Goal: Information Seeking & Learning: Compare options

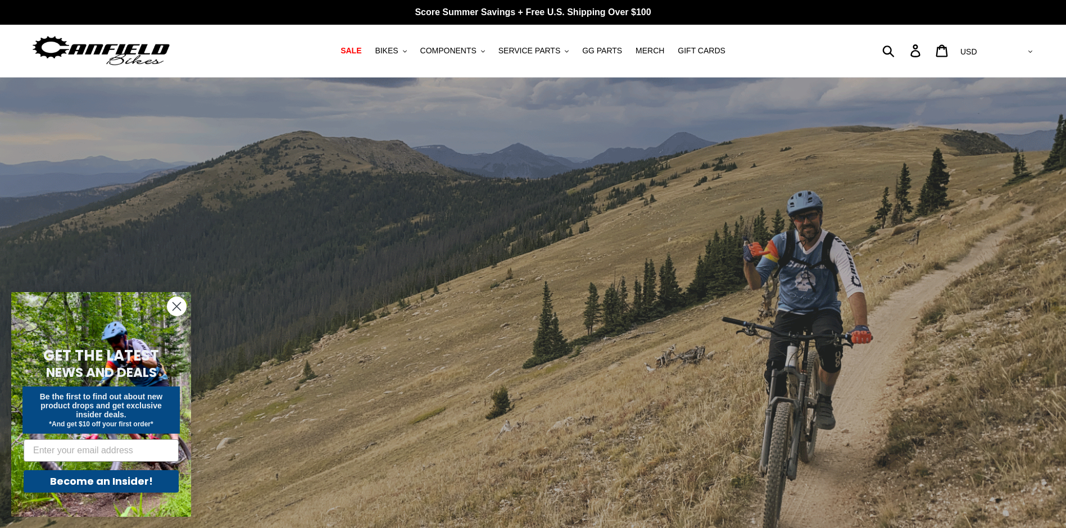
click at [173, 305] on circle "Close dialog" at bounding box center [176, 306] width 19 height 19
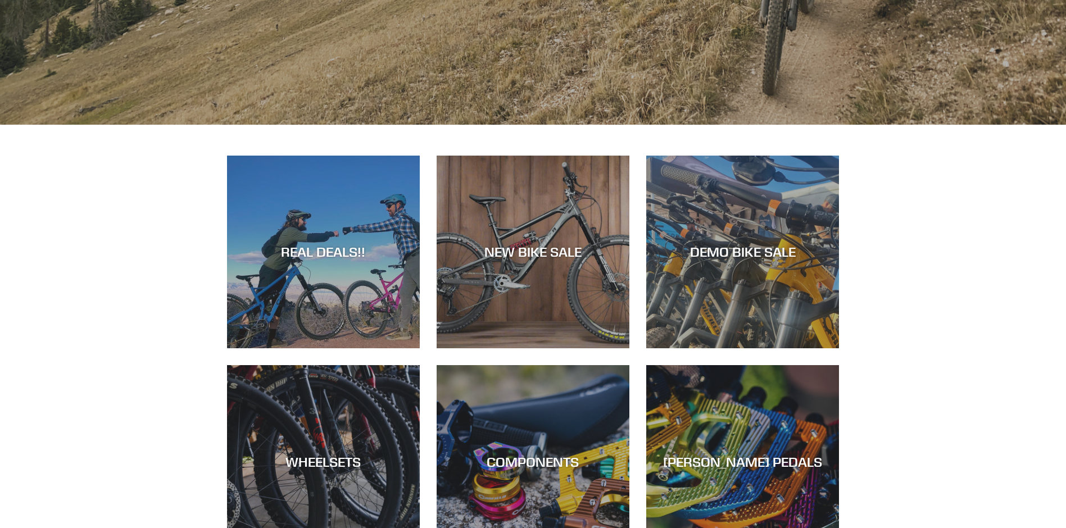
scroll to position [618, 0]
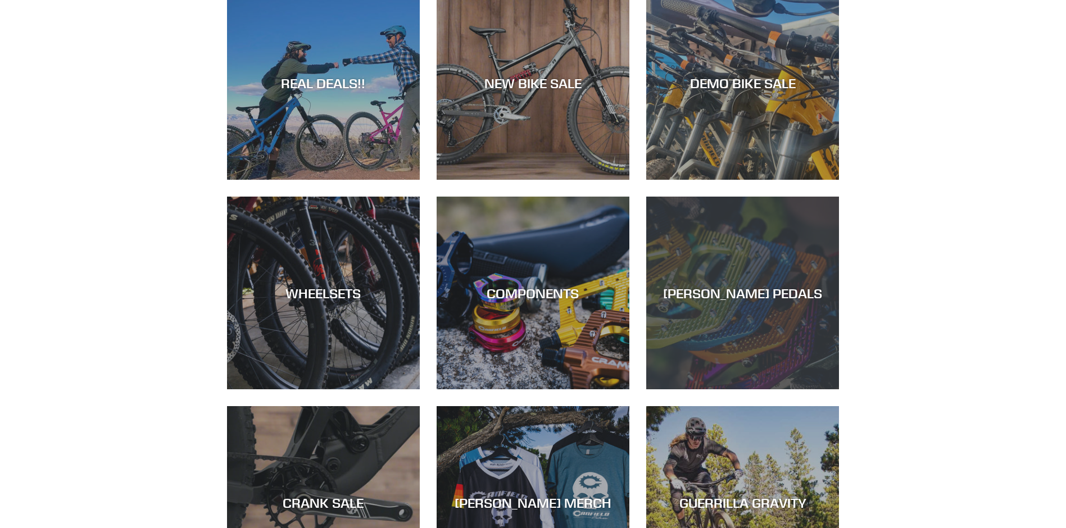
click at [738, 295] on div "CANFIELD PEDALS" at bounding box center [742, 293] width 193 height 16
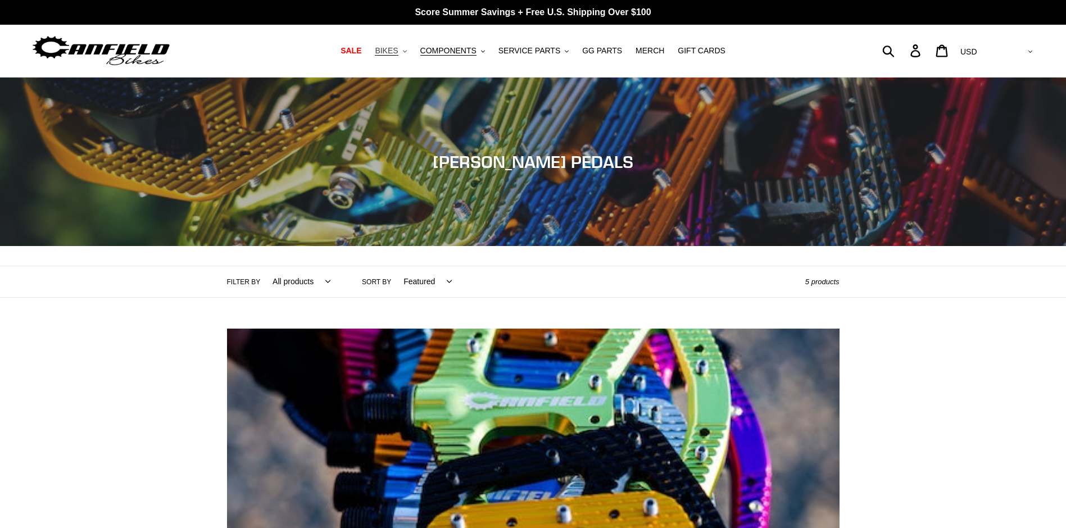
click at [392, 51] on span "BIKES" at bounding box center [386, 51] width 23 height 10
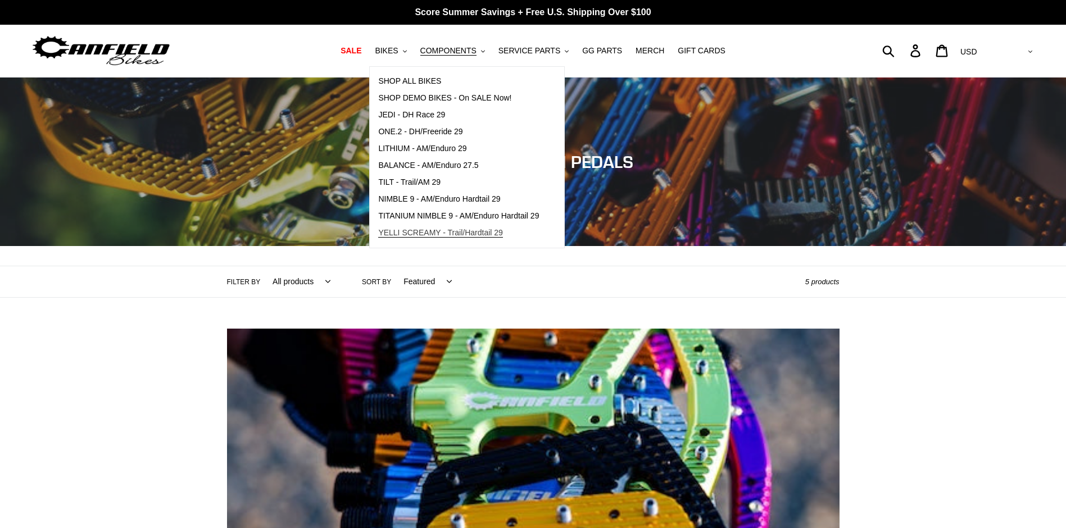
click at [398, 236] on span "YELLI SCREAMY - Trail/Hardtail 29" at bounding box center [440, 233] width 125 height 10
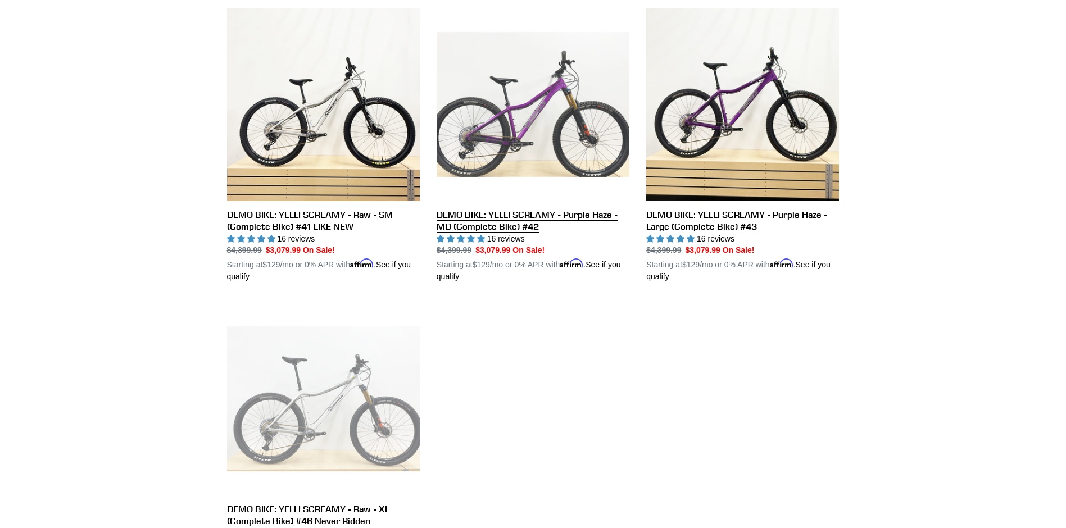
scroll to position [619, 0]
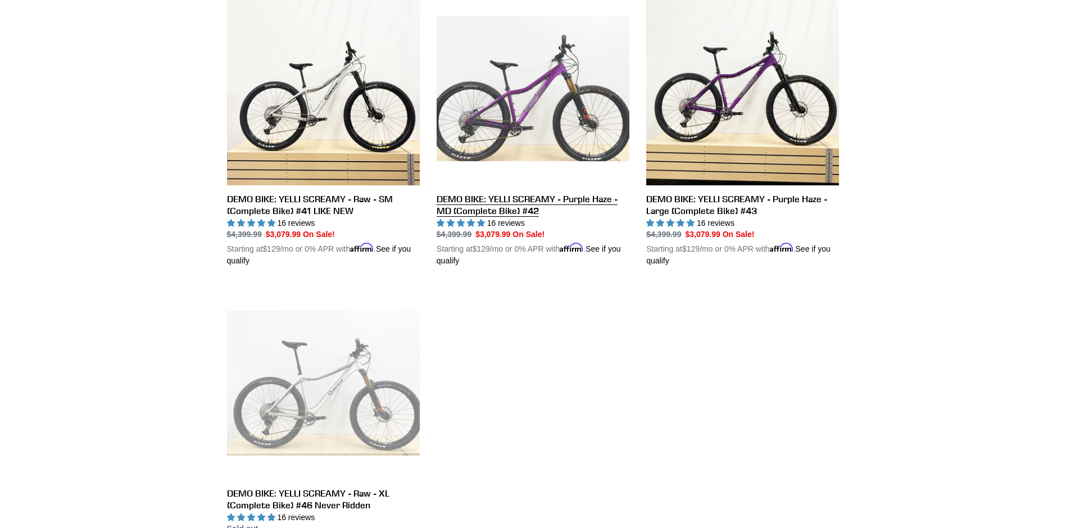
click at [508, 201] on link "DEMO BIKE: YELLI SCREAMY - Purple Haze - MD (Complete Bike) #42" at bounding box center [533, 129] width 193 height 275
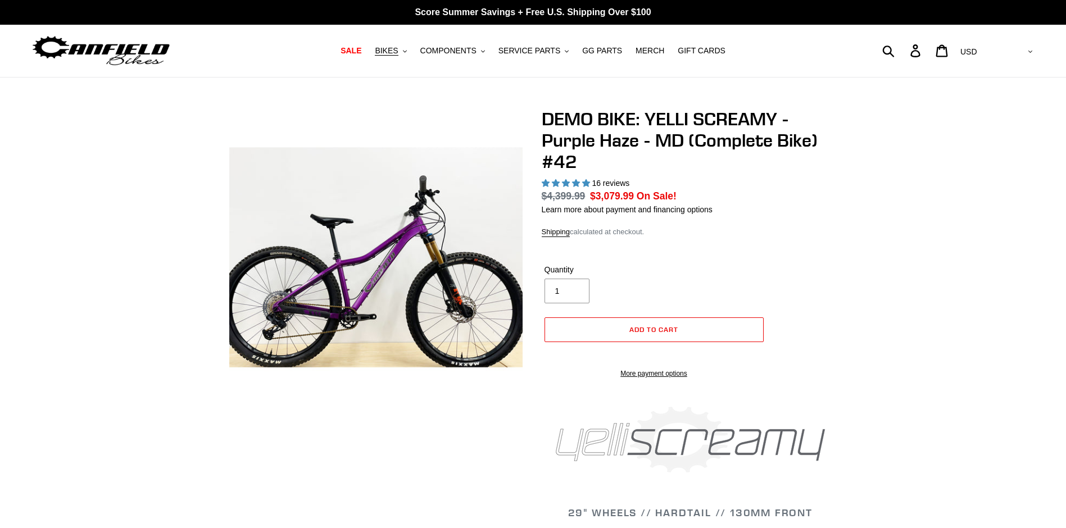
select select "highest-rating"
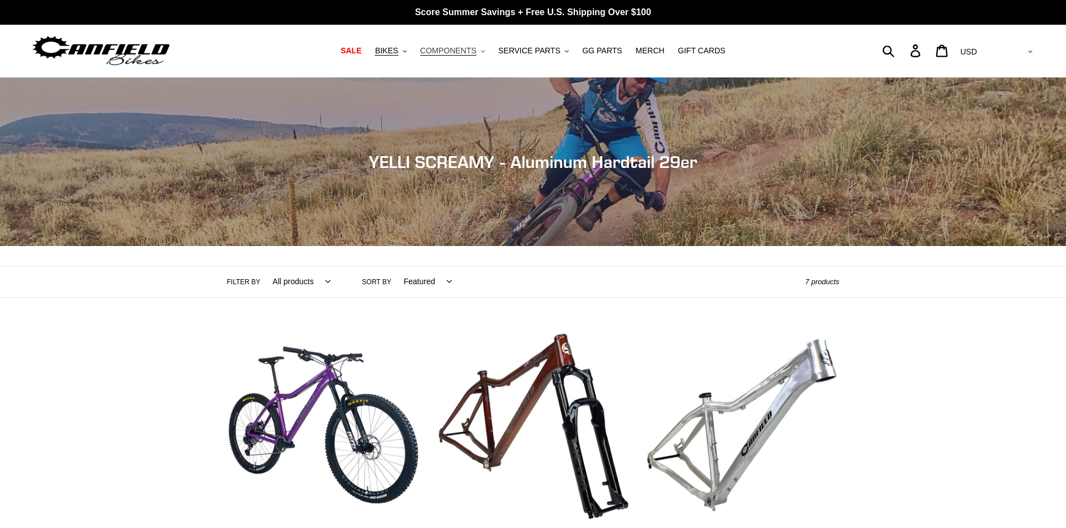
click at [474, 50] on button "COMPONENTS .cls-1{fill:#231f20}" at bounding box center [453, 50] width 76 height 15
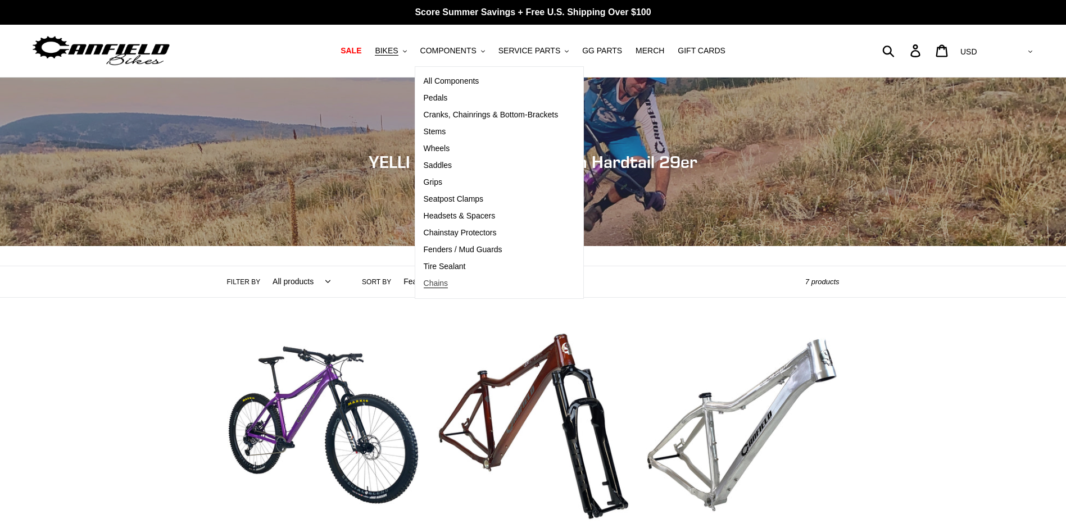
click at [431, 285] on span "Chains" at bounding box center [436, 284] width 25 height 10
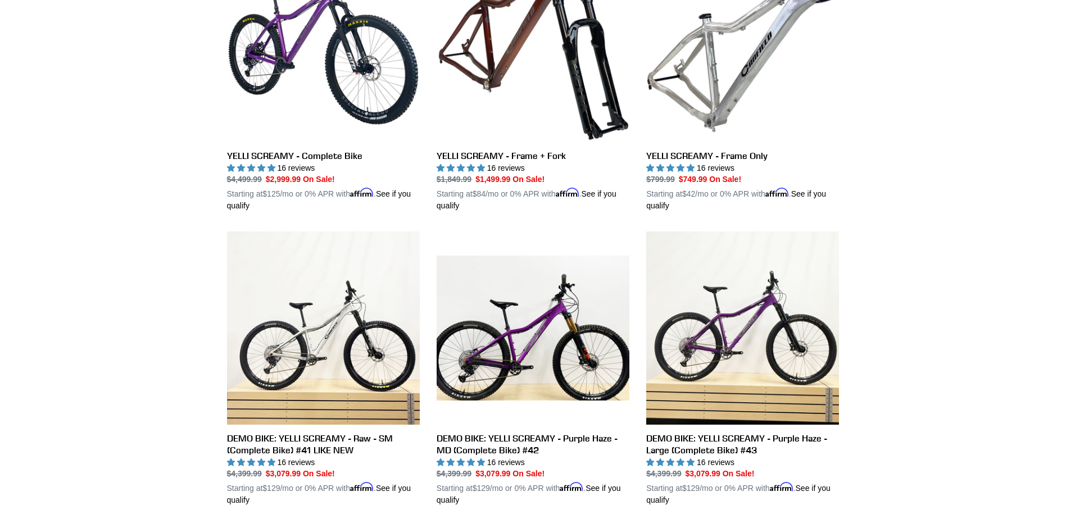
scroll to position [450, 0]
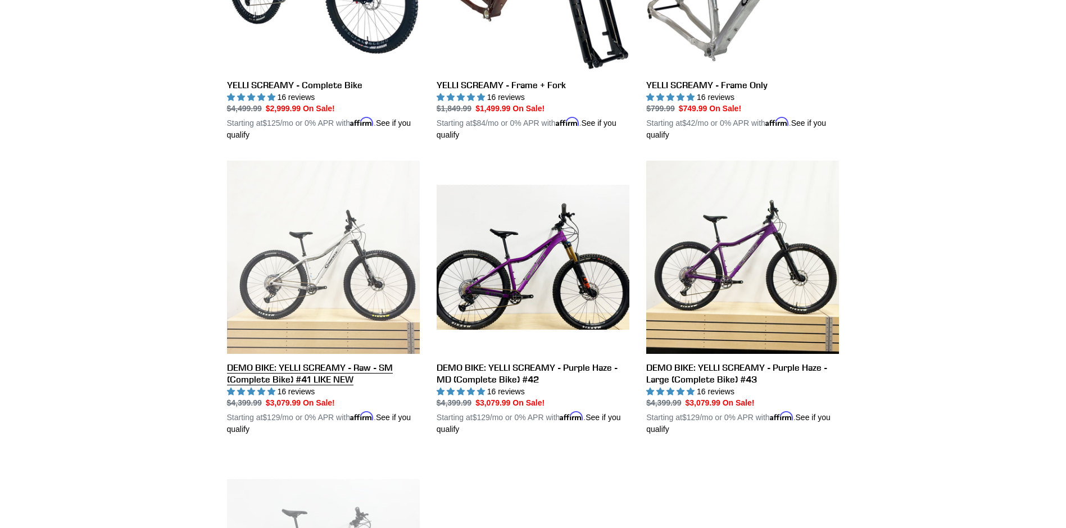
click at [304, 270] on link "DEMO BIKE: YELLI SCREAMY - Raw - SM (Complete Bike) #41 LIKE NEW" at bounding box center [323, 298] width 193 height 275
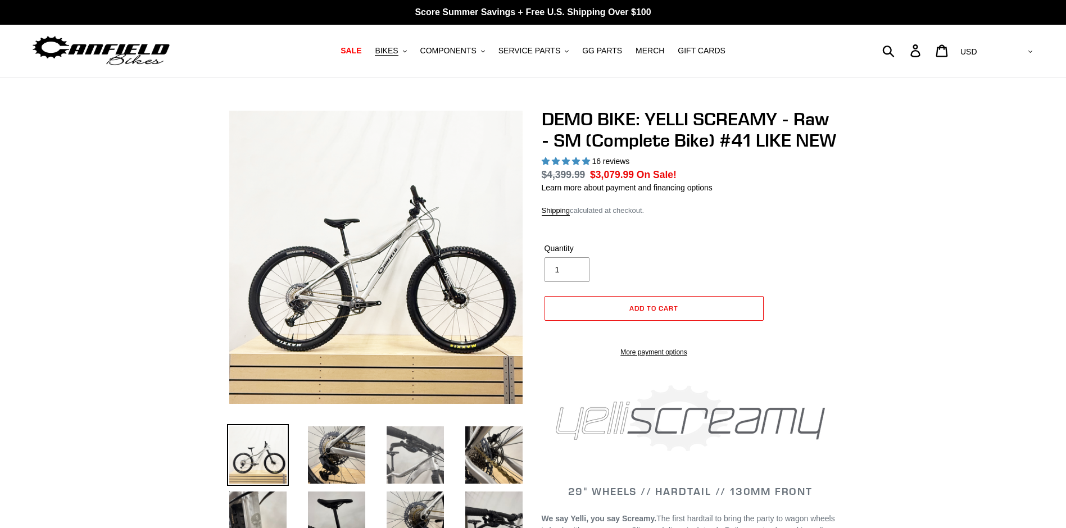
select select "highest-rating"
click at [344, 455] on img at bounding box center [337, 455] width 62 height 62
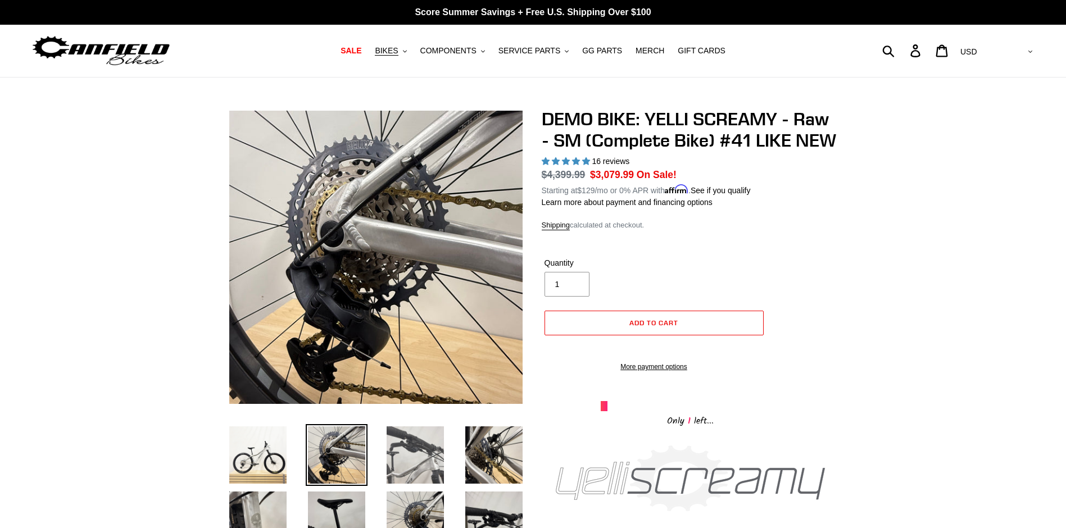
click at [417, 456] on img at bounding box center [415, 455] width 62 height 62
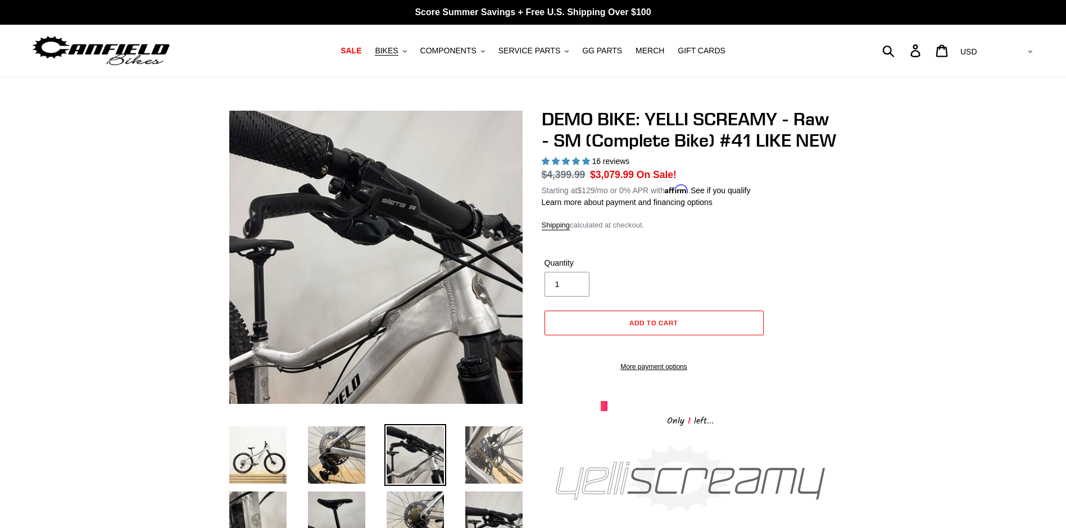
click at [493, 453] on img at bounding box center [494, 455] width 62 height 62
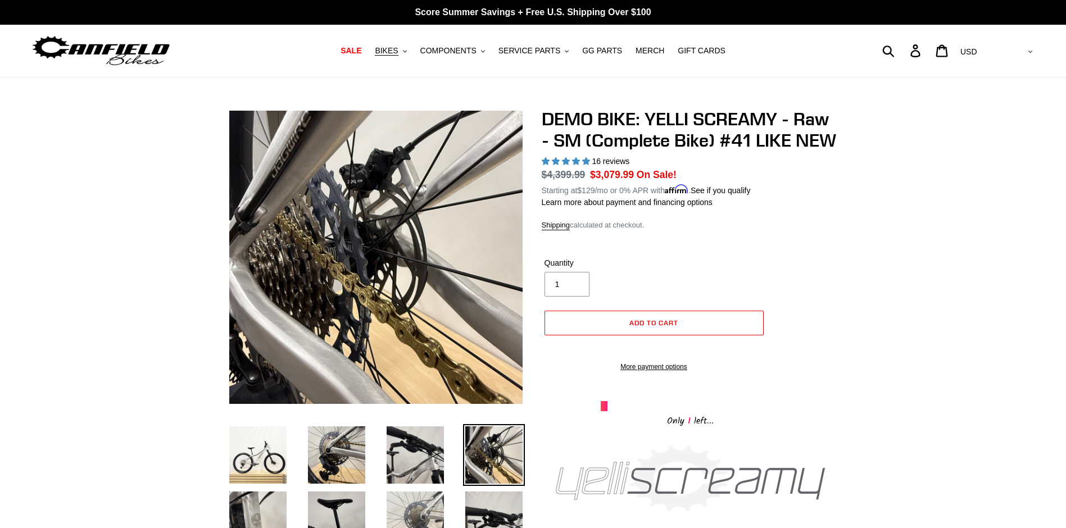
click at [425, 501] on img at bounding box center [415, 520] width 62 height 62
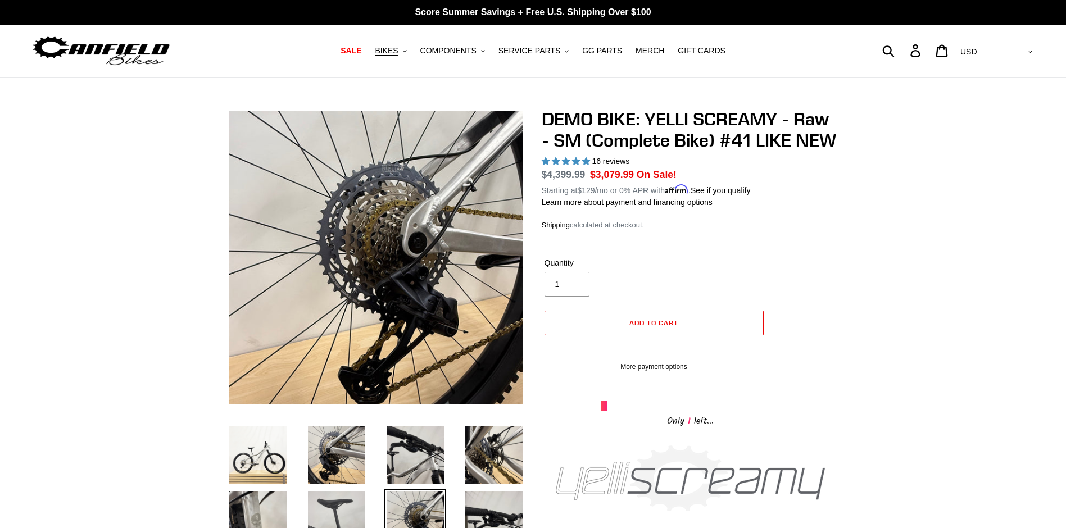
scroll to position [112, 0]
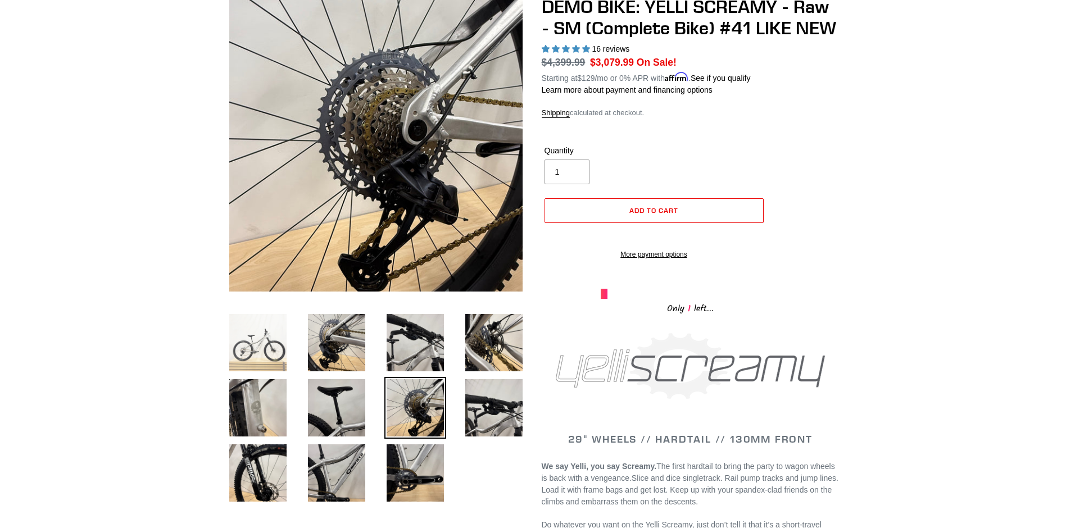
click at [256, 356] on img at bounding box center [258, 343] width 62 height 62
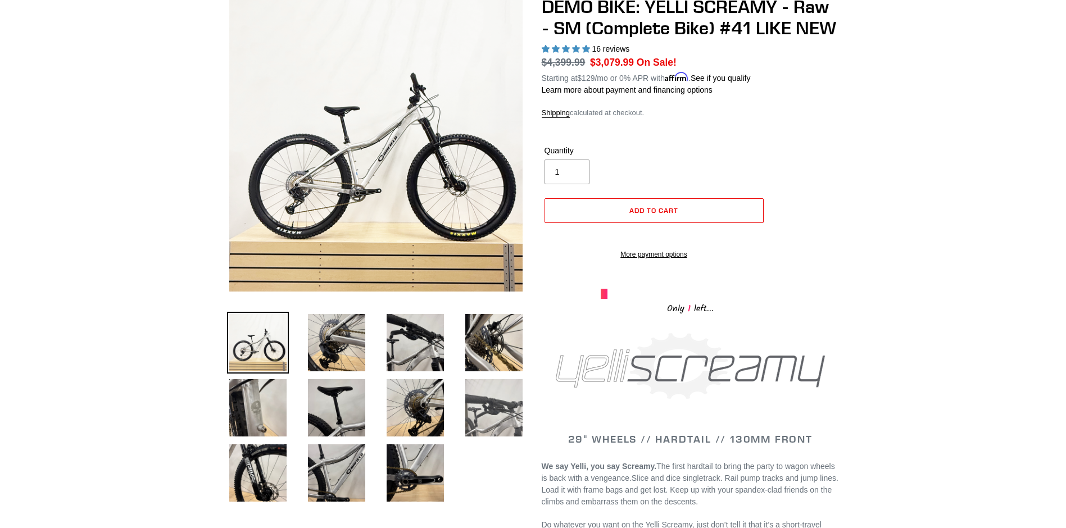
click at [497, 406] on img at bounding box center [494, 408] width 62 height 62
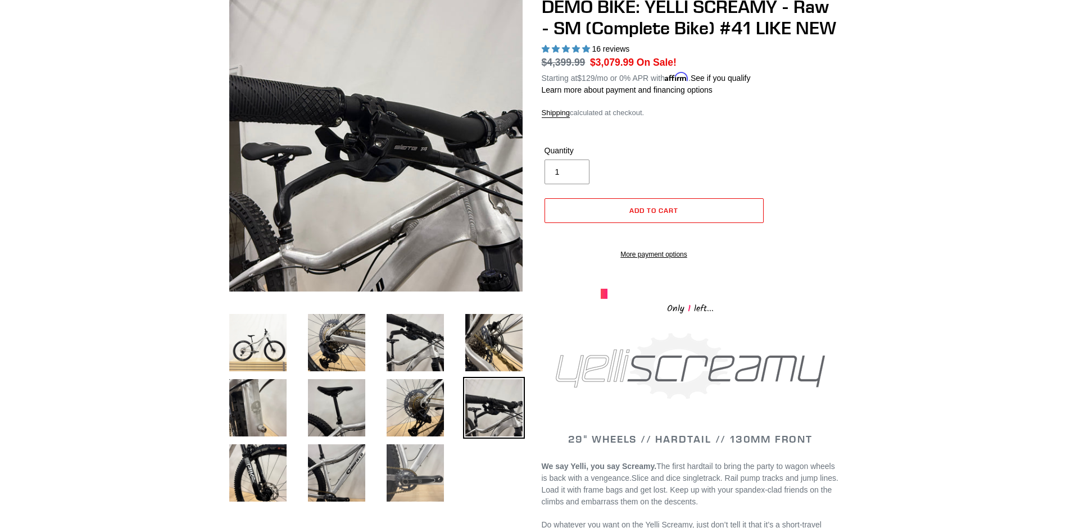
click at [412, 465] on img at bounding box center [415, 473] width 62 height 62
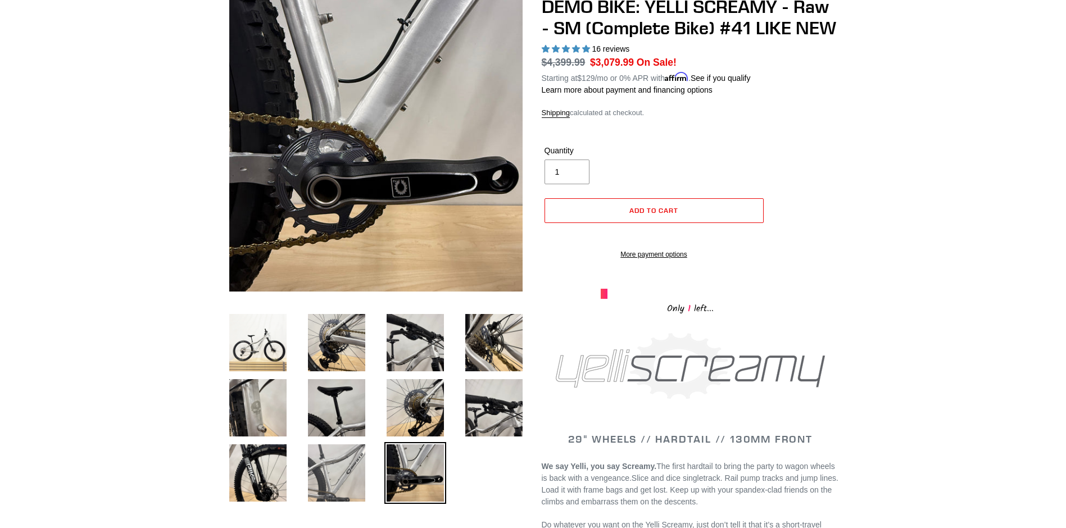
drag, startPoint x: 337, startPoint y: 485, endPoint x: 330, endPoint y: 479, distance: 8.7
click at [330, 479] on img at bounding box center [337, 473] width 62 height 62
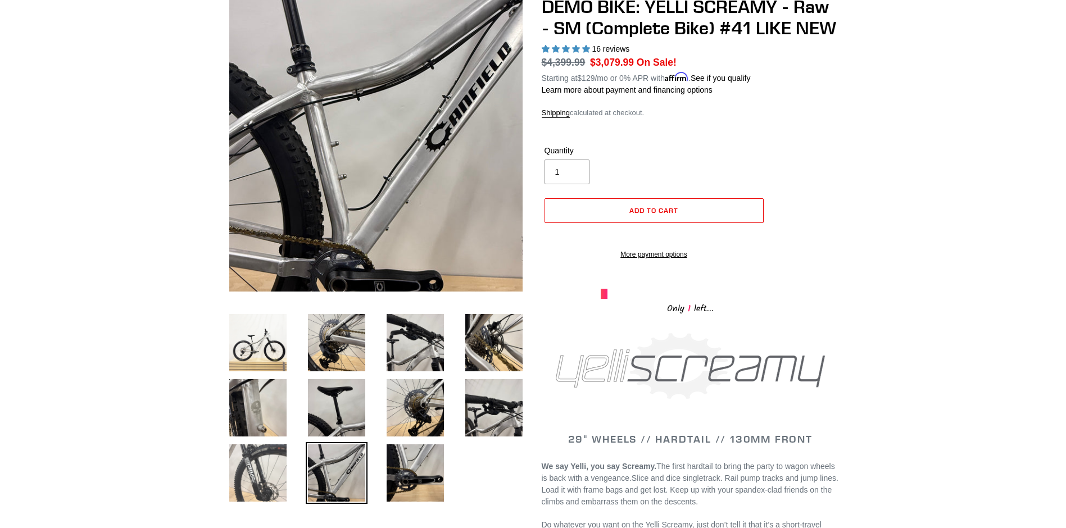
click at [244, 485] on img at bounding box center [258, 473] width 62 height 62
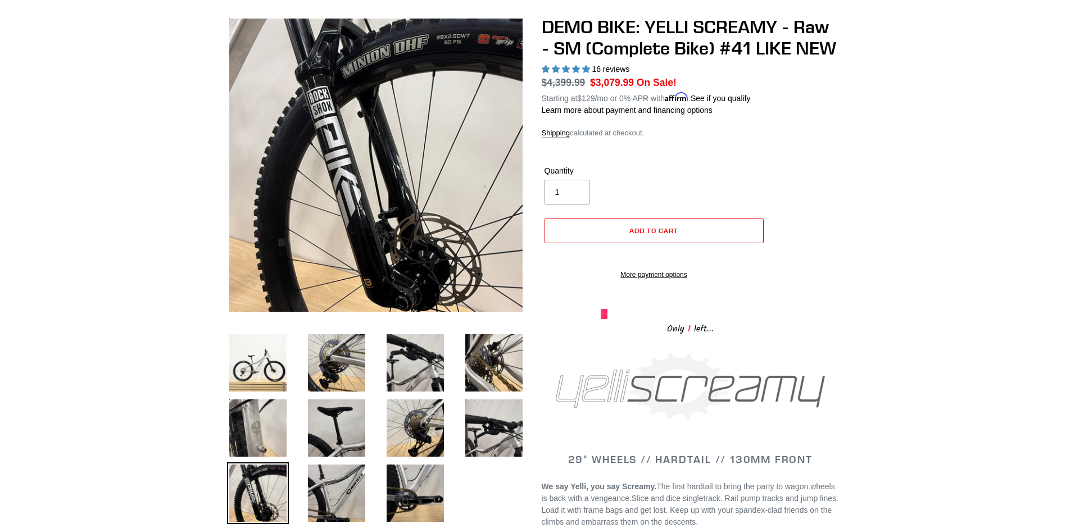
scroll to position [56, 0]
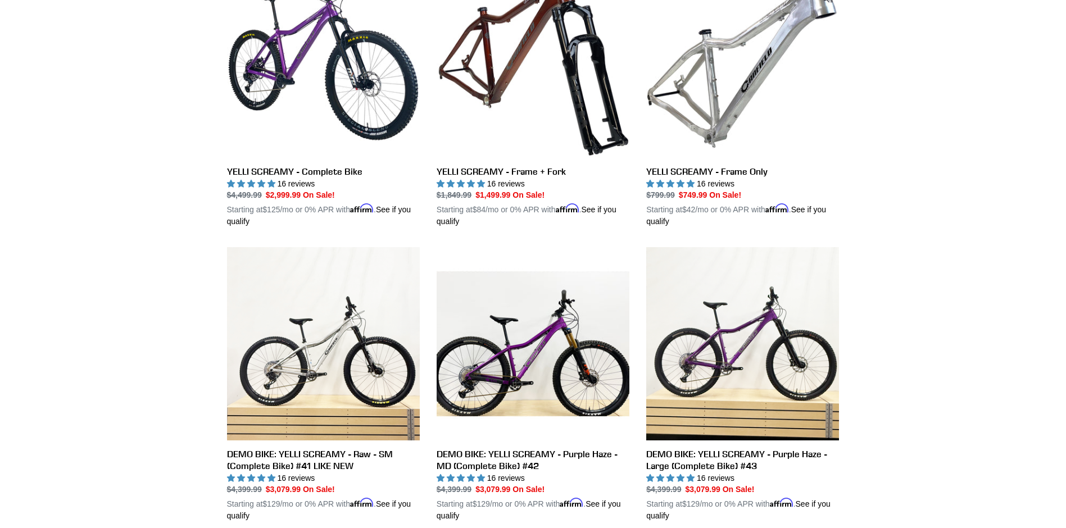
scroll to position [251, 0]
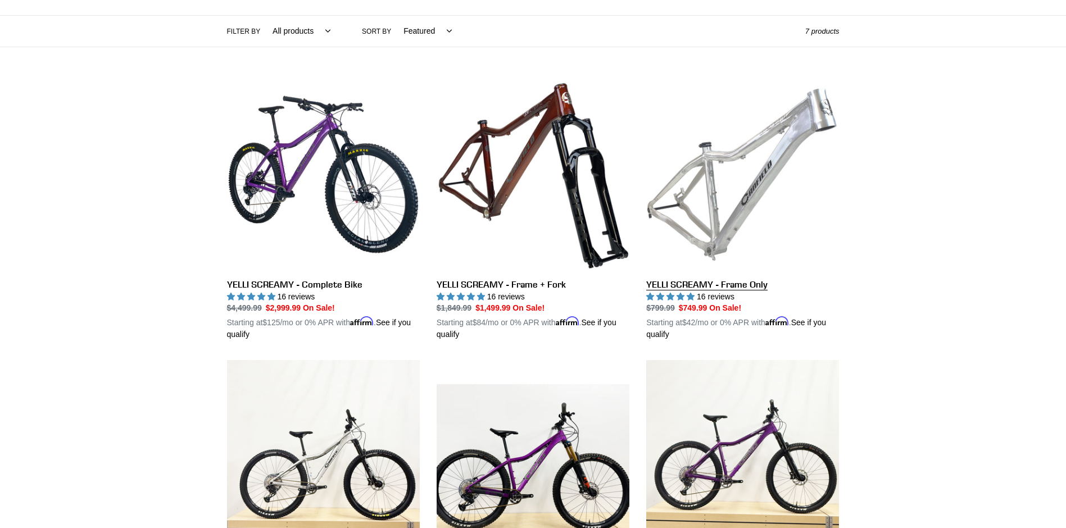
click at [718, 192] on link "YELLI SCREAMY - Frame Only" at bounding box center [742, 209] width 193 height 263
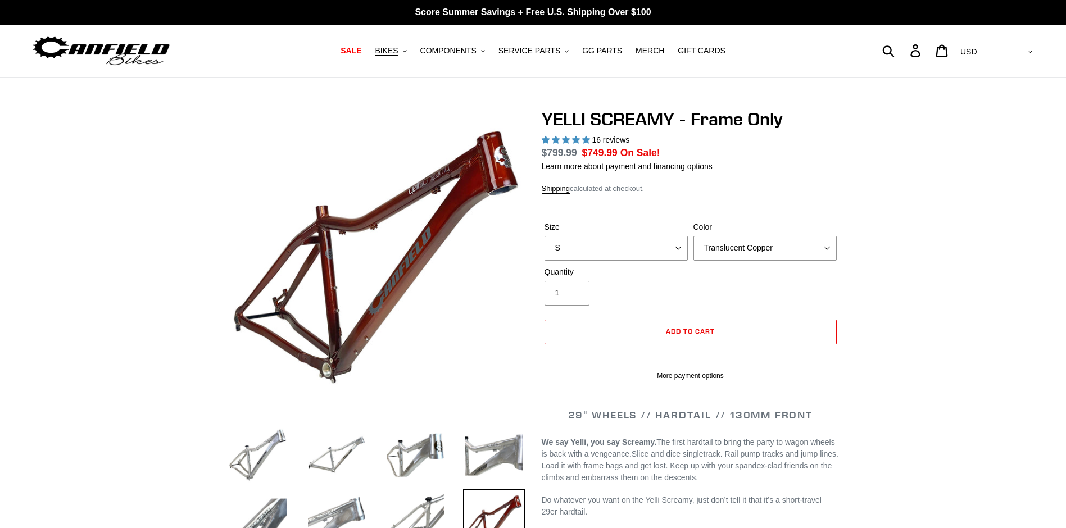
click at [610, 221] on div "Size S M L XL Color Translucent Copper Purple Haze Raw" at bounding box center [691, 243] width 298 height 45
select select "highest-rating"
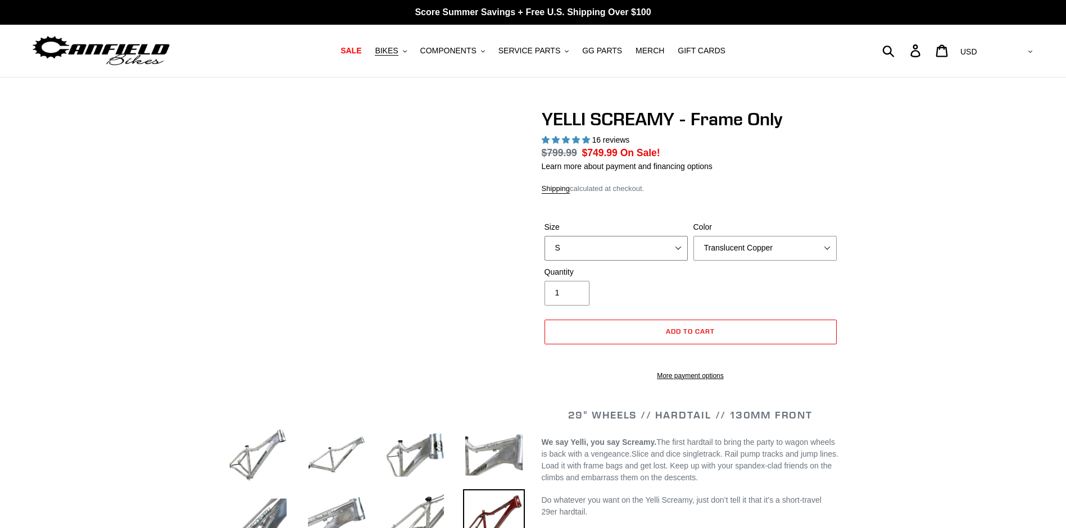
select select "L"
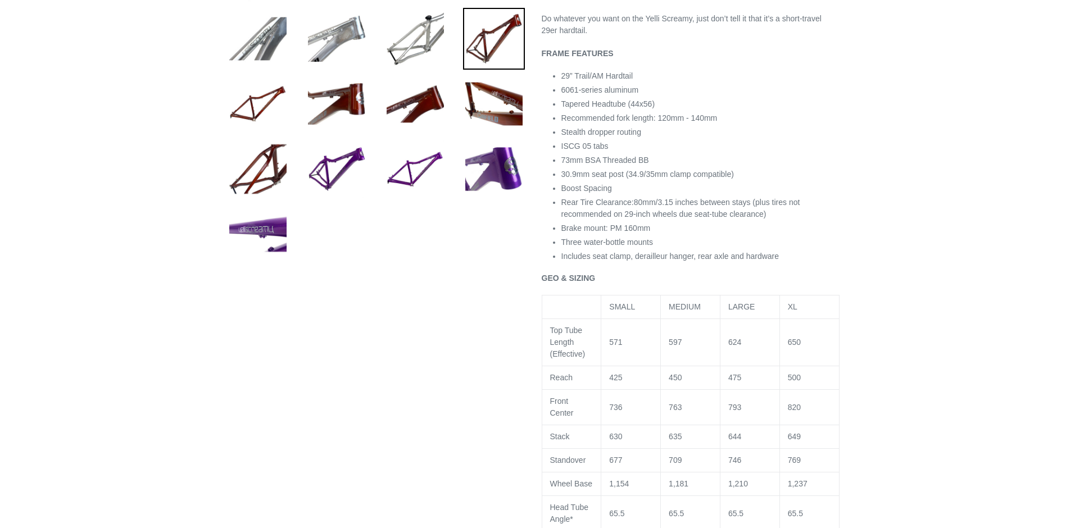
scroll to position [481, 0]
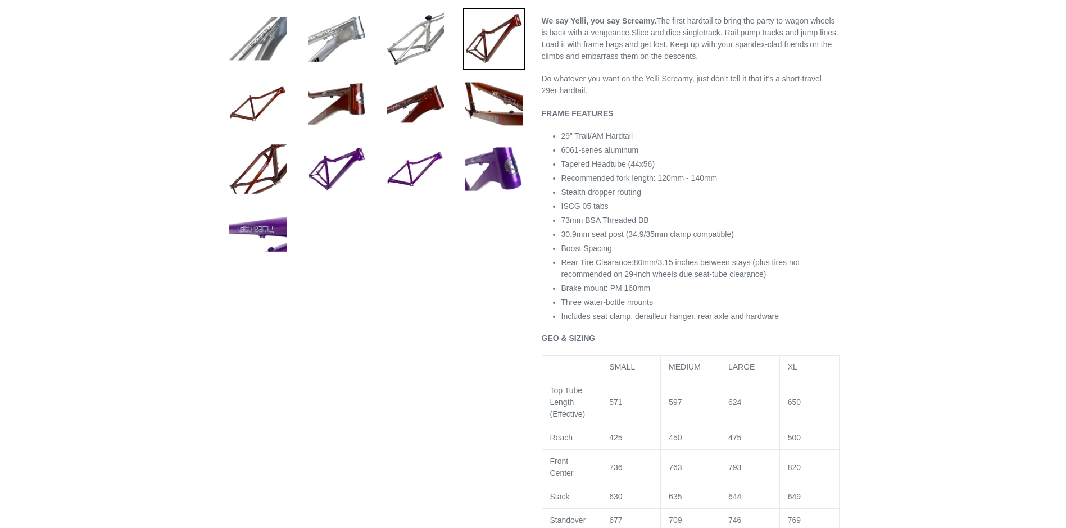
select select "Raw"
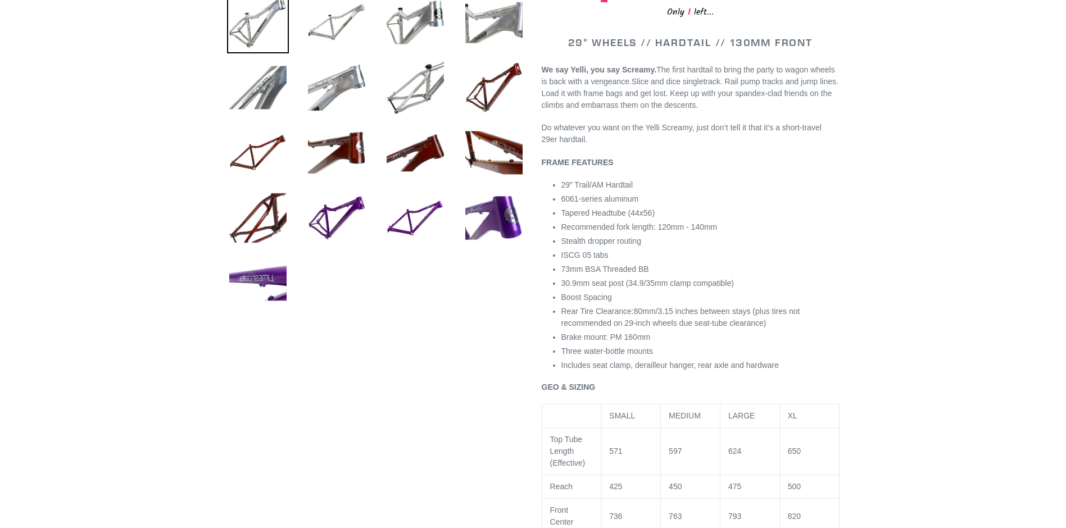
scroll to position [449, 0]
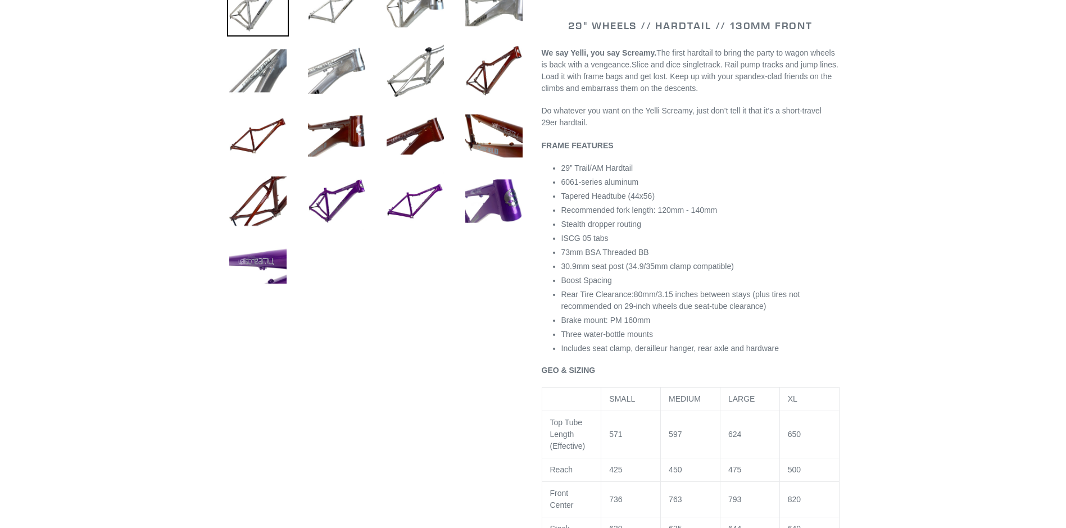
drag, startPoint x: 564, startPoint y: 269, endPoint x: 642, endPoint y: 267, distance: 78.1
click at [642, 257] on span "73mm BSA Threaded BB" at bounding box center [605, 252] width 88 height 9
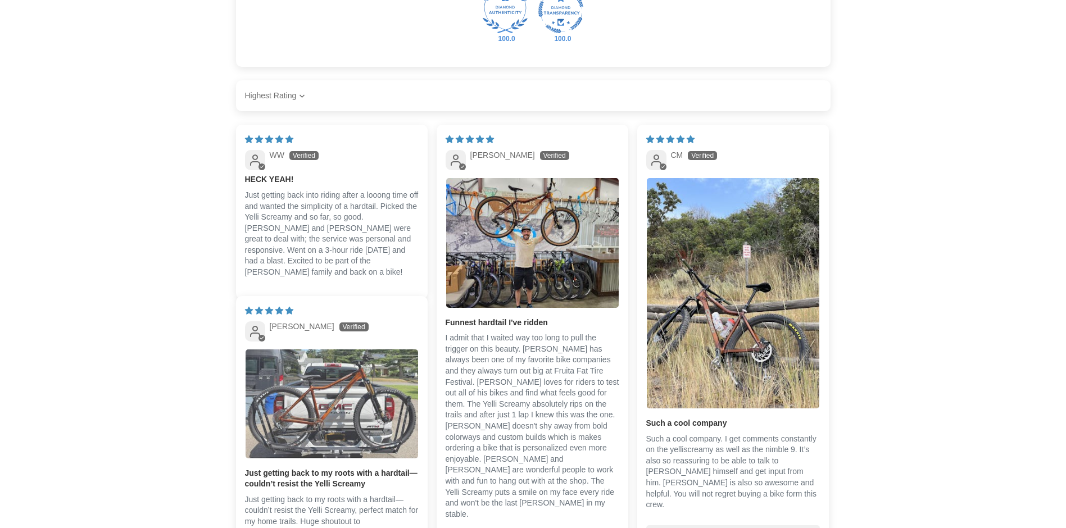
scroll to position [1742, 0]
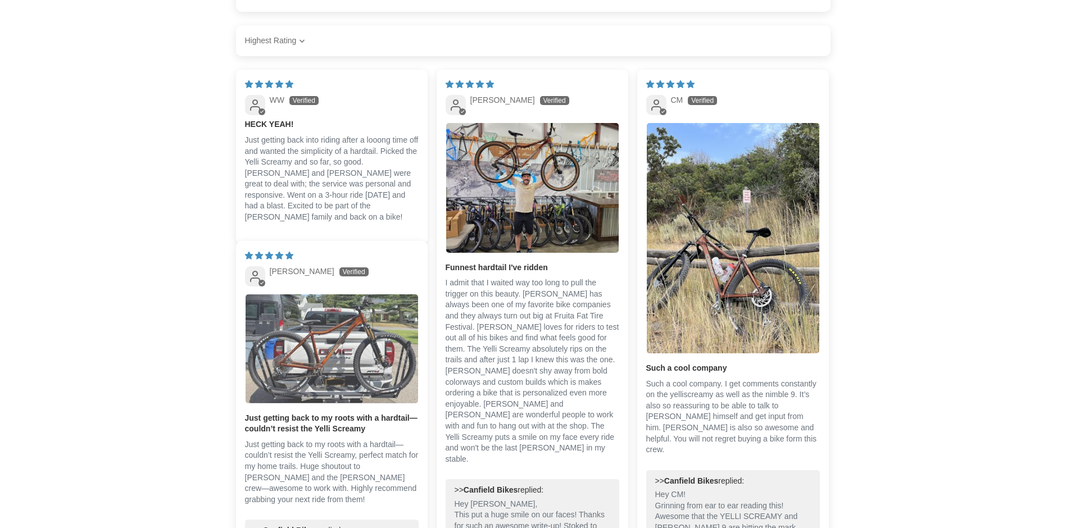
click at [352, 354] on img "Link to user picture 1" at bounding box center [331, 348] width 172 height 109
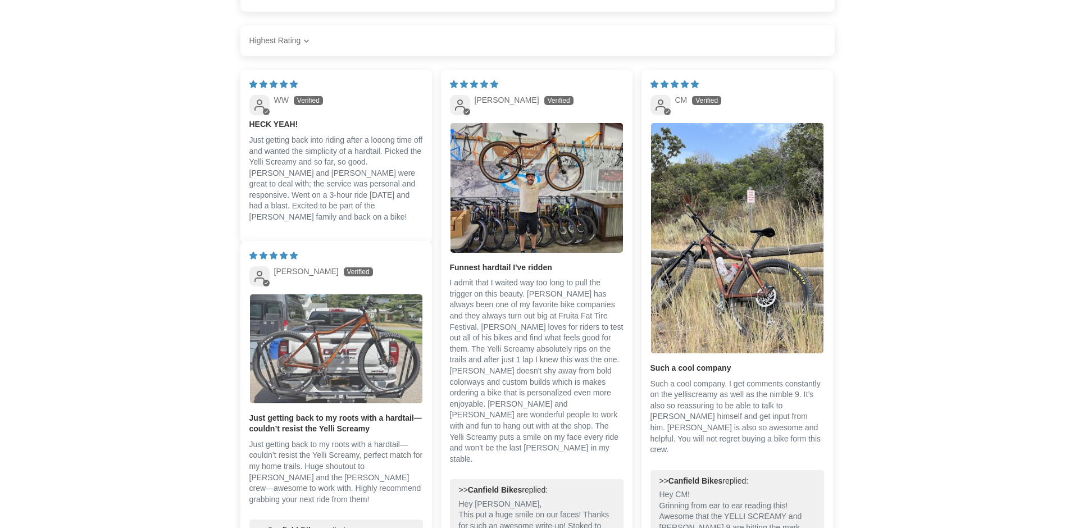
scroll to position [0, 0]
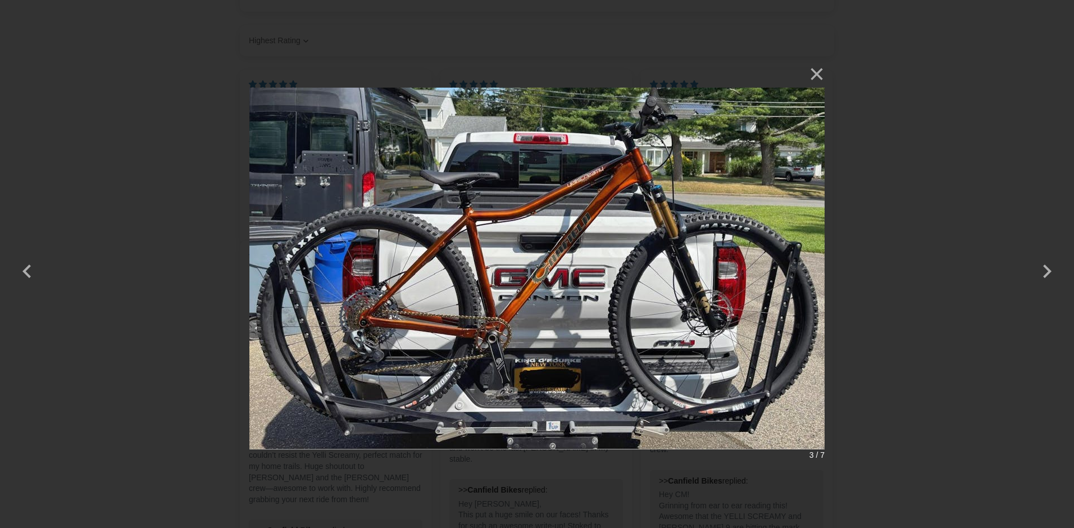
click at [411, 339] on img at bounding box center [536, 264] width 575 height 407
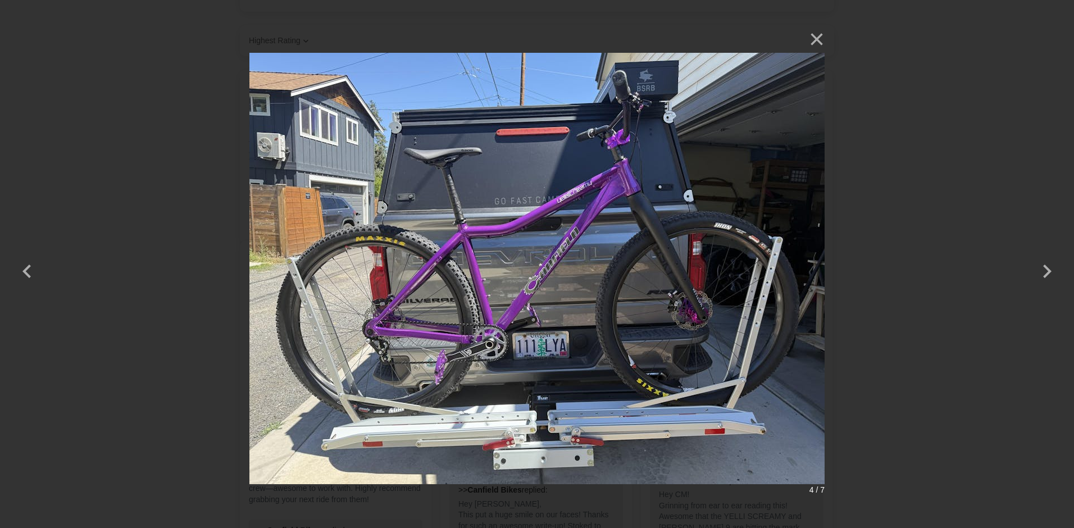
click at [404, 344] on img at bounding box center [536, 264] width 575 height 476
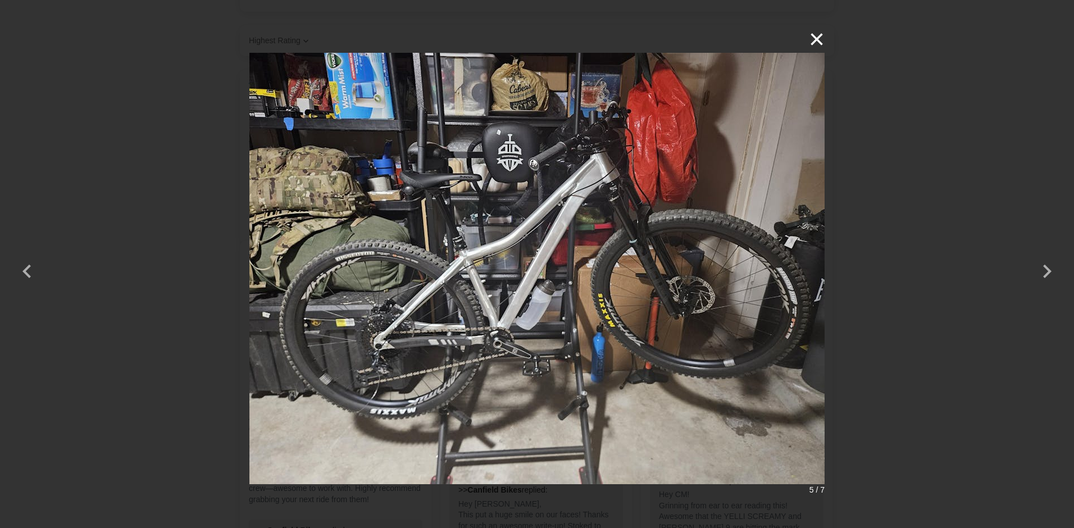
click at [821, 35] on button "×" at bounding box center [811, 39] width 27 height 27
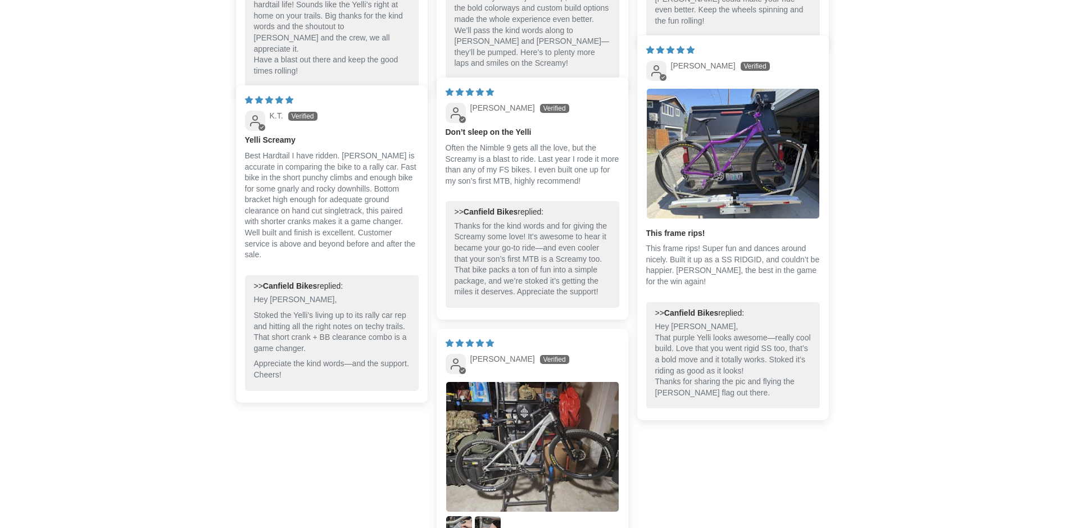
scroll to position [2416, 0]
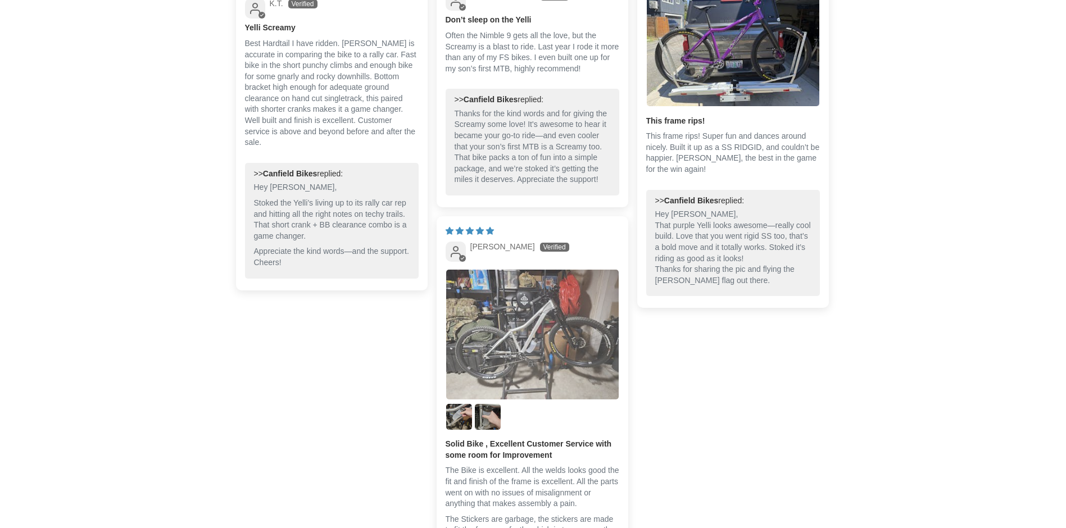
click at [536, 357] on img "Link to user picture 1" at bounding box center [532, 335] width 172 height 130
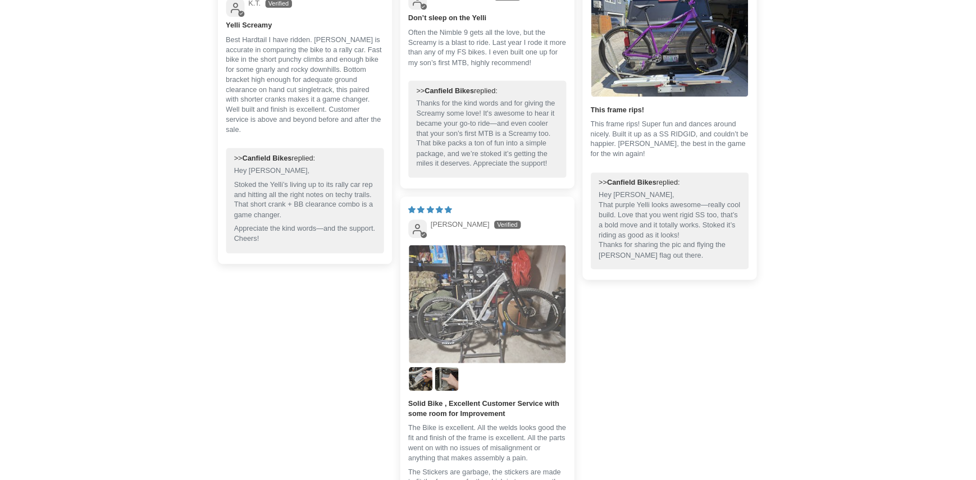
scroll to position [0, 0]
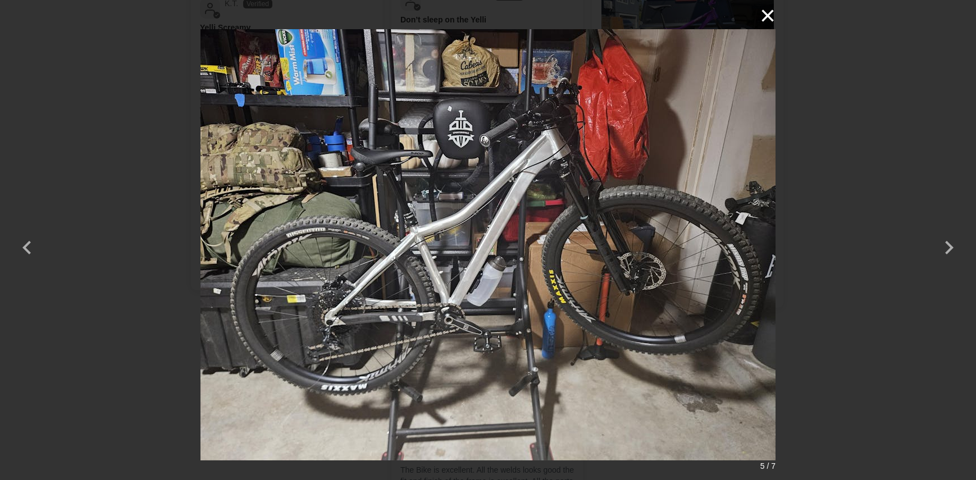
click at [768, 13] on button "×" at bounding box center [762, 15] width 27 height 27
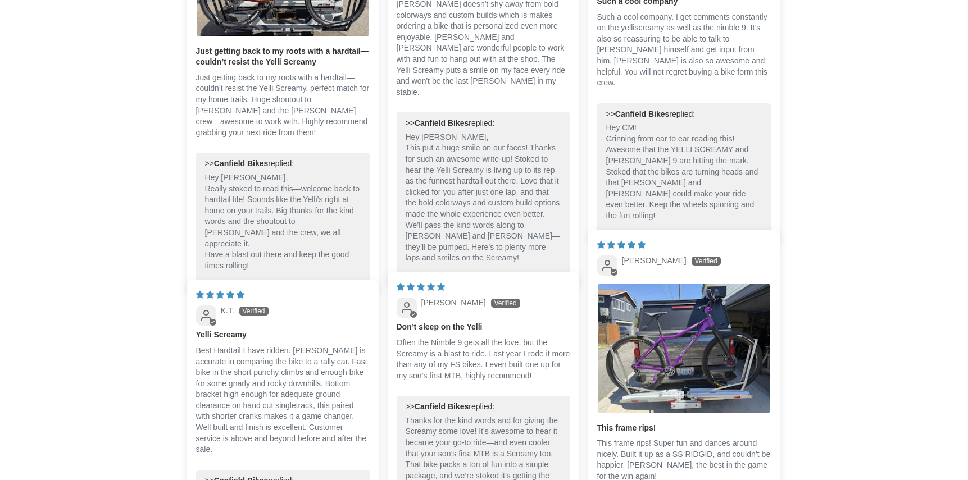
scroll to position [1904, 0]
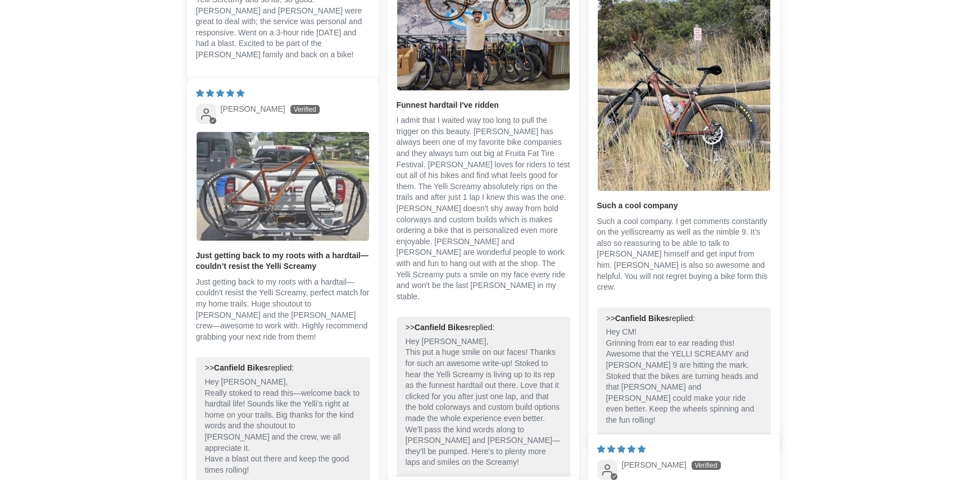
click at [234, 206] on img "Link to user picture 1" at bounding box center [283, 186] width 172 height 109
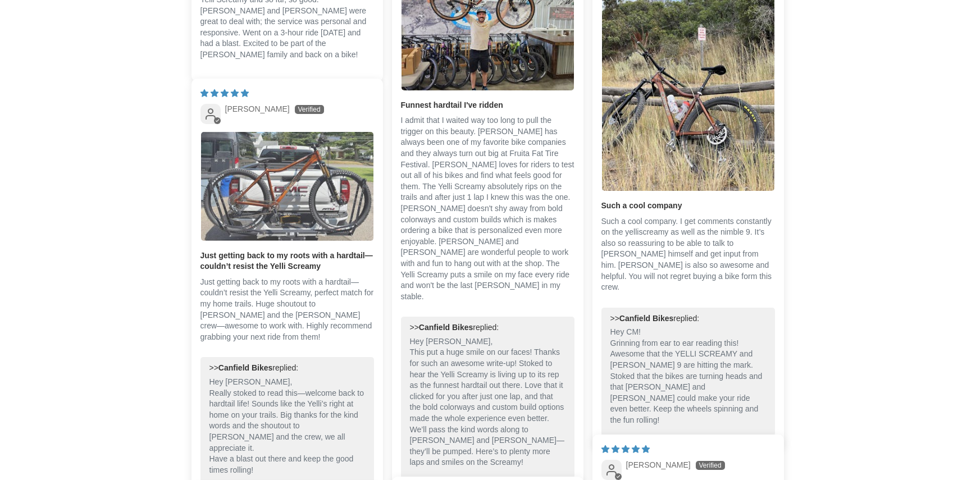
scroll to position [0, 0]
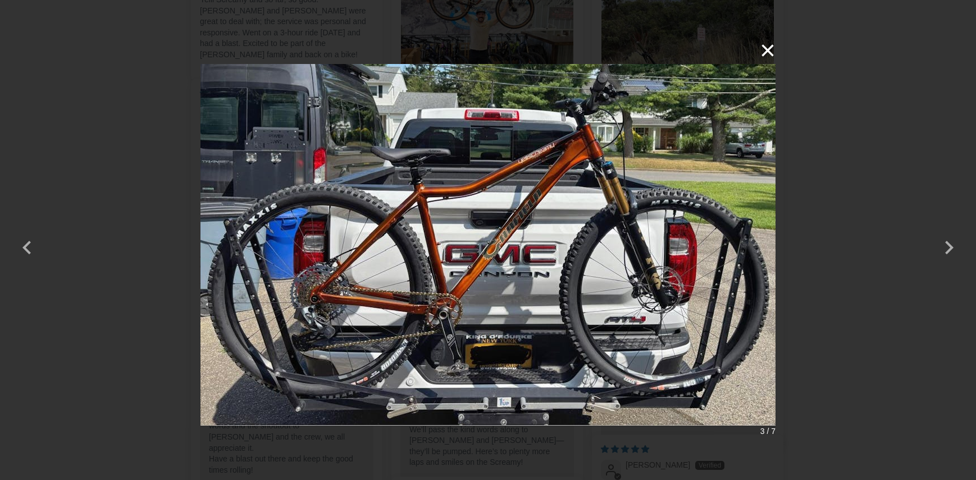
click at [767, 46] on button "×" at bounding box center [762, 50] width 27 height 27
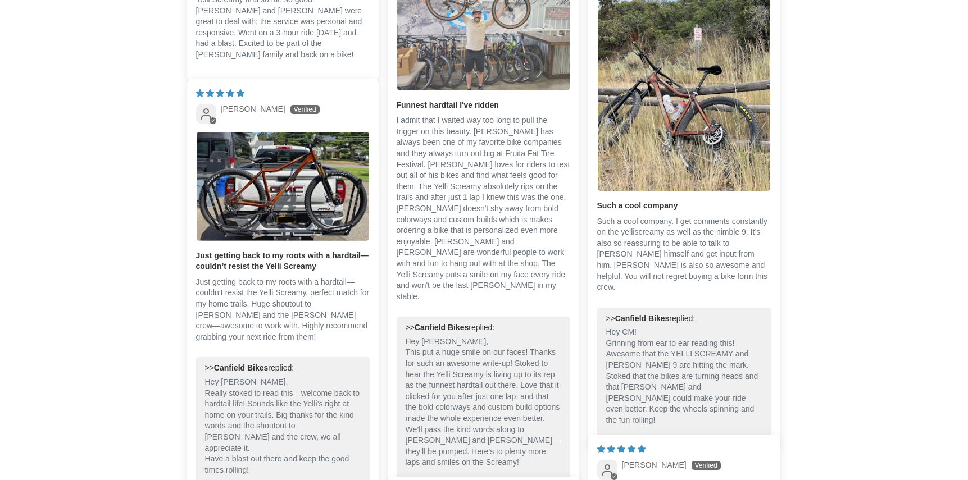
scroll to position [1853, 0]
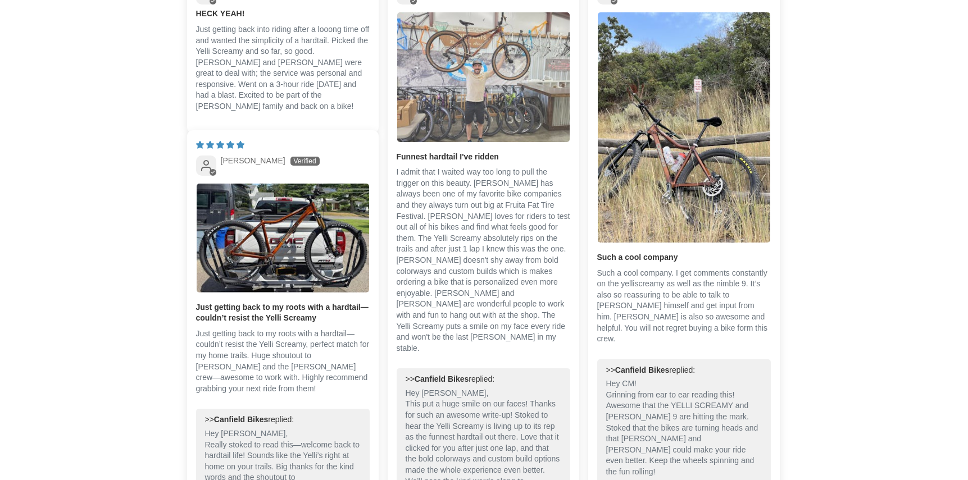
click at [471, 122] on img "Link to user picture 1" at bounding box center [483, 77] width 172 height 130
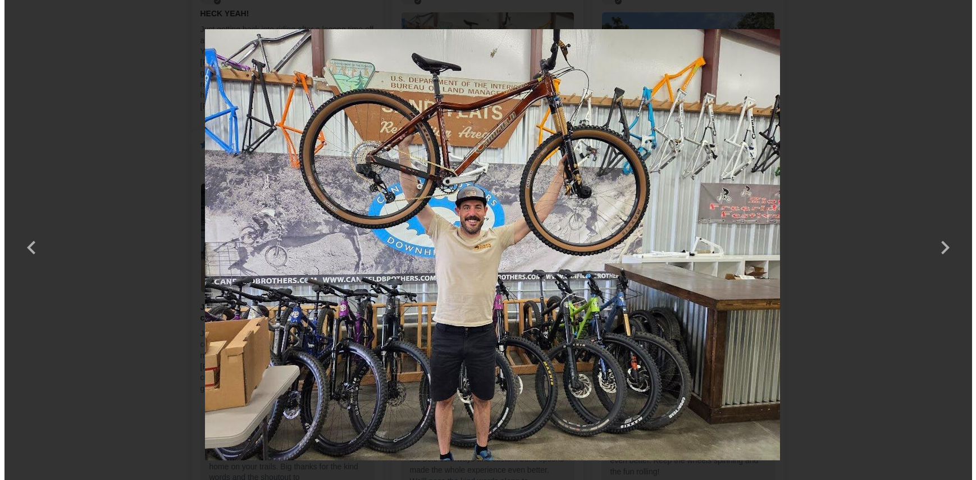
scroll to position [0, 0]
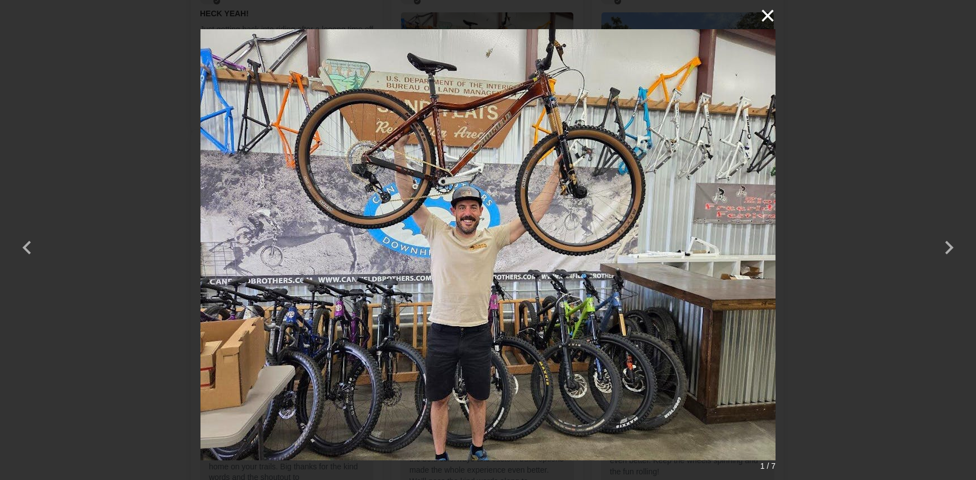
click at [771, 16] on button "×" at bounding box center [762, 15] width 27 height 27
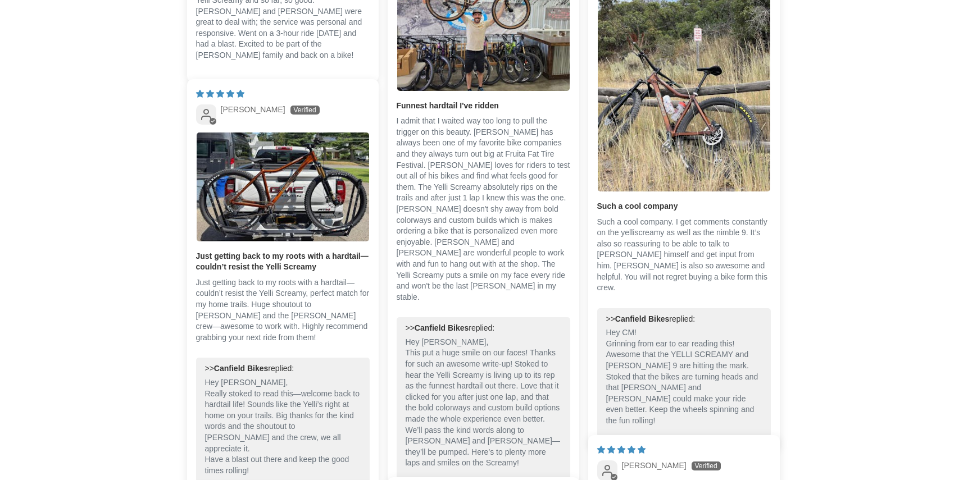
scroll to position [1853, 0]
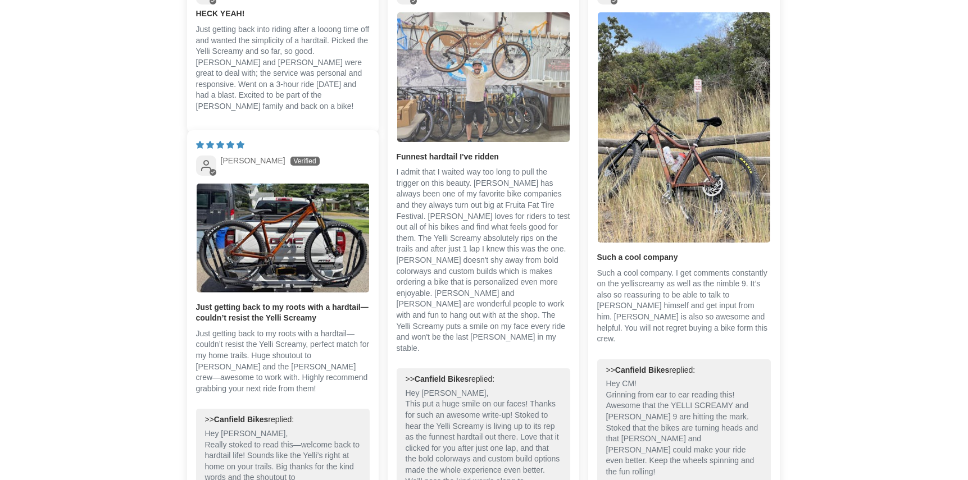
click at [493, 86] on img "Link to user picture 1" at bounding box center [483, 77] width 172 height 130
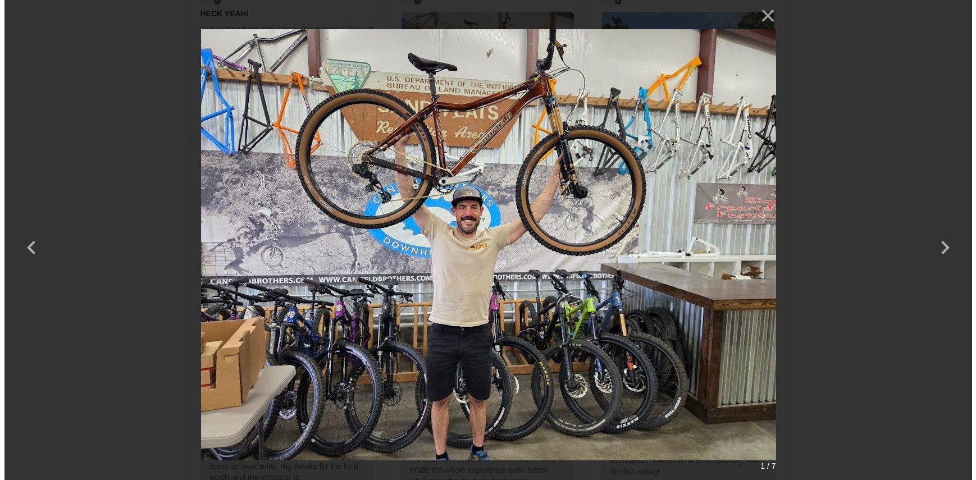
scroll to position [0, 0]
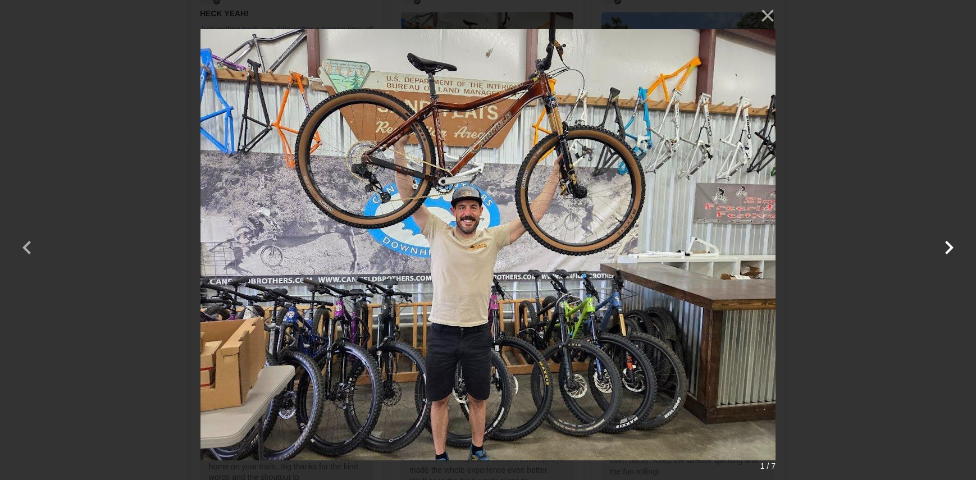
click at [947, 239] on button "button" at bounding box center [949, 240] width 27 height 27
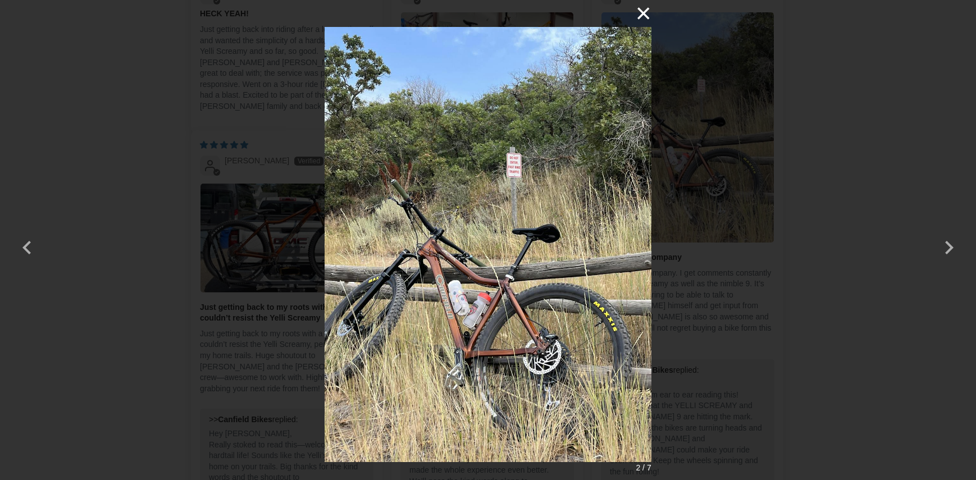
click at [646, 14] on button "×" at bounding box center [638, 13] width 27 height 27
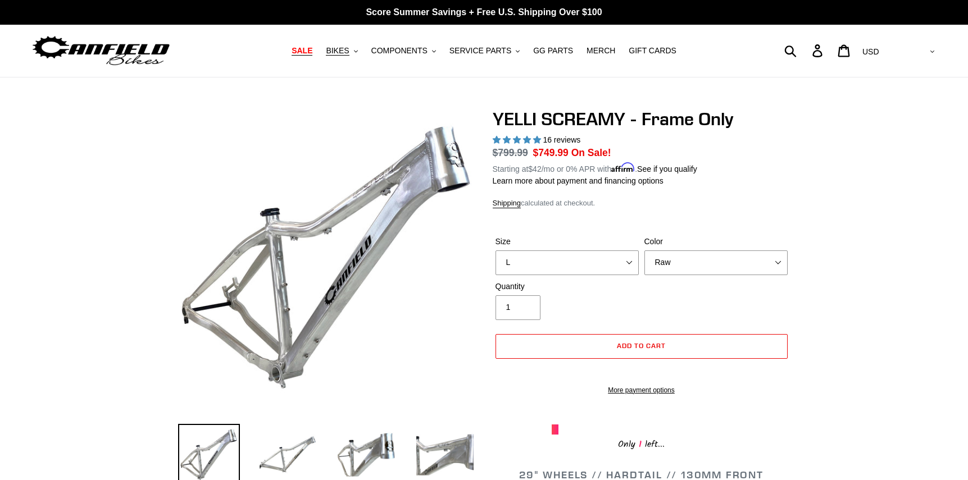
click at [301, 52] on span "SALE" at bounding box center [302, 51] width 21 height 10
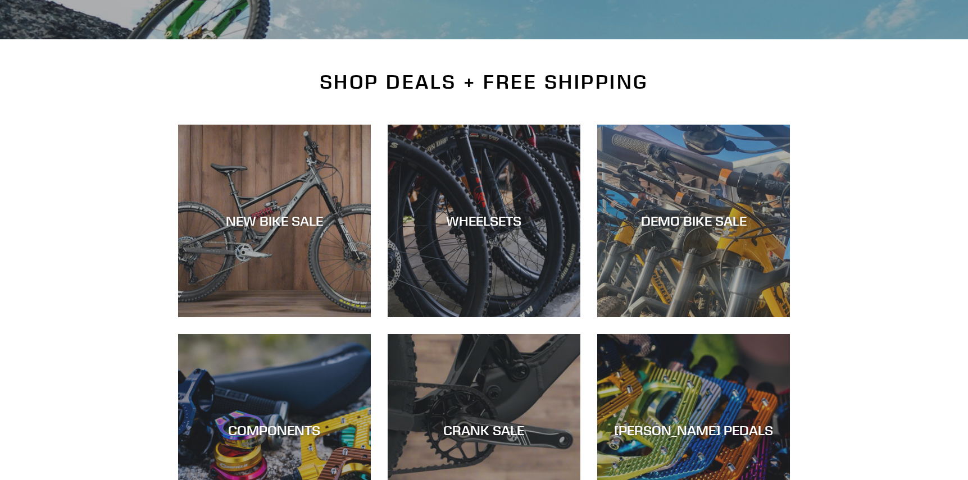
scroll to position [358, 0]
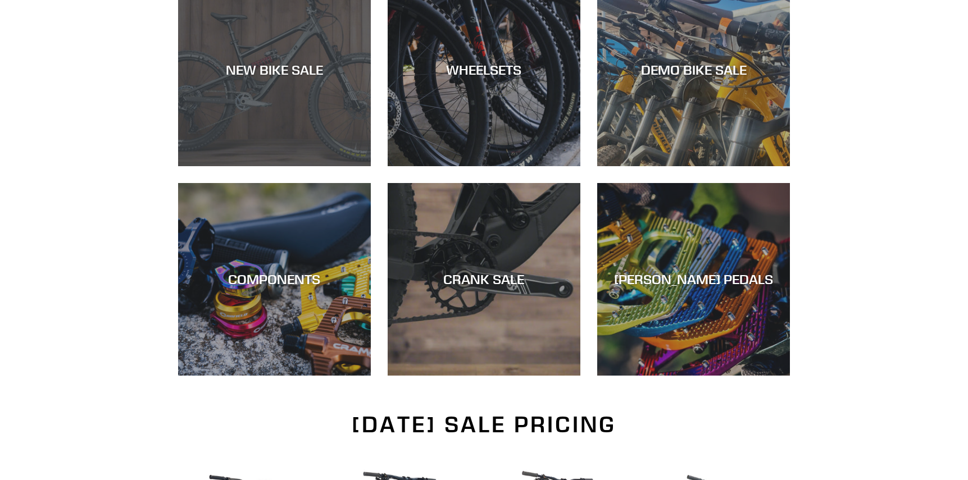
click at [262, 70] on div "NEW BIKE SALE" at bounding box center [274, 70] width 193 height 16
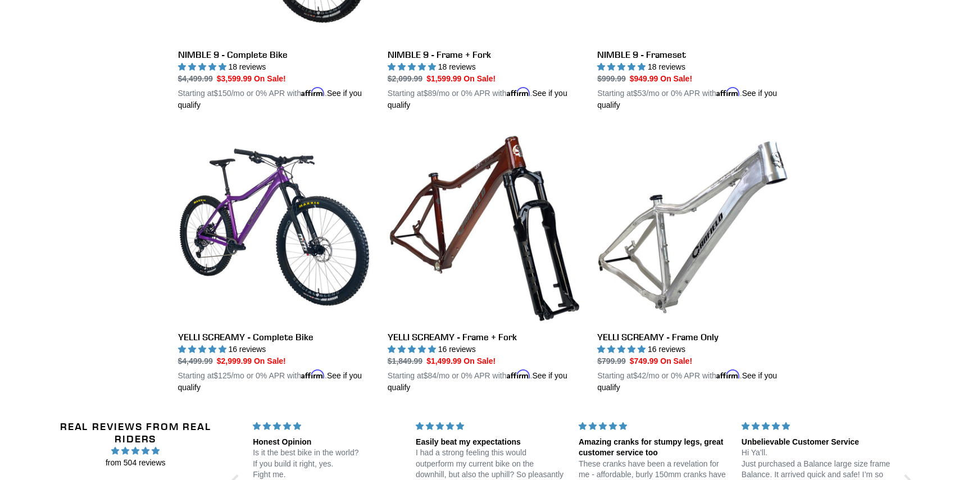
scroll to position [1944, 0]
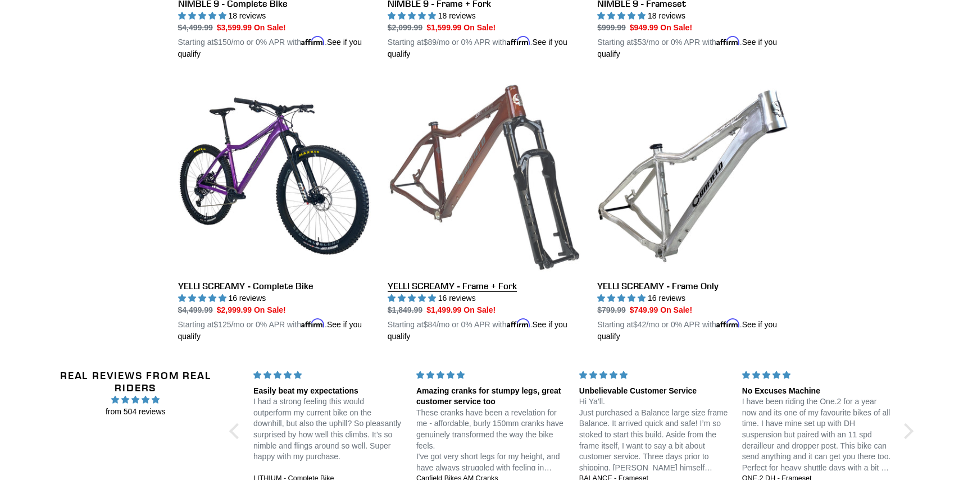
click at [527, 175] on link "YELLI SCREAMY - Frame + Fork" at bounding box center [484, 211] width 193 height 263
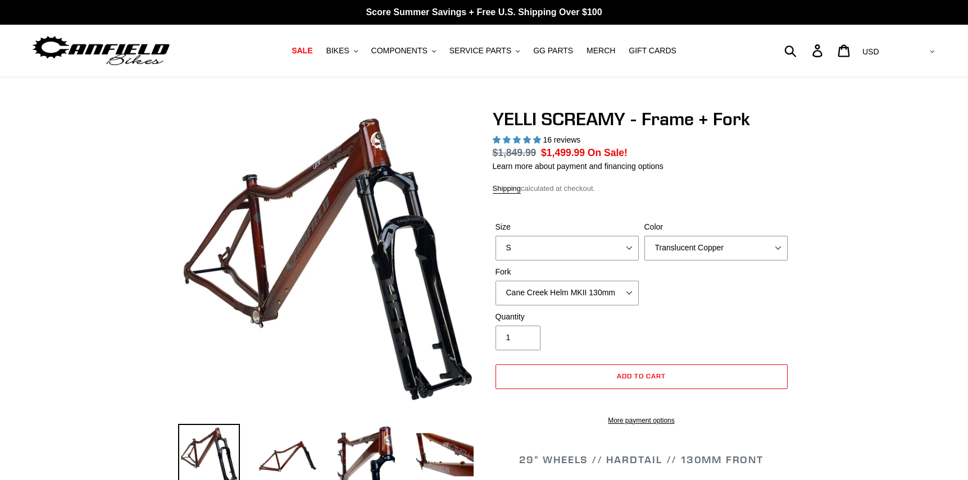
select select "highest-rating"
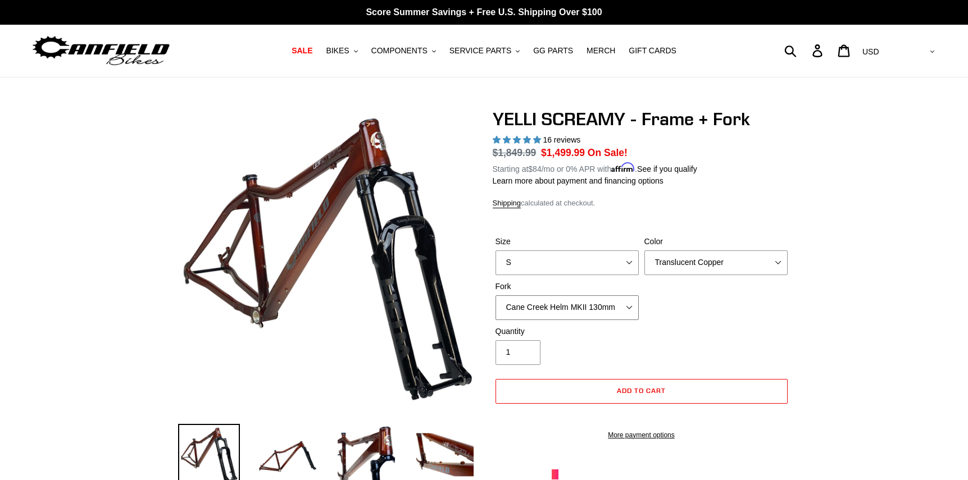
select select "Fox 34 SL Factory Grip X 130mm"
select select "M"
select select "Fox 34 SL Factory Grip X 130mm"
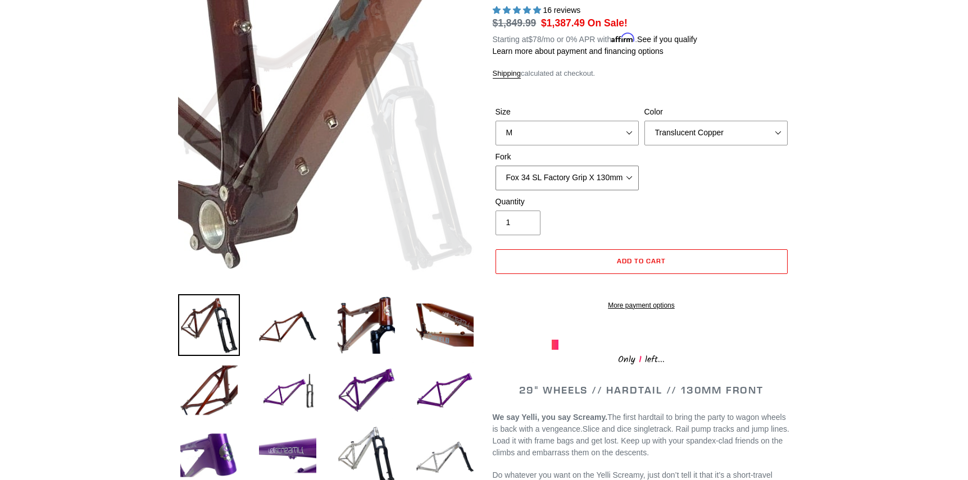
scroll to position [153, 0]
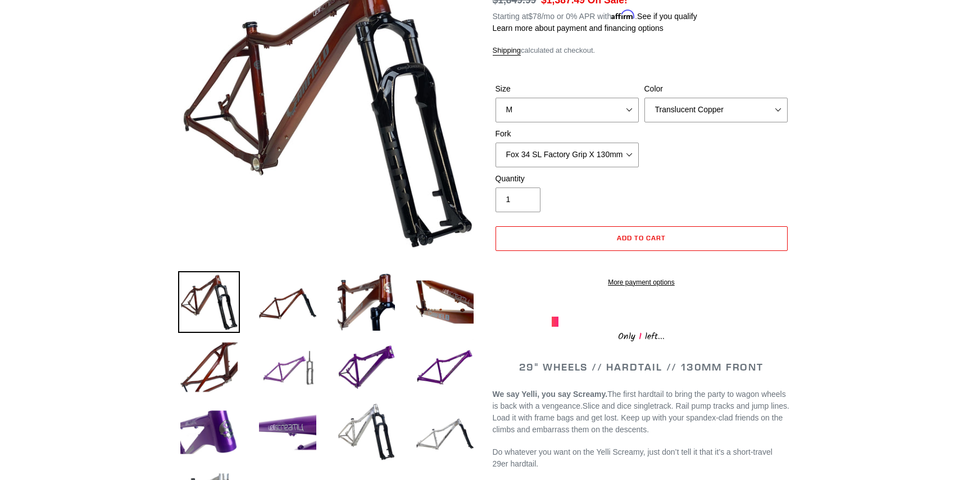
click at [305, 370] on img at bounding box center [288, 368] width 62 height 62
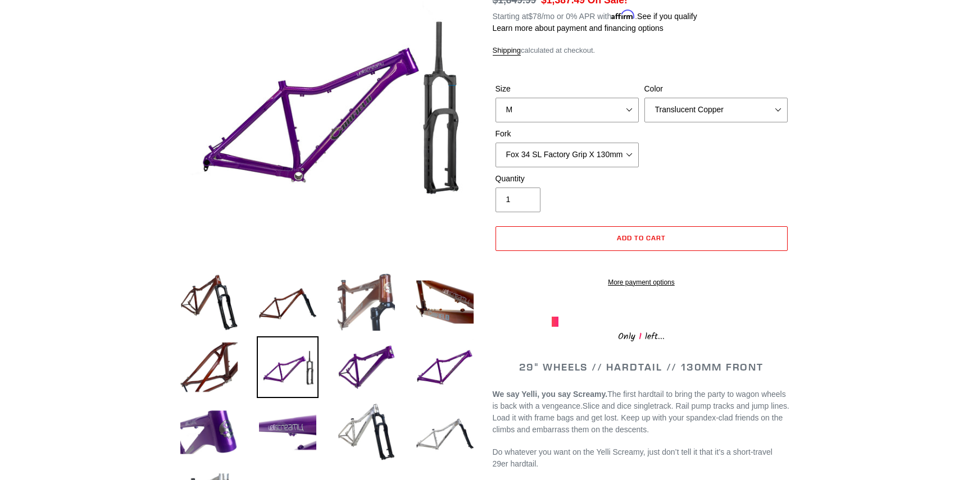
click at [370, 307] on img at bounding box center [366, 302] width 62 height 62
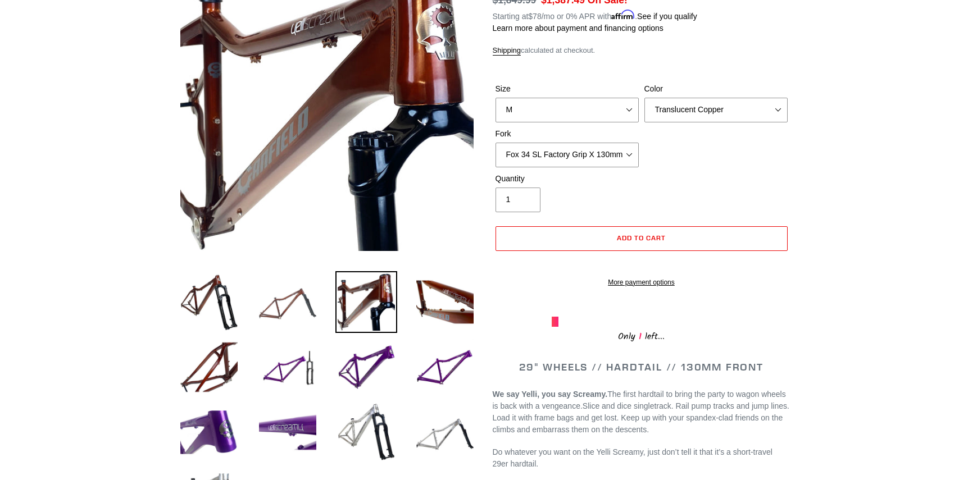
click at [308, 308] on img at bounding box center [288, 302] width 62 height 62
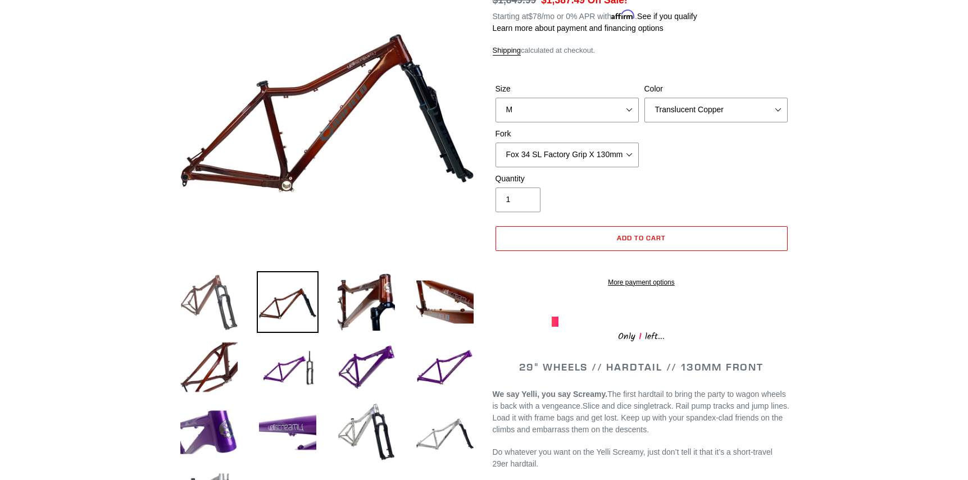
click at [216, 305] on img at bounding box center [209, 302] width 62 height 62
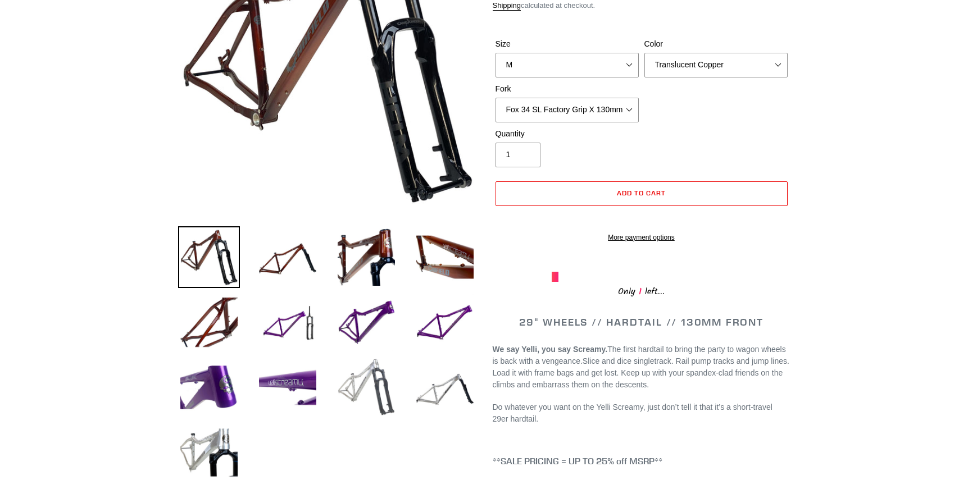
scroll to position [204, 0]
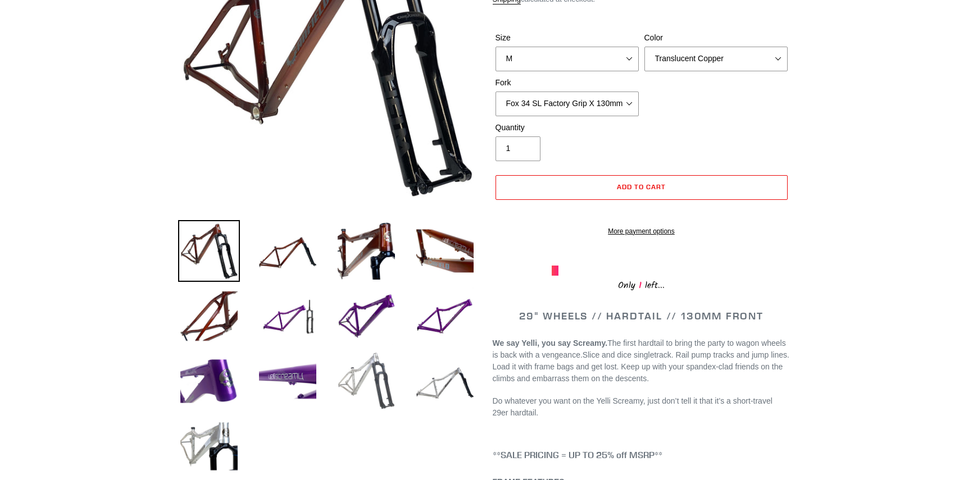
click at [381, 382] on img at bounding box center [366, 382] width 62 height 62
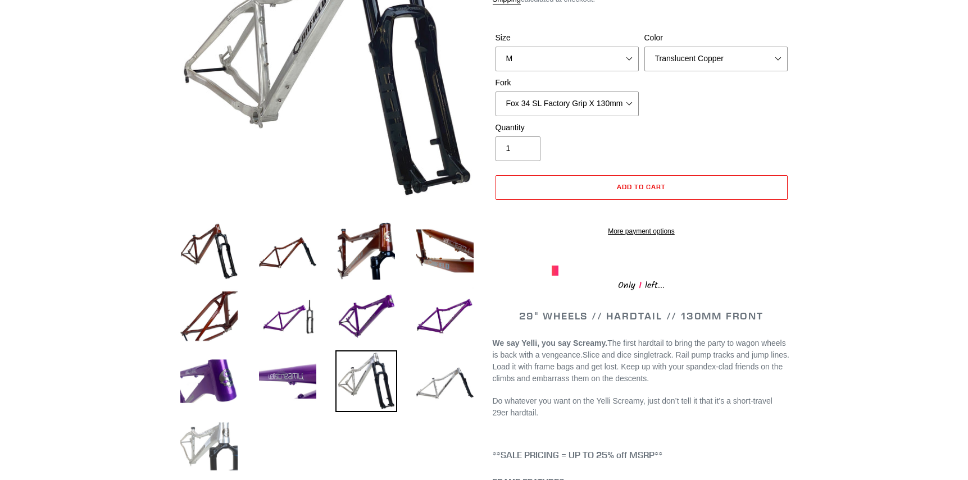
click at [216, 448] on img at bounding box center [209, 447] width 62 height 62
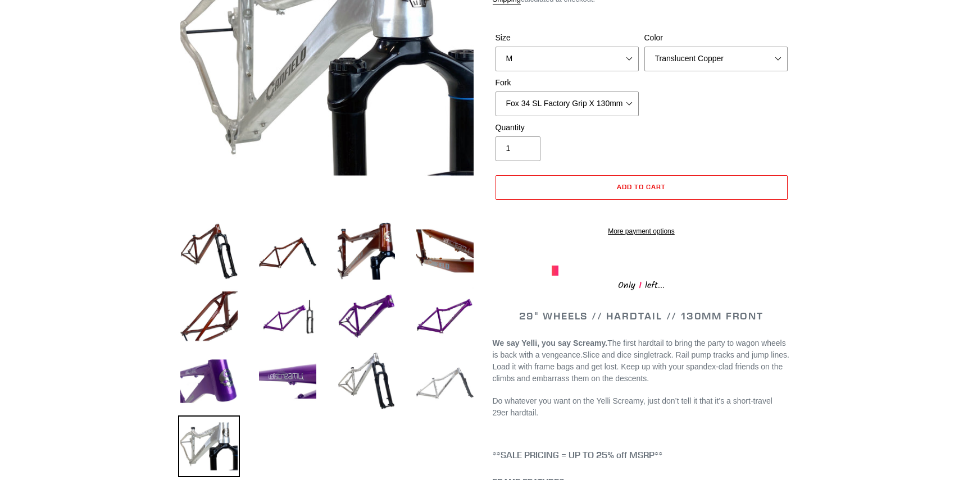
click at [443, 382] on img at bounding box center [445, 382] width 62 height 62
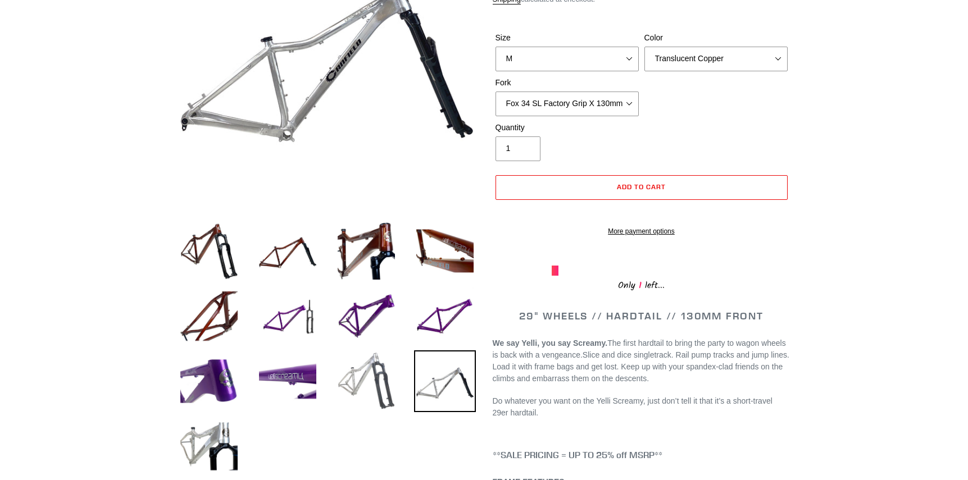
click at [384, 376] on img at bounding box center [366, 382] width 62 height 62
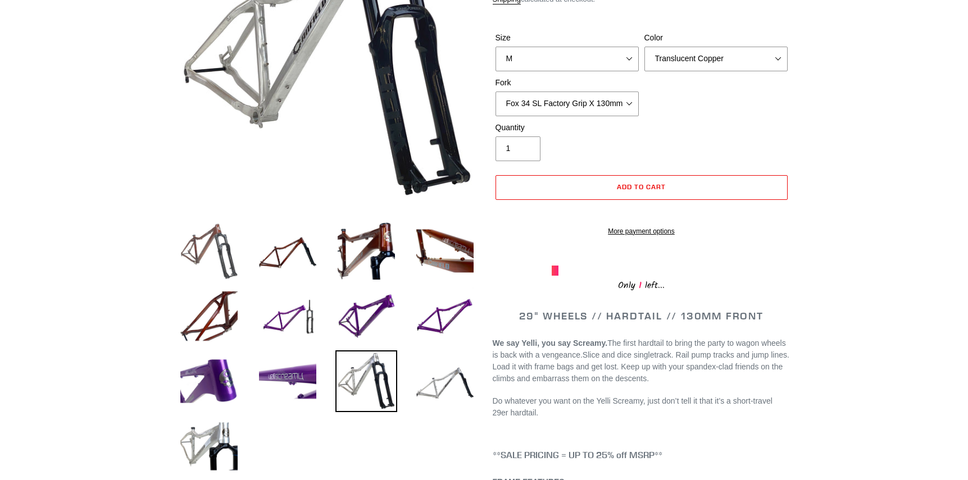
click at [224, 253] on img at bounding box center [209, 251] width 62 height 62
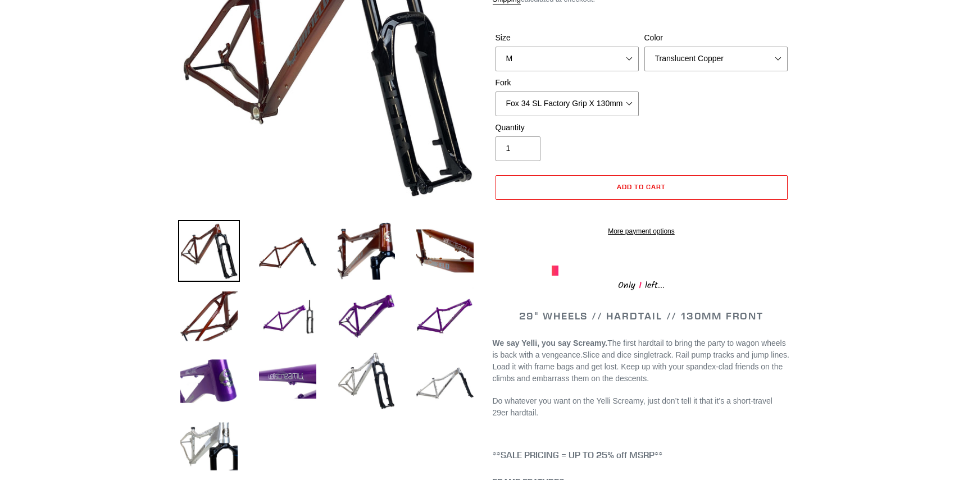
click at [684, 107] on div "Size S M L XL Color Translucent Copper Purple Haze Raw Fork Cane Creek Helm MKI…" at bounding box center [642, 77] width 298 height 90
click at [306, 377] on img at bounding box center [288, 382] width 62 height 62
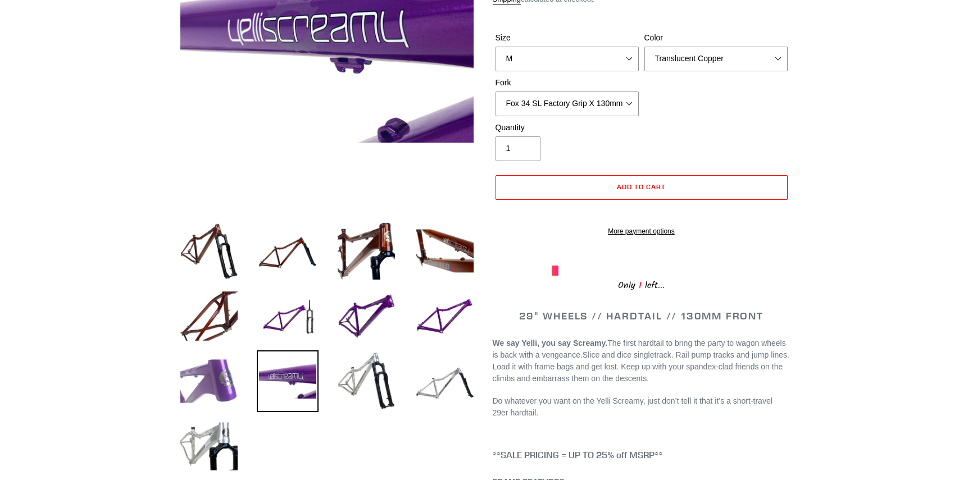
click at [213, 379] on img at bounding box center [209, 382] width 62 height 62
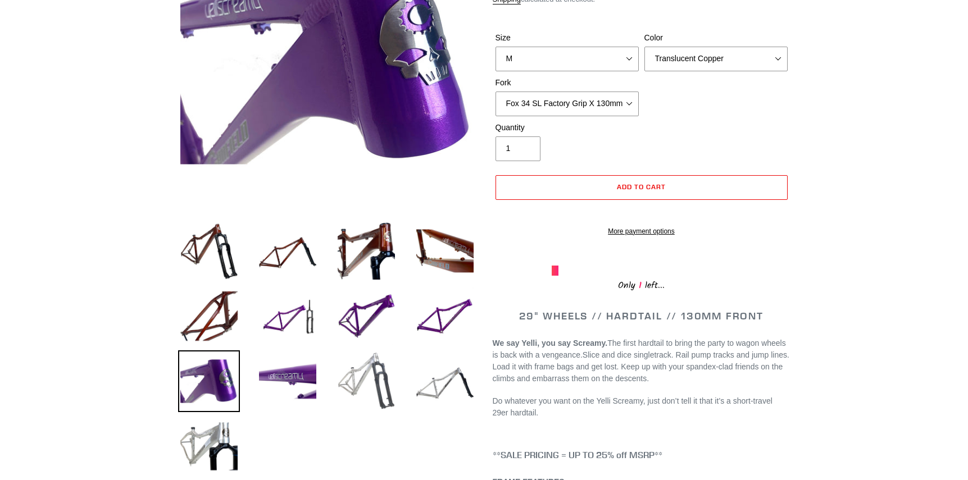
click at [378, 377] on img at bounding box center [366, 382] width 62 height 62
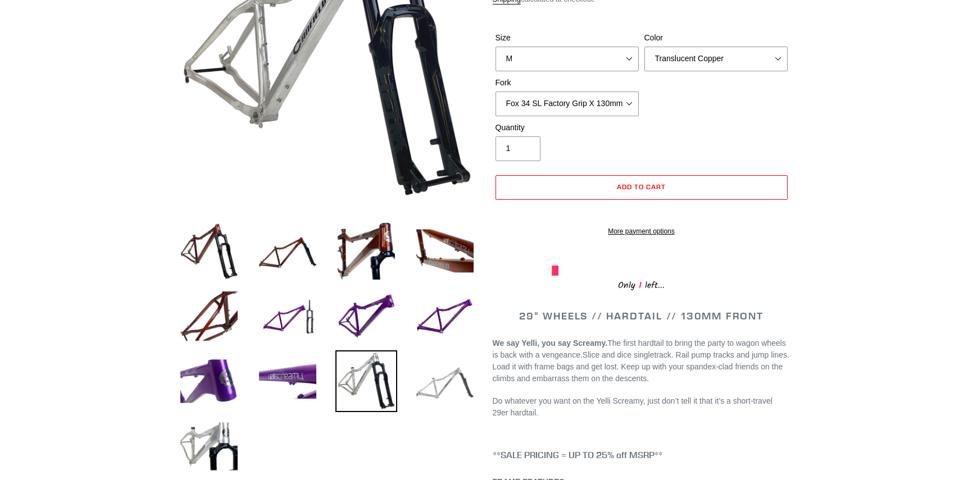
click at [457, 371] on img at bounding box center [445, 382] width 62 height 62
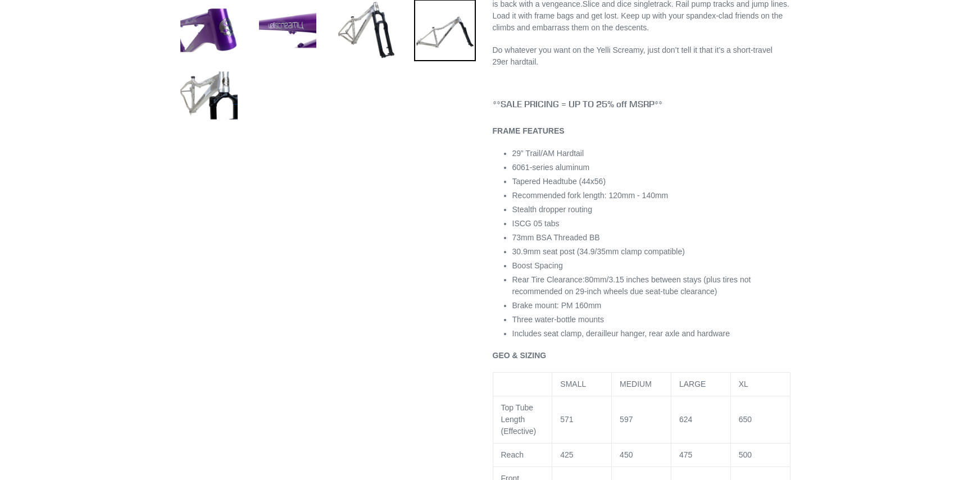
scroll to position [357, 0]
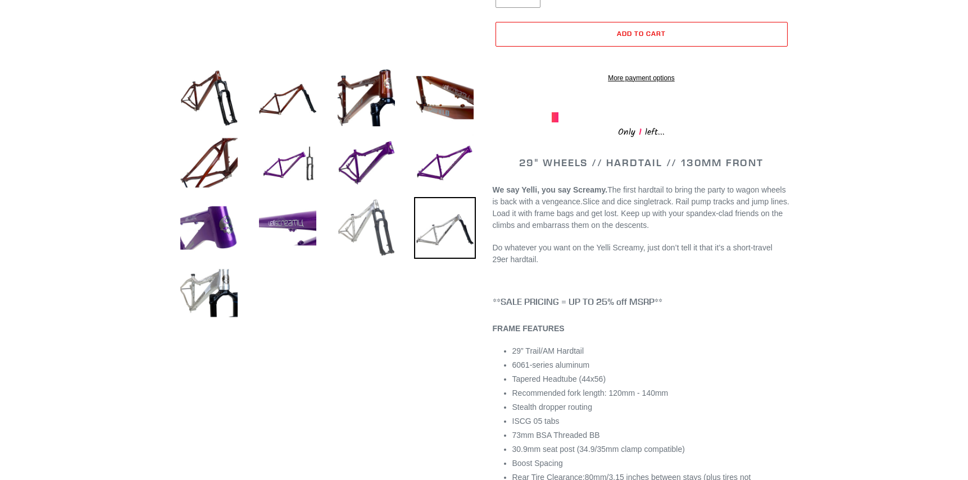
click at [350, 219] on img at bounding box center [366, 228] width 62 height 62
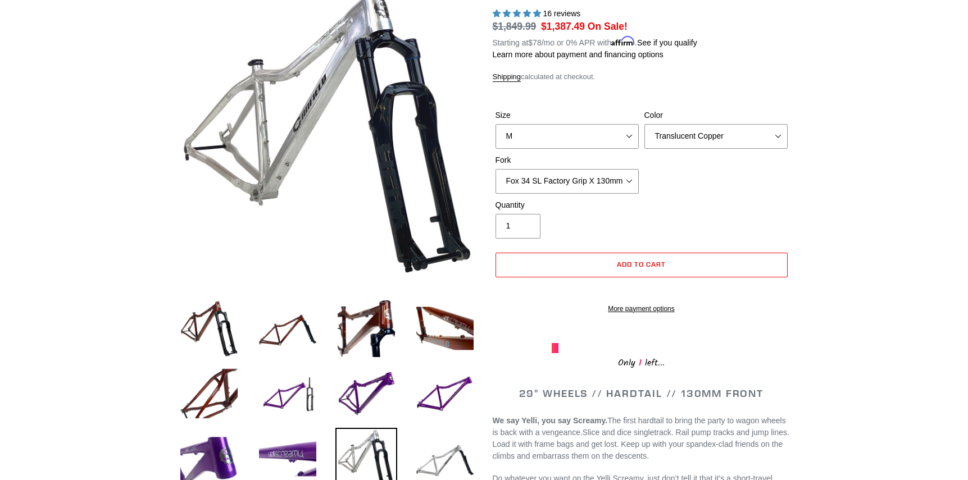
scroll to position [102, 0]
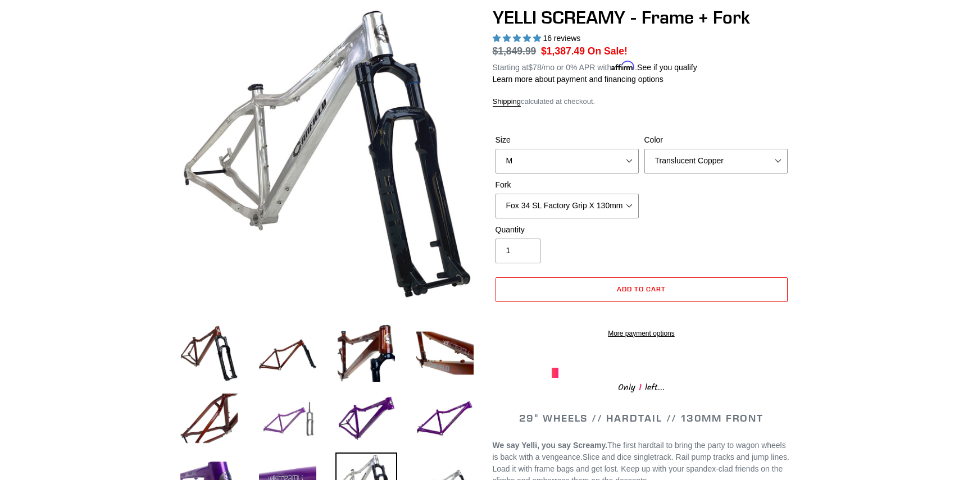
click at [278, 421] on img at bounding box center [288, 419] width 62 height 62
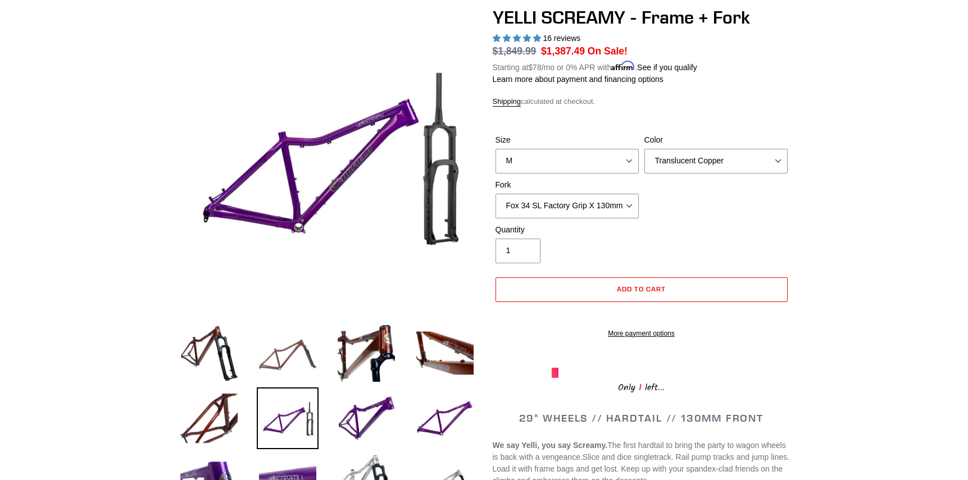
click at [274, 366] on img at bounding box center [288, 353] width 62 height 62
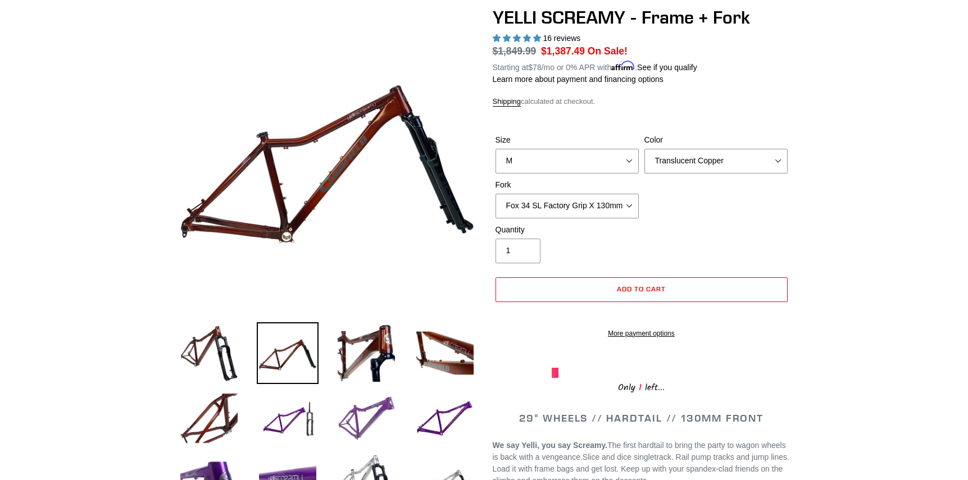
scroll to position [153, 0]
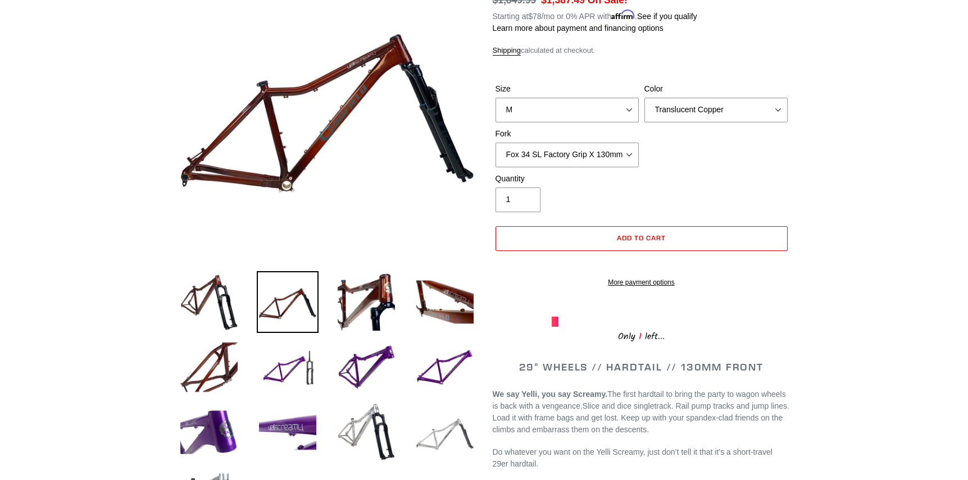
click at [424, 443] on img at bounding box center [445, 433] width 62 height 62
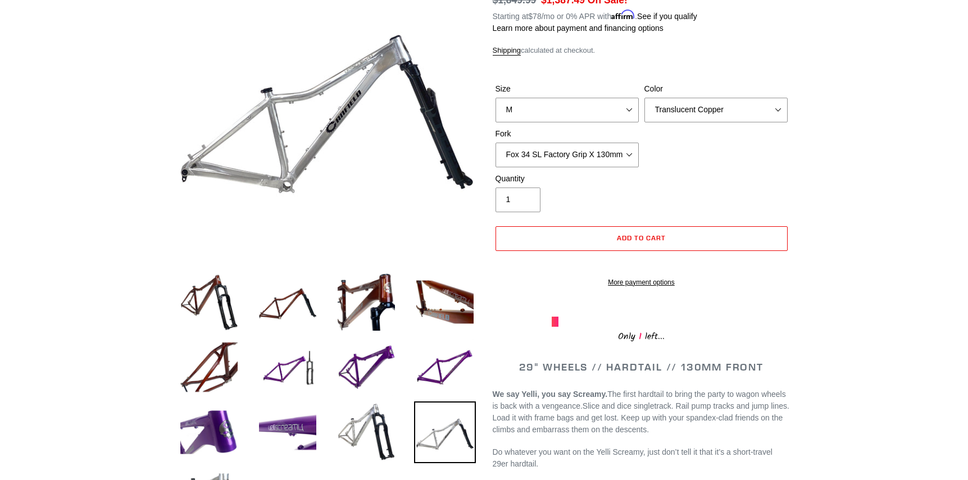
scroll to position [51, 0]
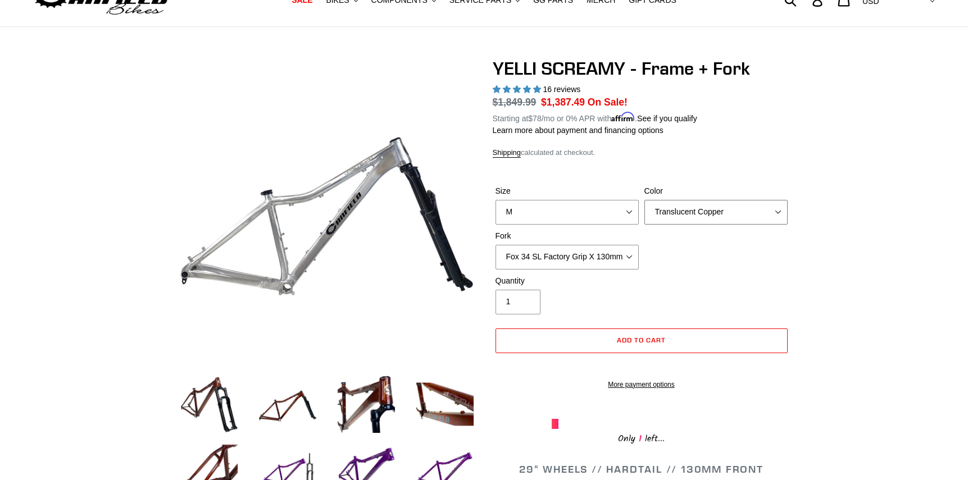
select select "Raw"
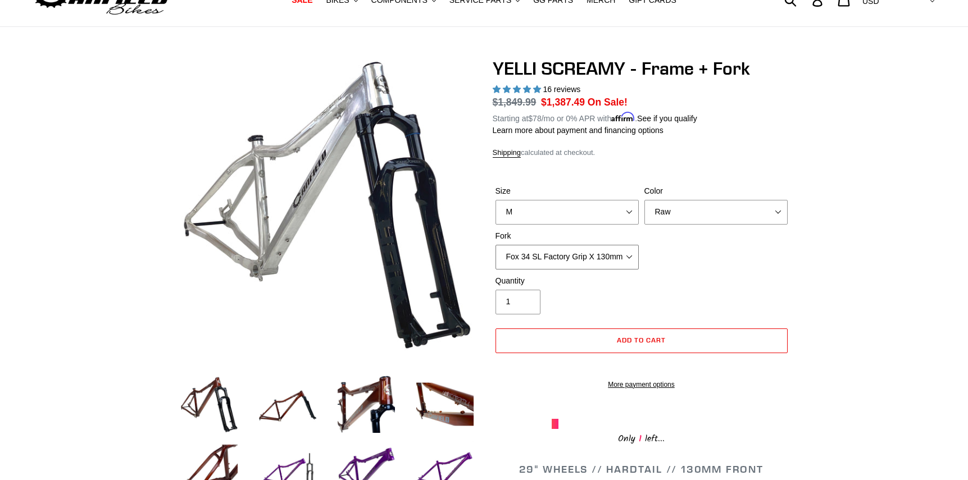
select select "RockShox Pike Ultimate 130mm"
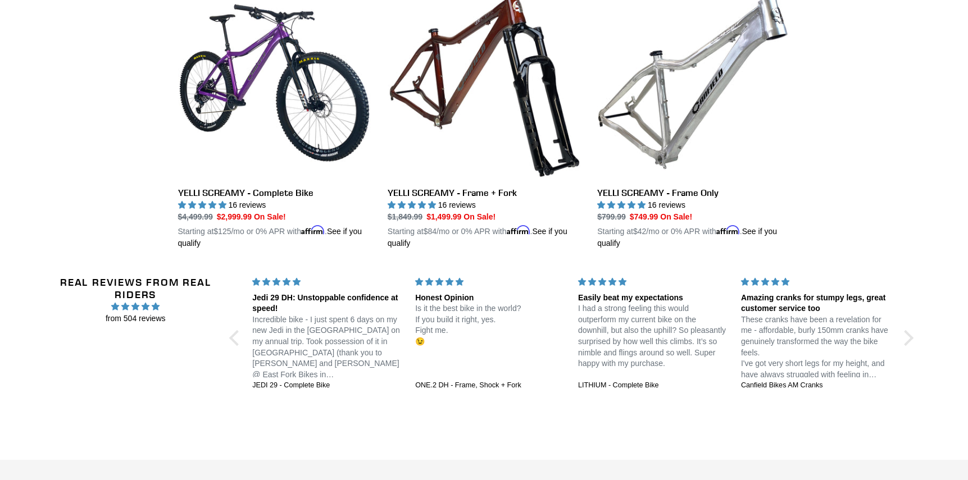
scroll to position [2038, 0]
click at [909, 333] on div at bounding box center [906, 338] width 16 height 16
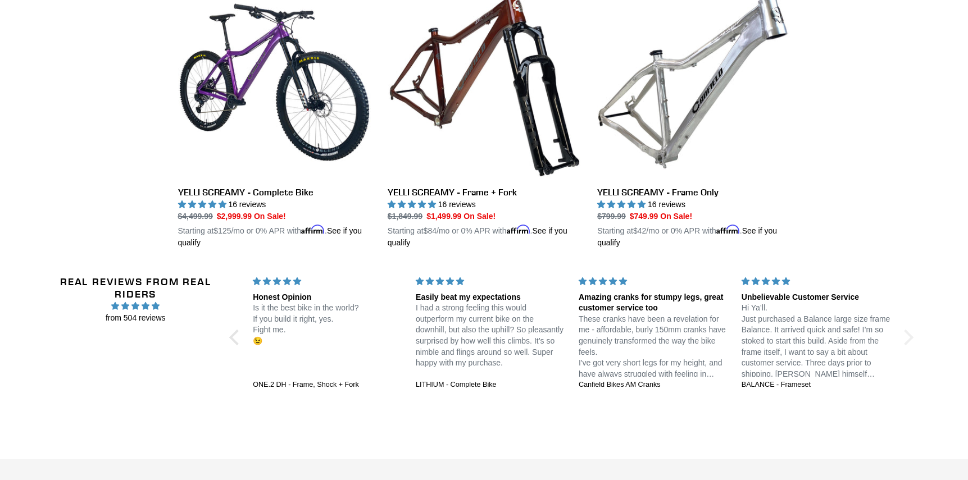
click at [909, 333] on div at bounding box center [906, 338] width 16 height 16
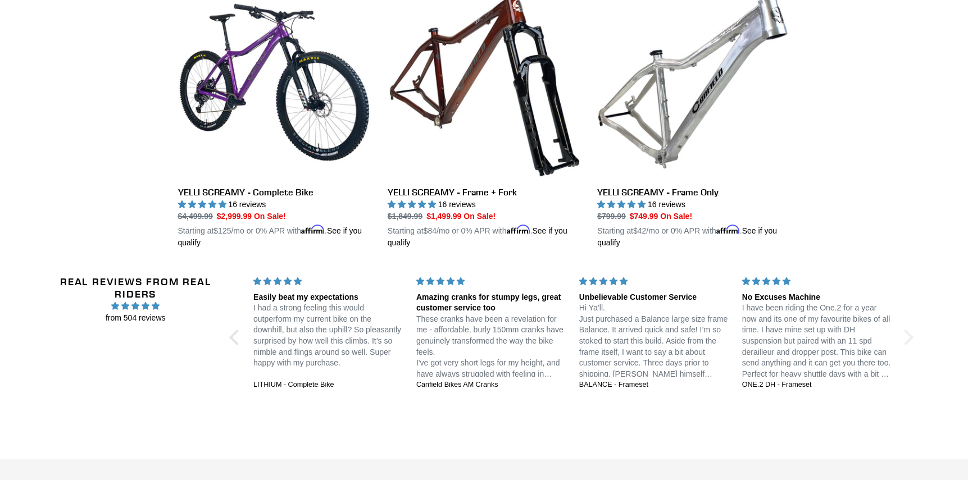
click at [909, 333] on div at bounding box center [906, 338] width 16 height 16
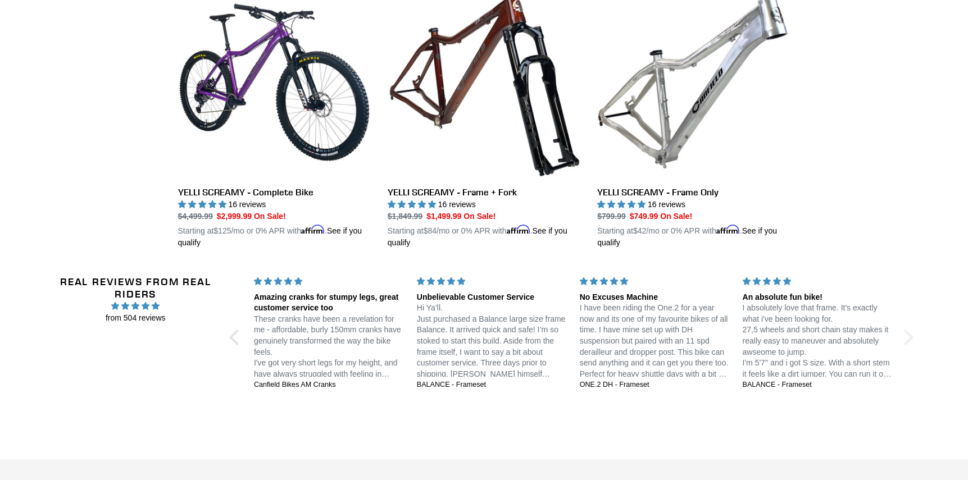
click at [909, 333] on div at bounding box center [906, 338] width 16 height 16
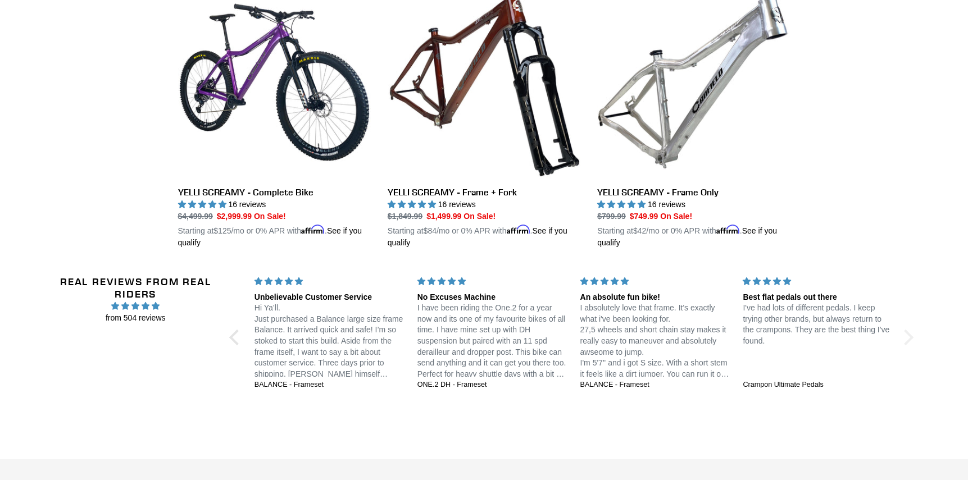
scroll to position [0, 0]
click at [909, 333] on div at bounding box center [906, 338] width 16 height 16
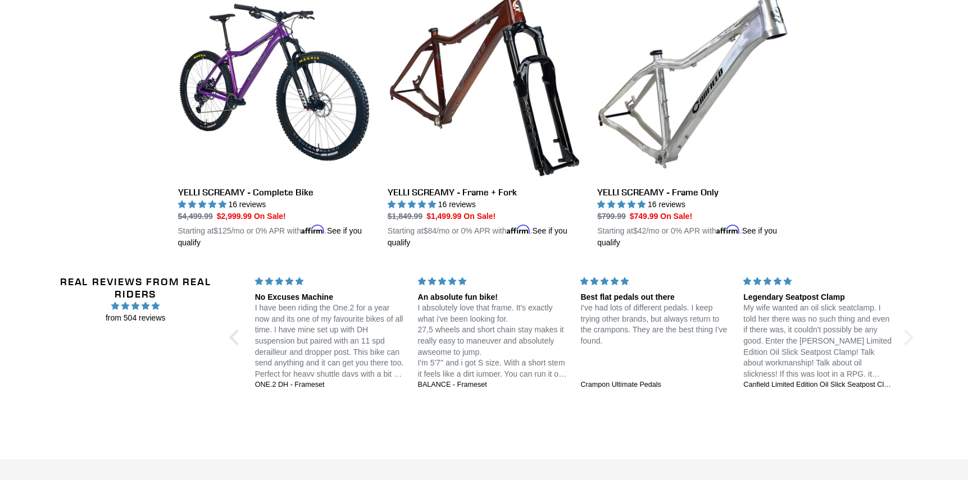
click at [909, 333] on div at bounding box center [906, 338] width 16 height 16
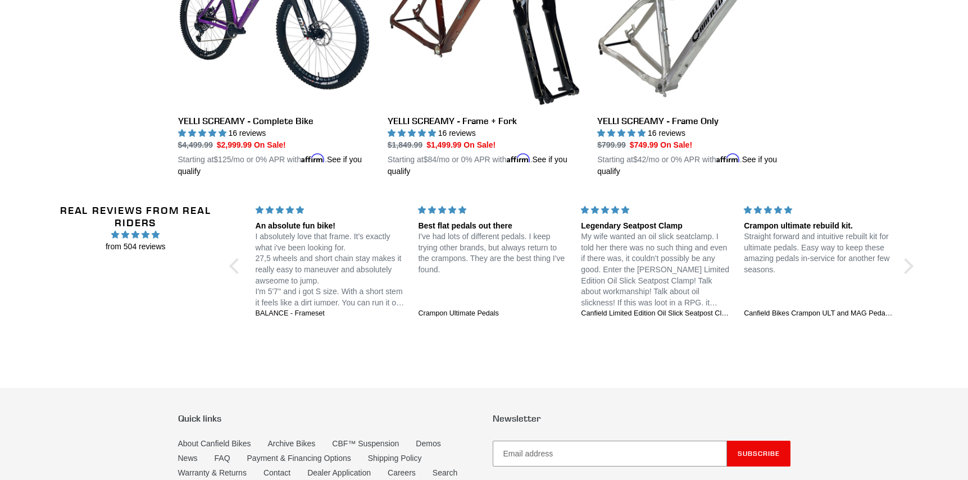
scroll to position [2140, 0]
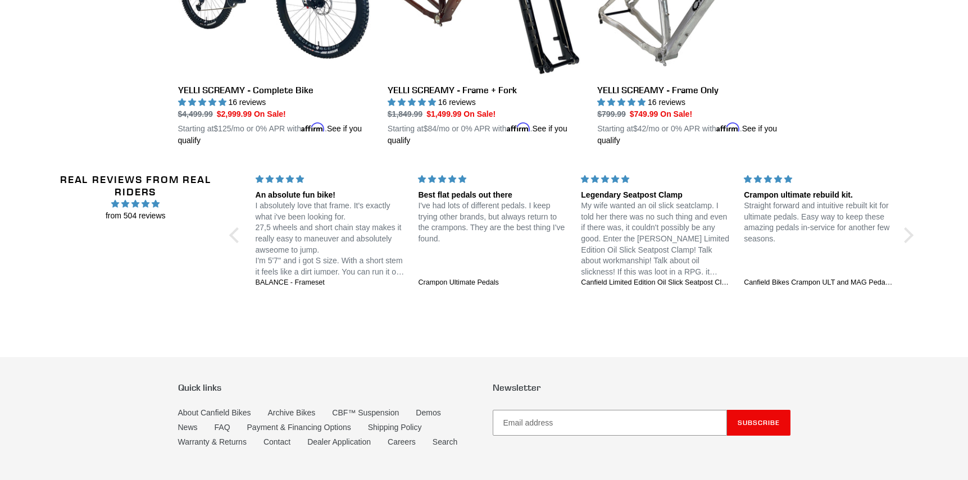
drag, startPoint x: 624, startPoint y: 269, endPoint x: 623, endPoint y: 258, distance: 10.7
click at [622, 258] on p "My wife wanted an oil slick seatclamp. I told her there was no such thing and e…" at bounding box center [655, 239] width 149 height 77
click at [607, 284] on div "Canfield Limited Edition Oil Slick Seatpost Clamp" at bounding box center [655, 283] width 149 height 10
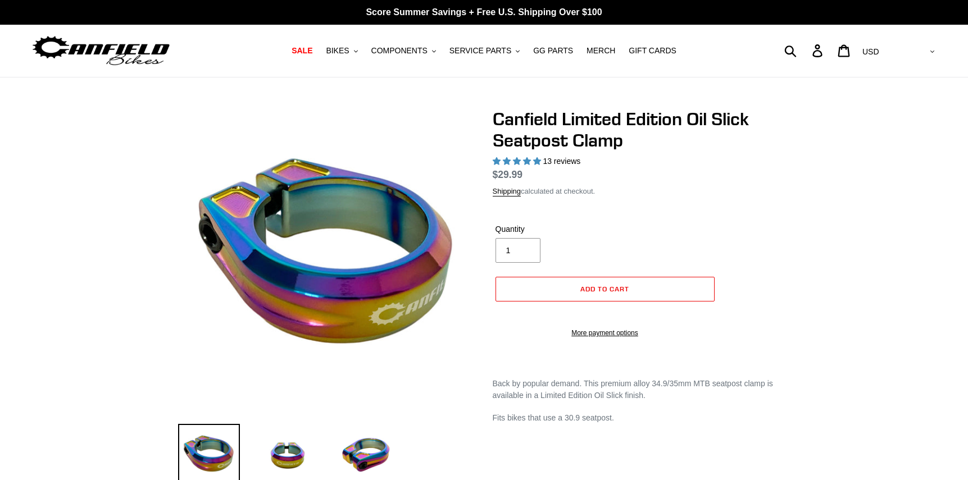
select select "highest-rating"
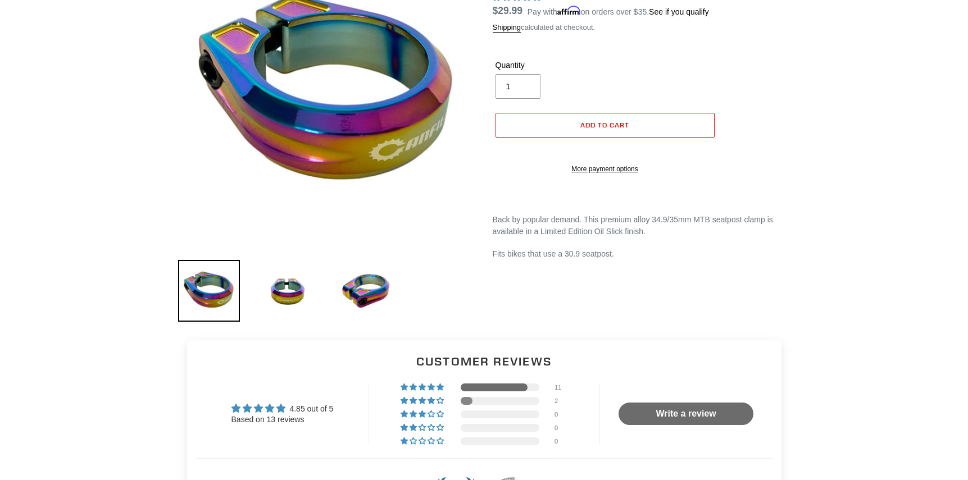
scroll to position [133, 0]
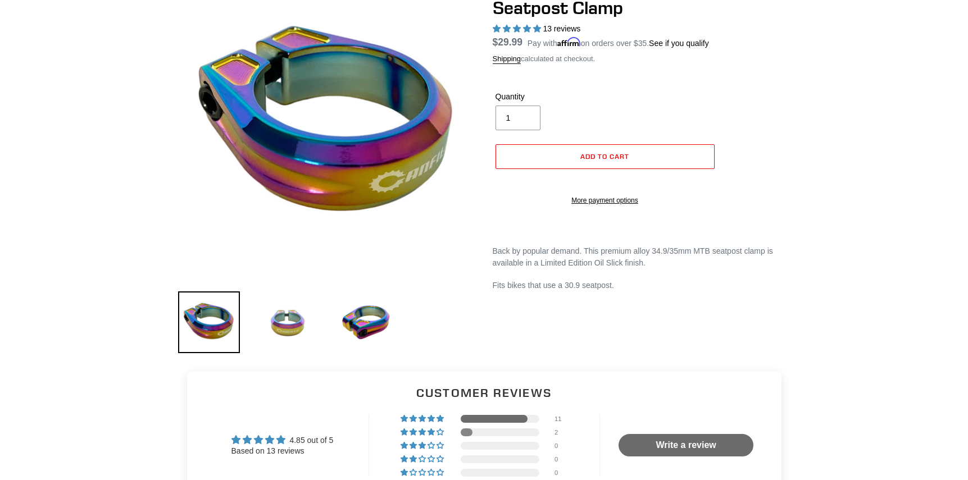
click at [280, 317] on img at bounding box center [288, 323] width 62 height 62
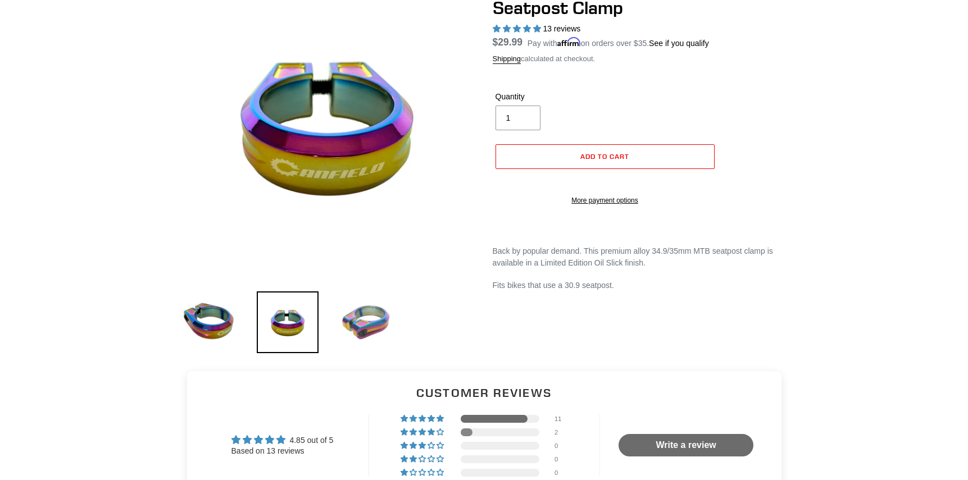
click at [366, 324] on img at bounding box center [366, 323] width 62 height 62
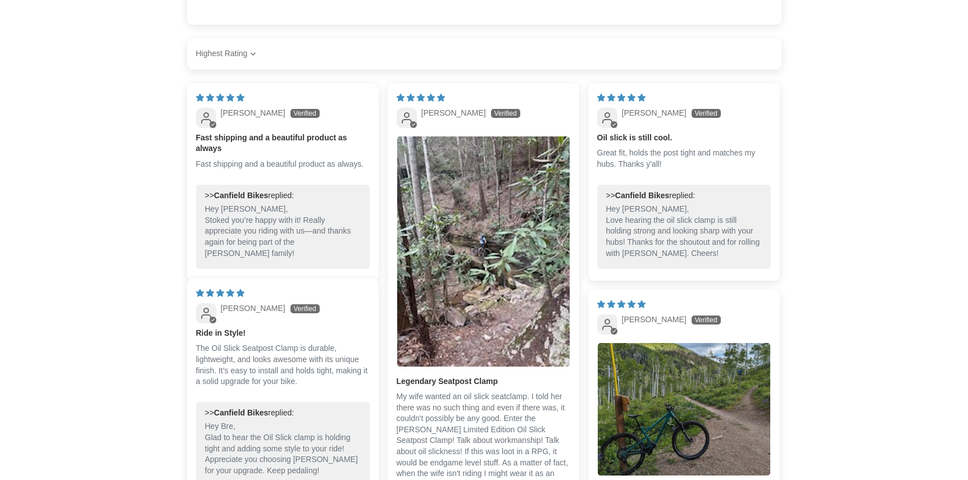
scroll to position [848, 0]
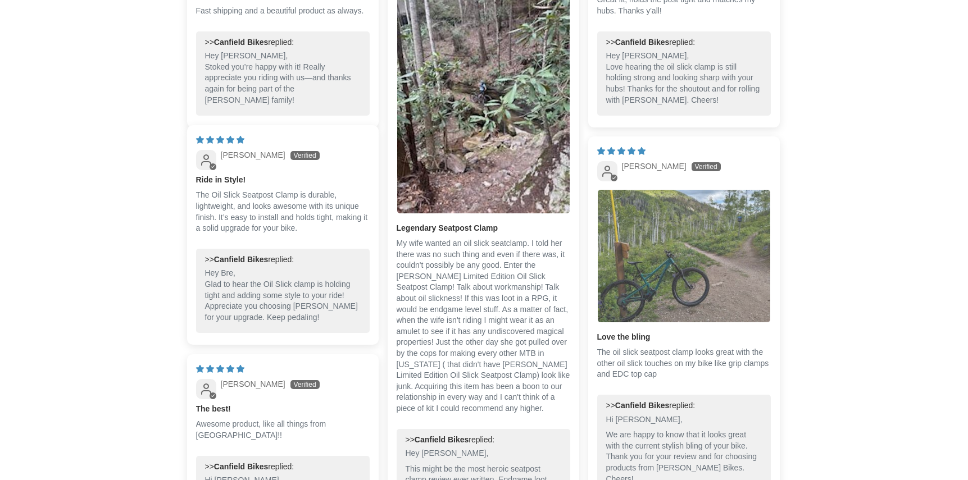
click at [654, 281] on img "Link to user picture 1" at bounding box center [684, 256] width 172 height 133
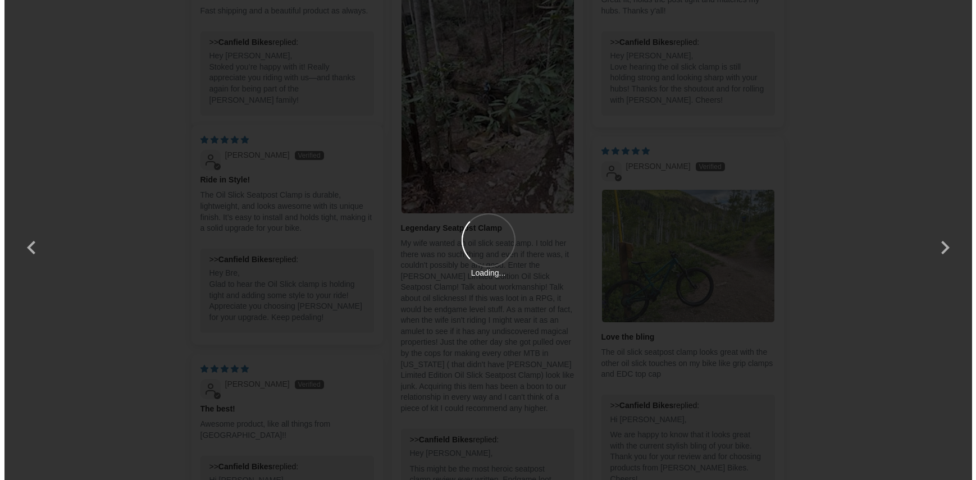
scroll to position [0, 0]
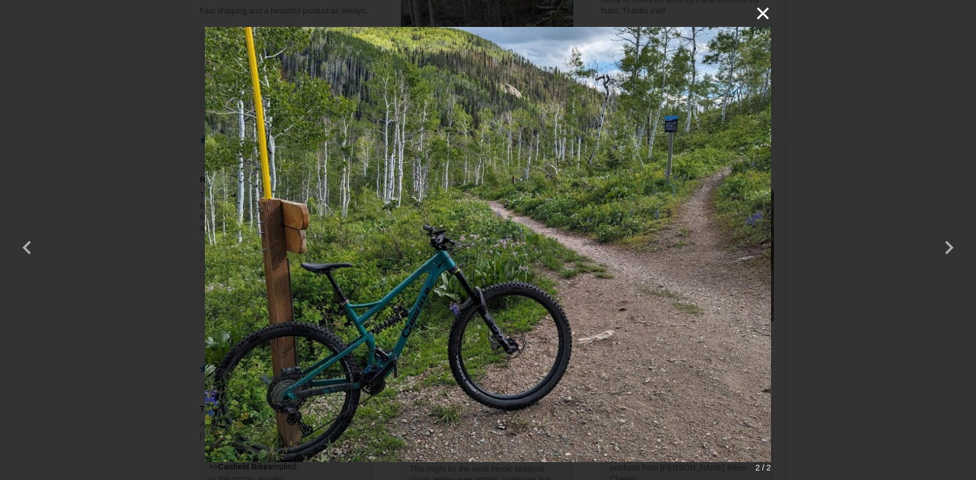
click at [767, 14] on button "×" at bounding box center [757, 13] width 27 height 27
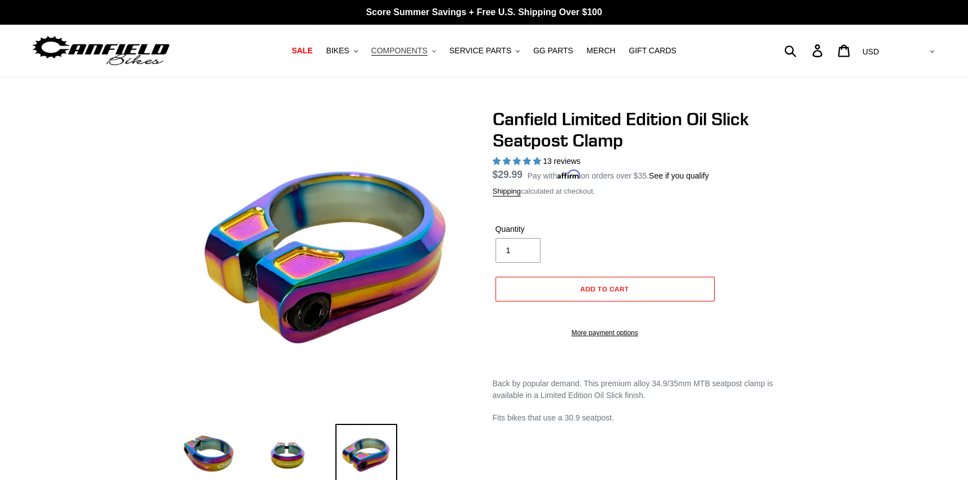
click at [432, 51] on icon ".cls-1{fill:#231f20}" at bounding box center [434, 51] width 4 height 4
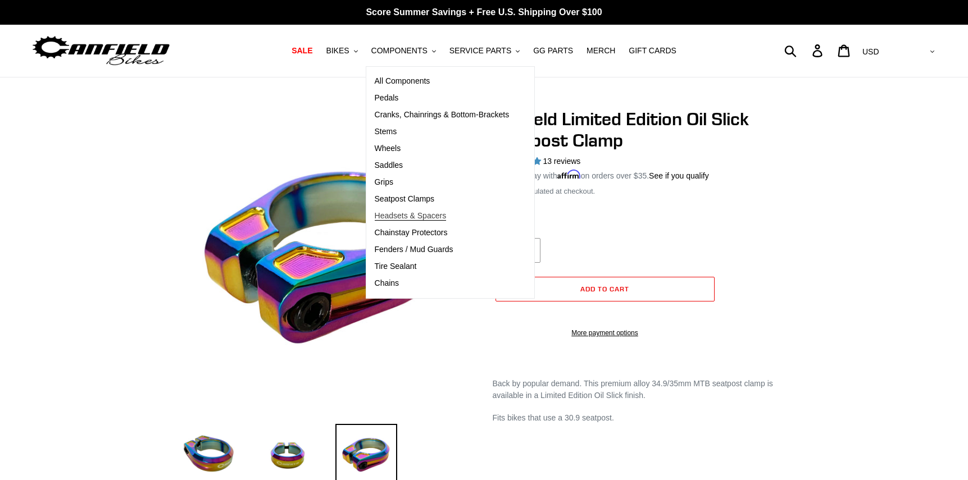
click at [398, 217] on span "Headsets & Spacers" at bounding box center [411, 216] width 72 height 10
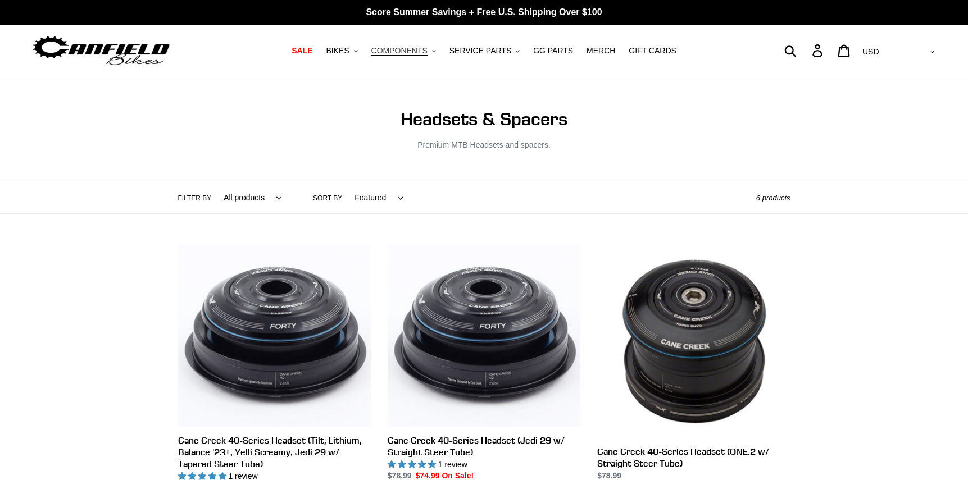
click at [426, 51] on button "COMPONENTS .cls-1{fill:#231f20}" at bounding box center [404, 50] width 76 height 15
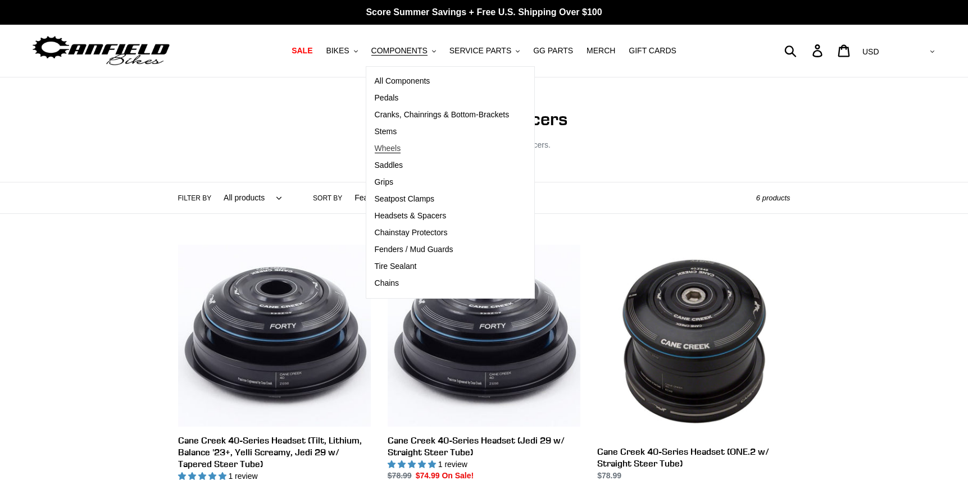
click at [379, 148] on span "Wheels" at bounding box center [388, 149] width 26 height 10
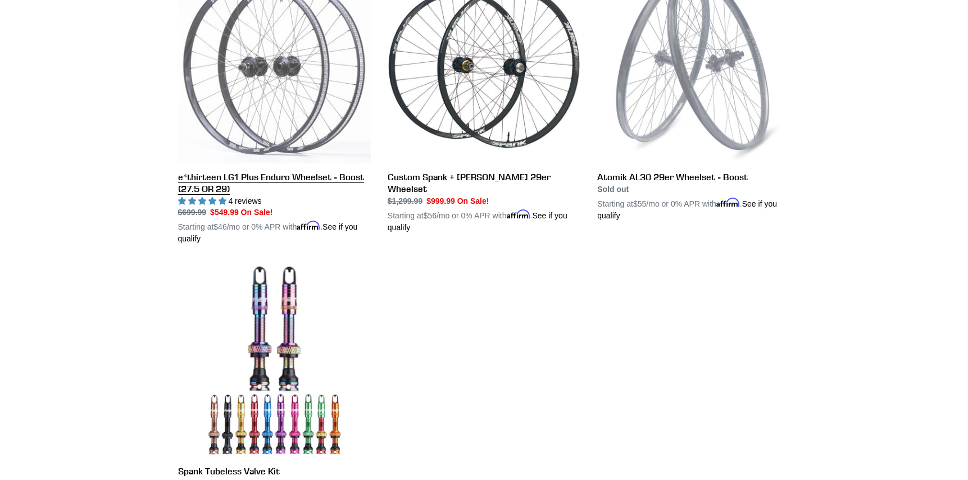
scroll to position [460, 0]
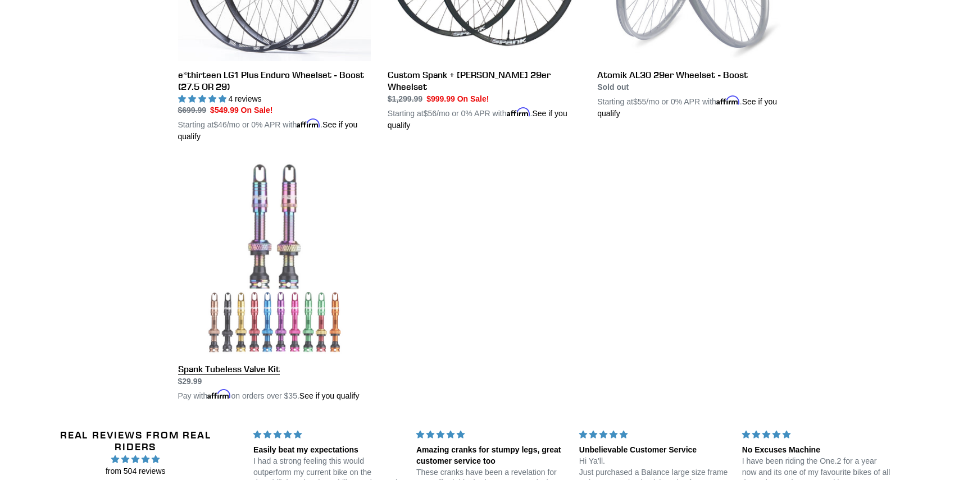
click at [295, 324] on link "Spank Tubeless Valve Kit" at bounding box center [274, 281] width 193 height 239
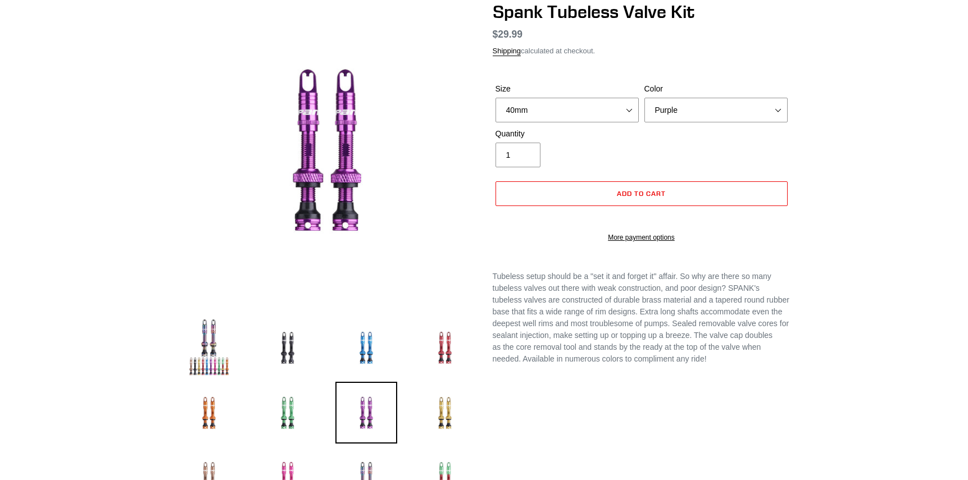
scroll to position [107, 0]
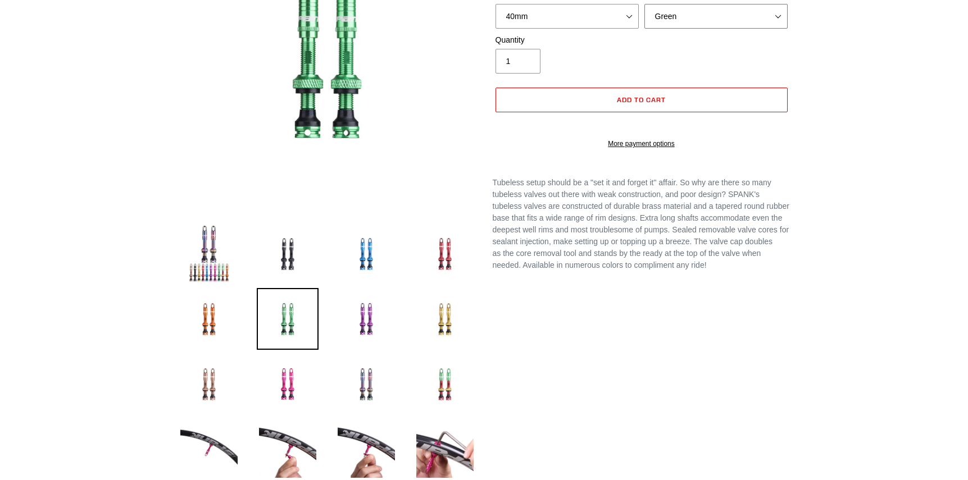
scroll to position [204, 0]
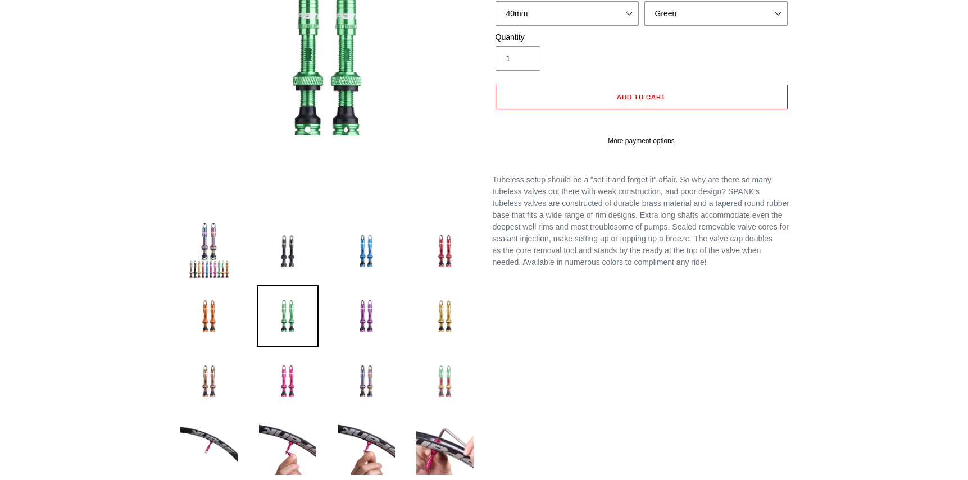
click at [445, 381] on img at bounding box center [445, 382] width 62 height 62
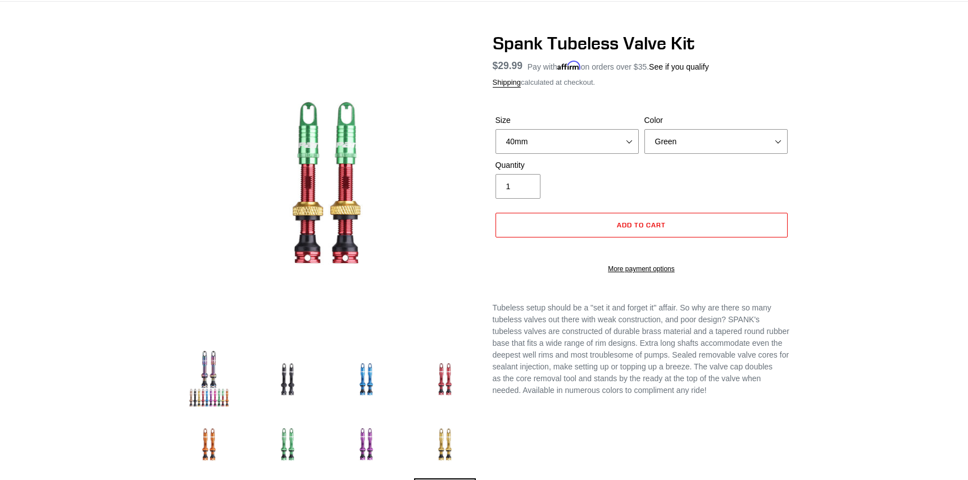
scroll to position [51, 0]
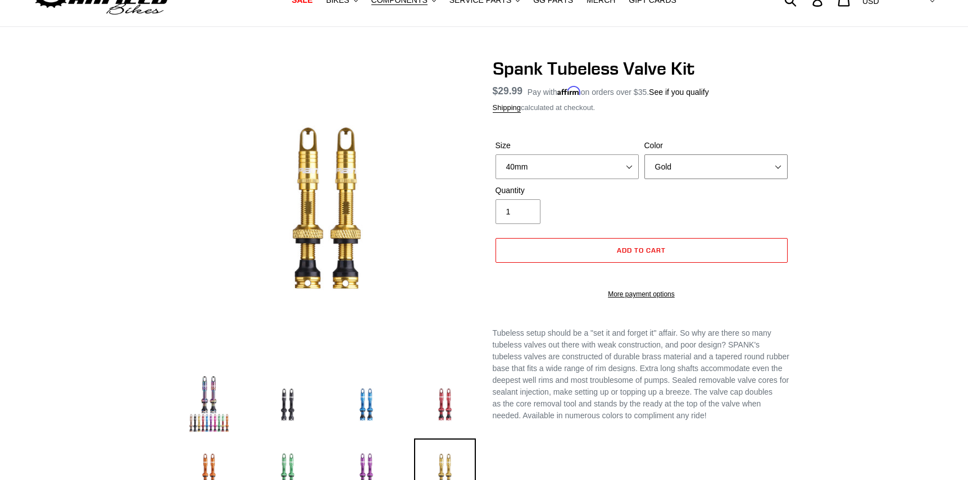
select select "Bronze"
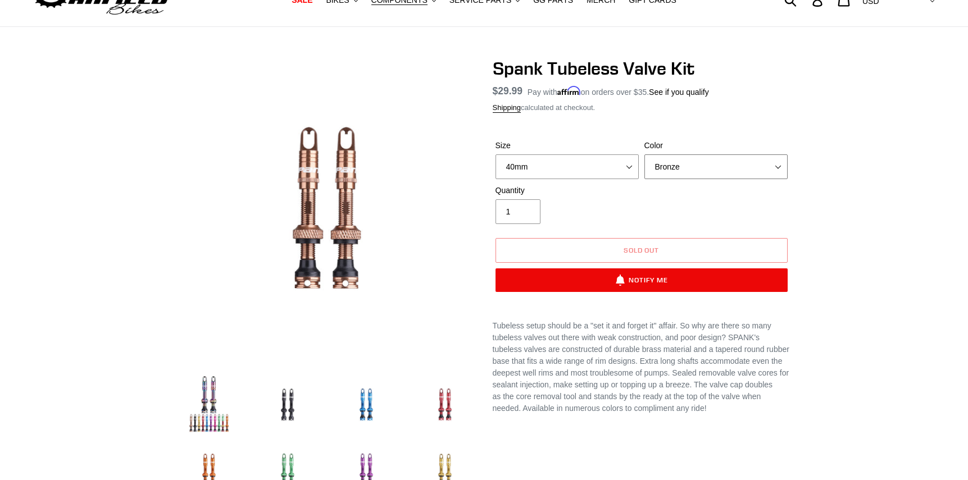
scroll to position [306, 0]
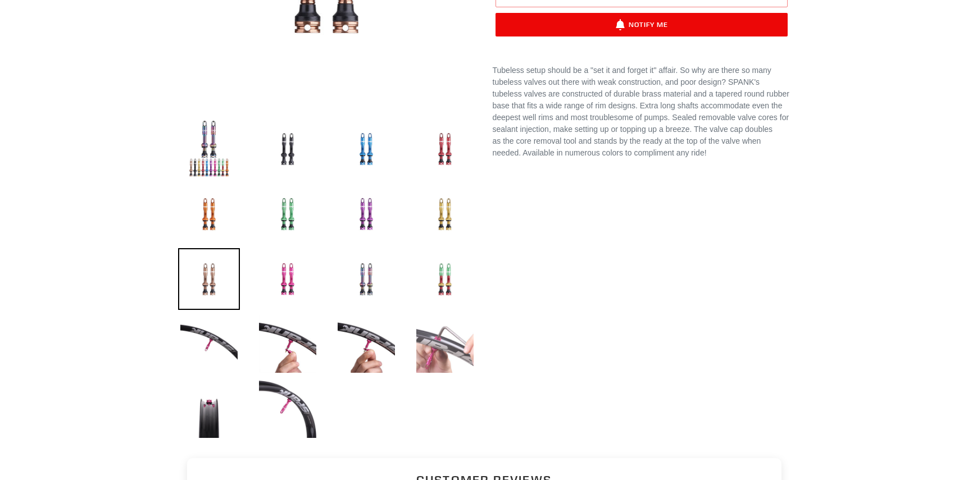
click at [447, 344] on img at bounding box center [445, 344] width 62 height 62
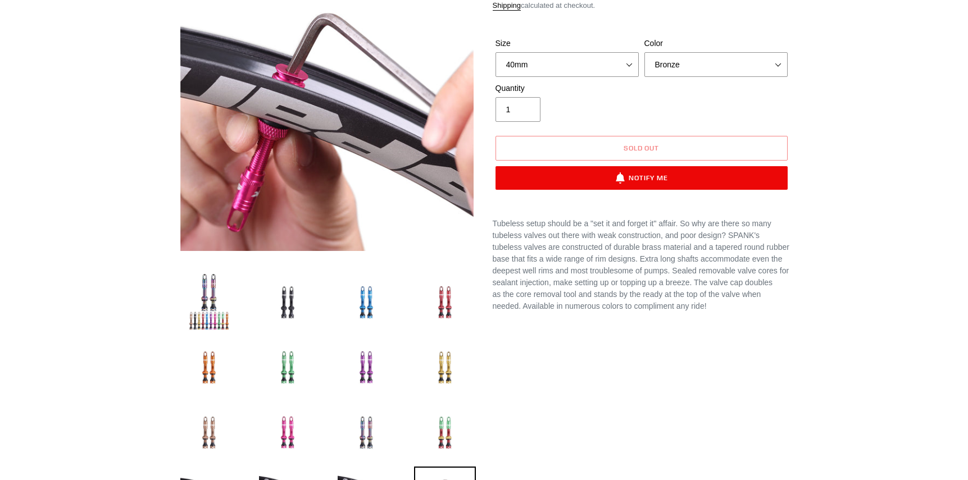
scroll to position [357, 0]
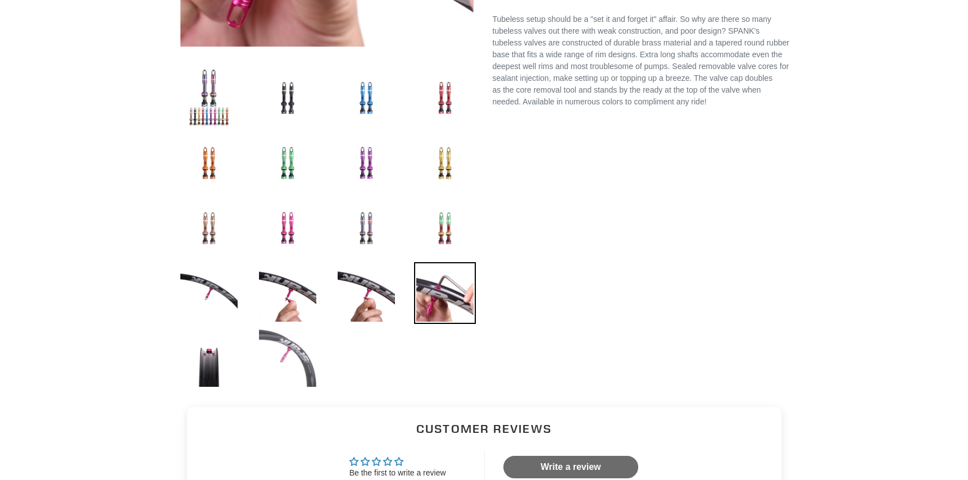
click at [293, 353] on img at bounding box center [288, 359] width 62 height 62
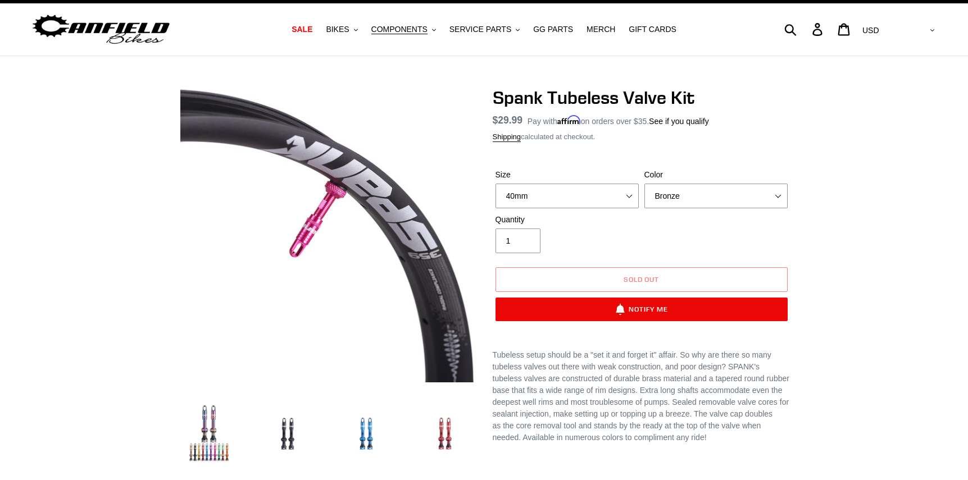
scroll to position [0, 0]
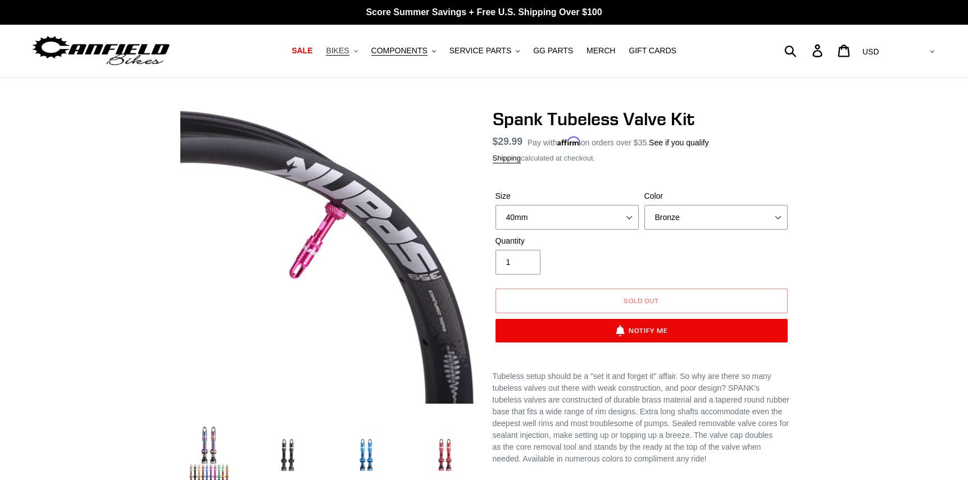
click at [354, 50] on icon ".cls-1{fill:#231f20}" at bounding box center [356, 51] width 4 height 4
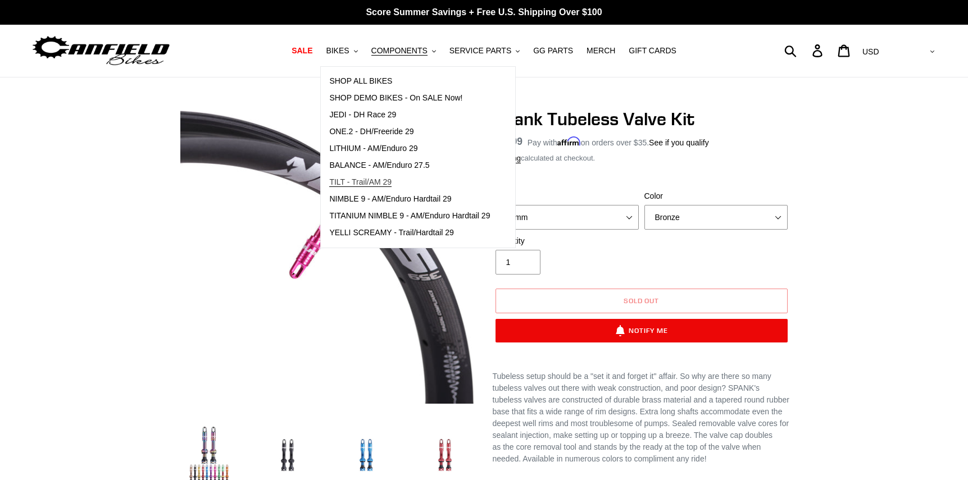
click at [360, 180] on span "TILT - Trail/AM 29" at bounding box center [360, 183] width 62 height 10
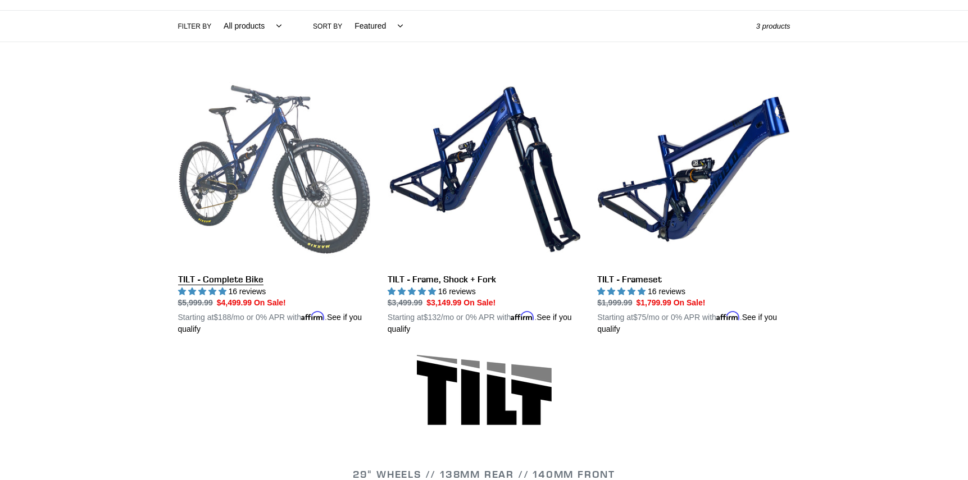
scroll to position [358, 0]
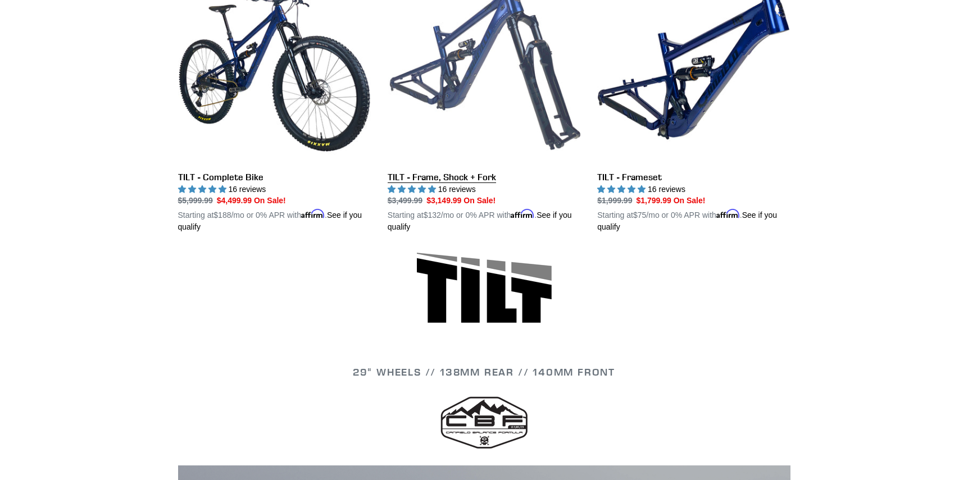
click at [463, 175] on link "TILT - Frame, Shock + Fork" at bounding box center [484, 102] width 193 height 263
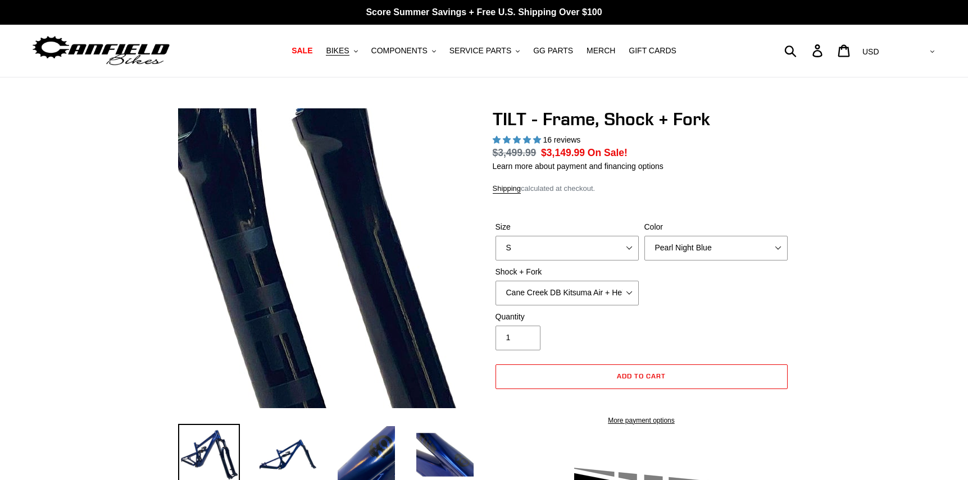
select select "highest-rating"
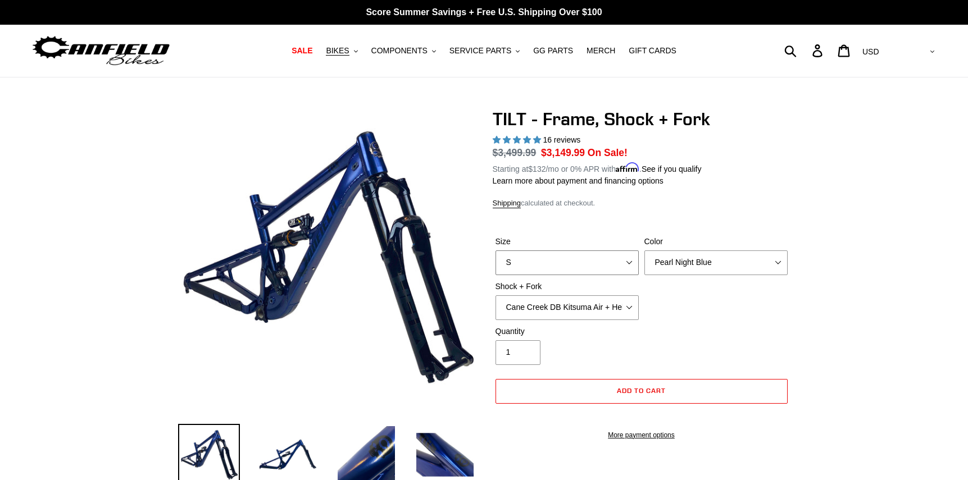
select select "M"
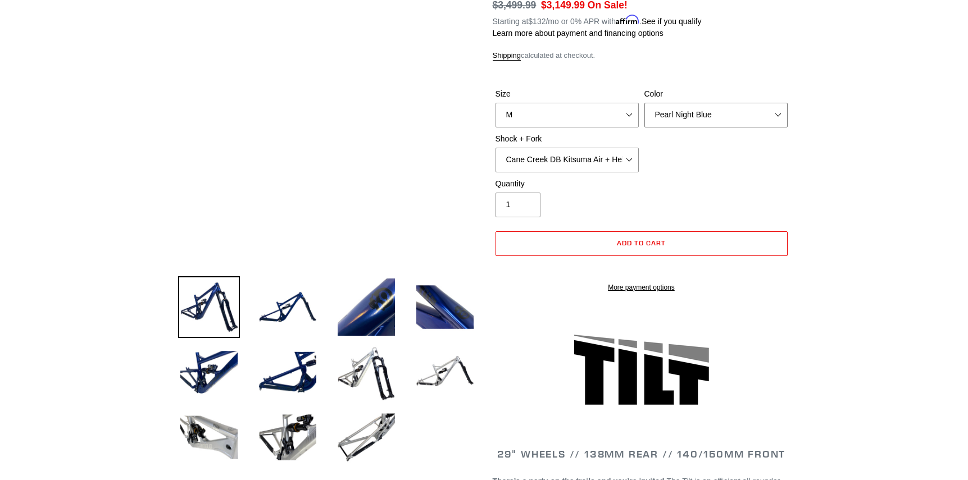
scroll to position [153, 0]
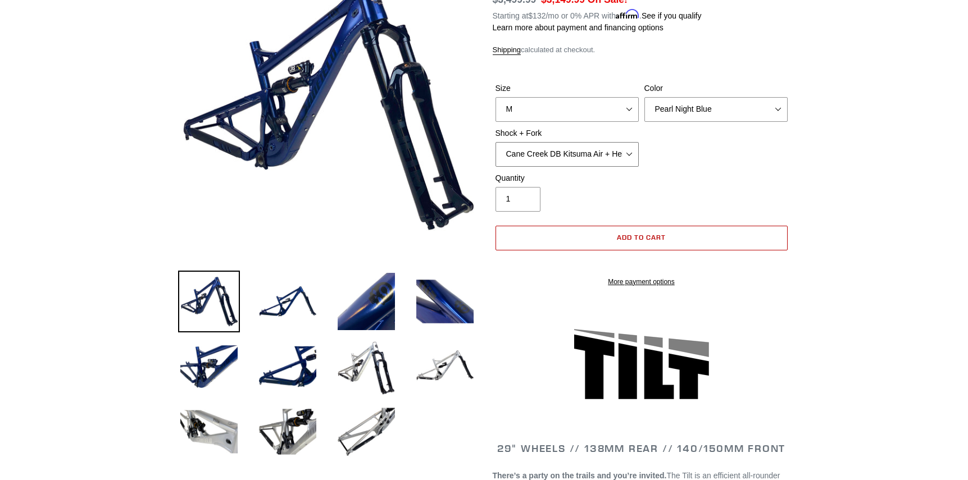
select select "EXT Storia V3-S + EXT Era V2.1"
click at [399, 351] on li at bounding box center [436, 369] width 79 height 65
click at [369, 359] on img at bounding box center [366, 367] width 62 height 62
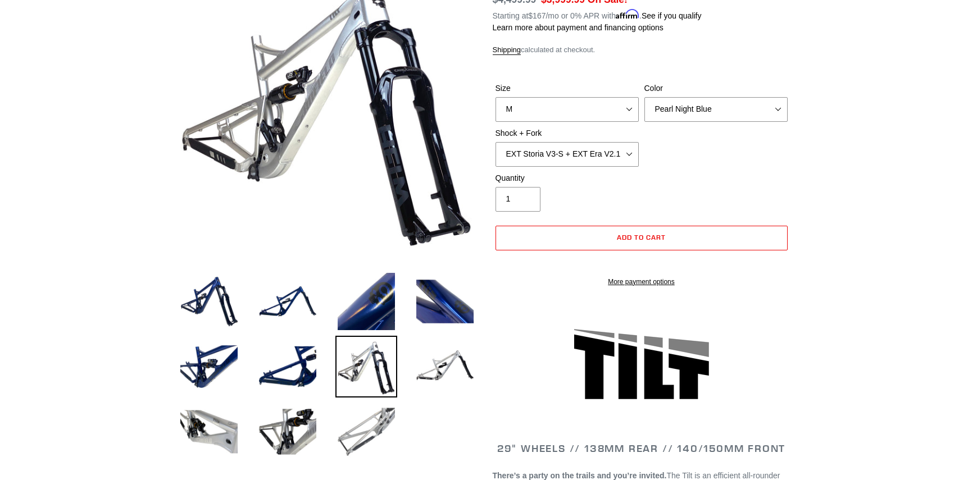
click at [361, 426] on img at bounding box center [366, 432] width 62 height 62
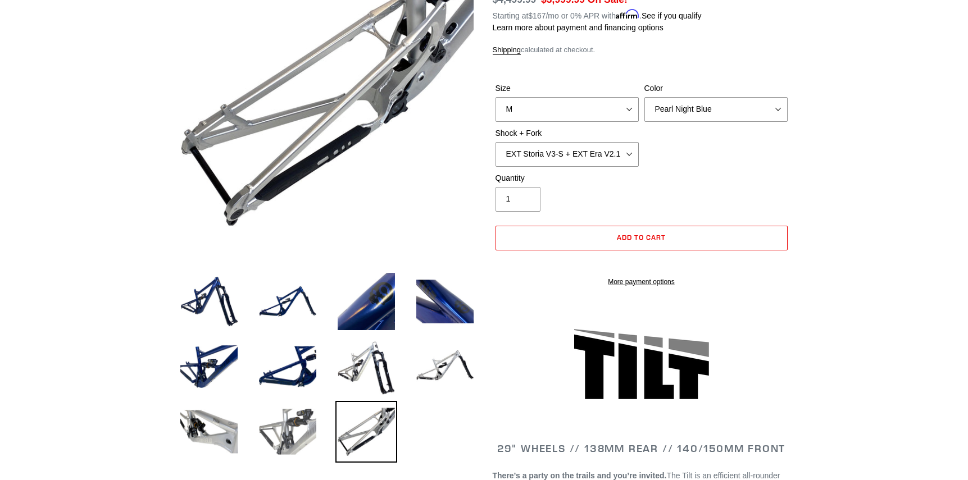
drag, startPoint x: 307, startPoint y: 444, endPoint x: 293, endPoint y: 430, distance: 20.3
click at [292, 429] on img at bounding box center [288, 432] width 62 height 62
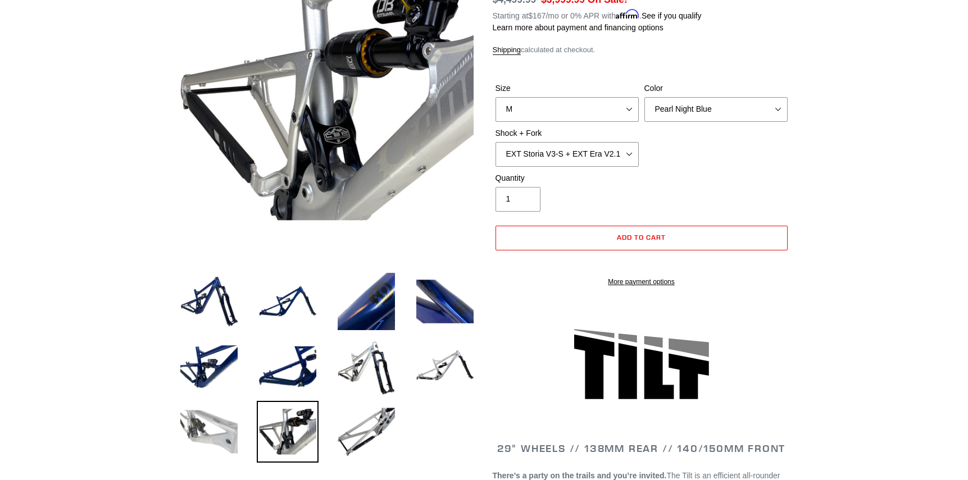
click at [221, 435] on img at bounding box center [209, 432] width 62 height 62
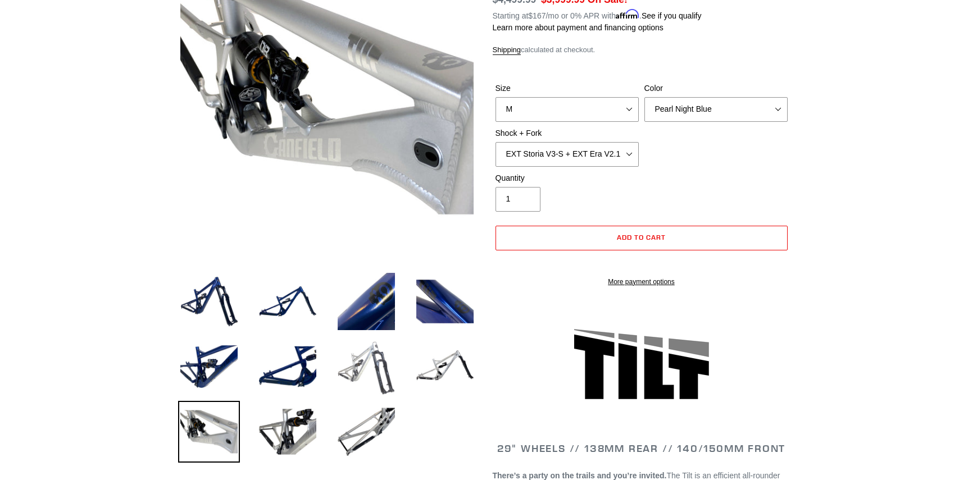
click at [361, 357] on img at bounding box center [366, 367] width 62 height 62
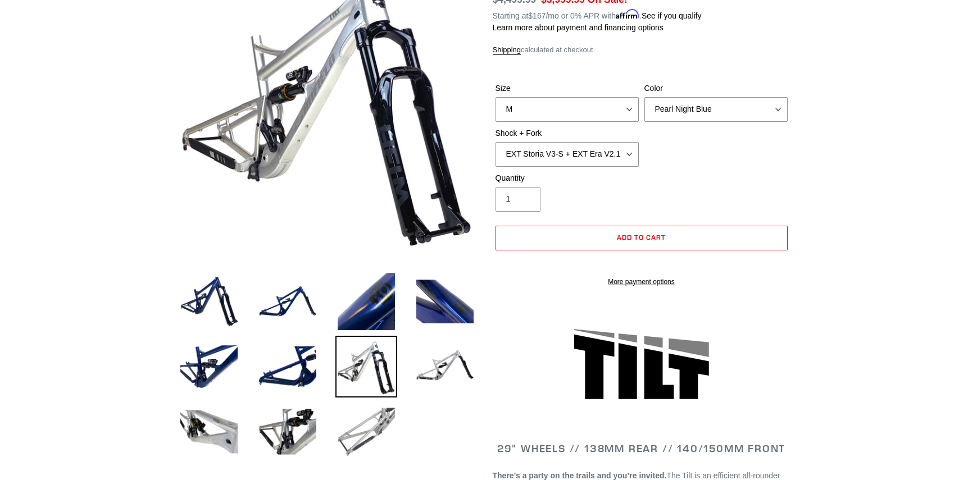
click at [370, 421] on img at bounding box center [366, 432] width 62 height 62
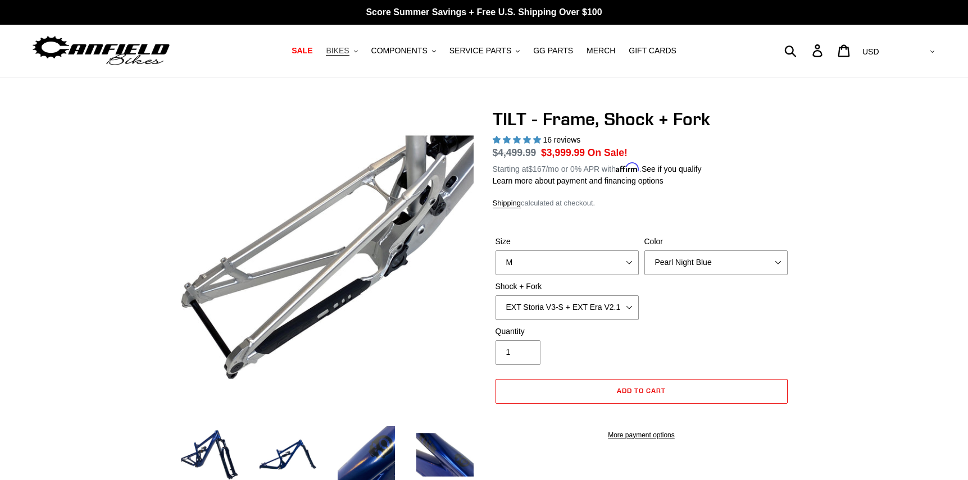
click at [357, 50] on icon "button" at bounding box center [356, 51] width 4 height 2
click at [353, 54] on button "BIKES .cls-1{fill:#231f20}" at bounding box center [341, 50] width 43 height 15
click at [349, 49] on button "BIKES .cls-1{fill:#231f20}" at bounding box center [341, 50] width 43 height 15
click at [356, 51] on icon ".cls-1{fill:#231f20}" at bounding box center [356, 51] width 4 height 4
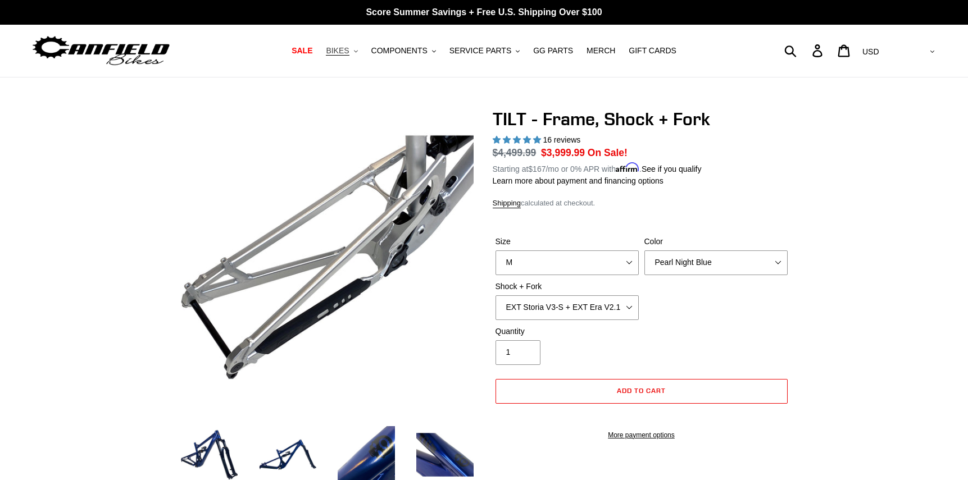
click at [341, 52] on span "BIKES" at bounding box center [337, 51] width 23 height 10
click at [356, 51] on icon ".cls-1{fill:#231f20}" at bounding box center [356, 51] width 4 height 4
click at [338, 50] on span "BIKES" at bounding box center [337, 51] width 23 height 10
select select "L"
click at [642, 270] on div "Color Pearl Night Blue" at bounding box center [716, 255] width 149 height 39
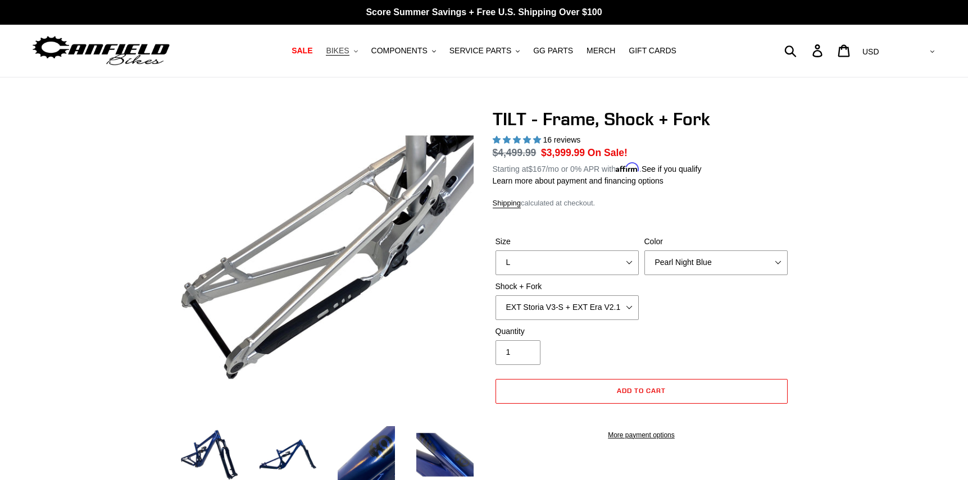
click at [333, 55] on span "BIKES" at bounding box center [337, 51] width 23 height 10
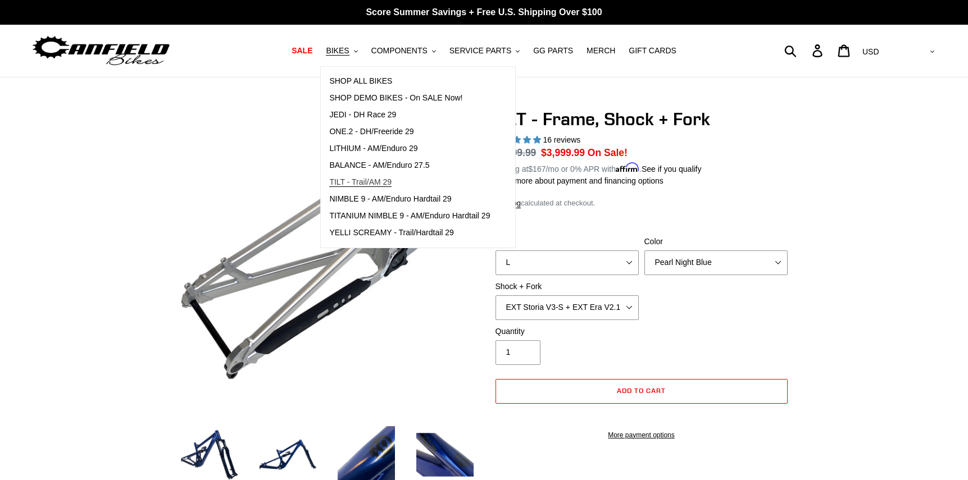
click at [360, 182] on span "TILT - Trail/AM 29" at bounding box center [360, 183] width 62 height 10
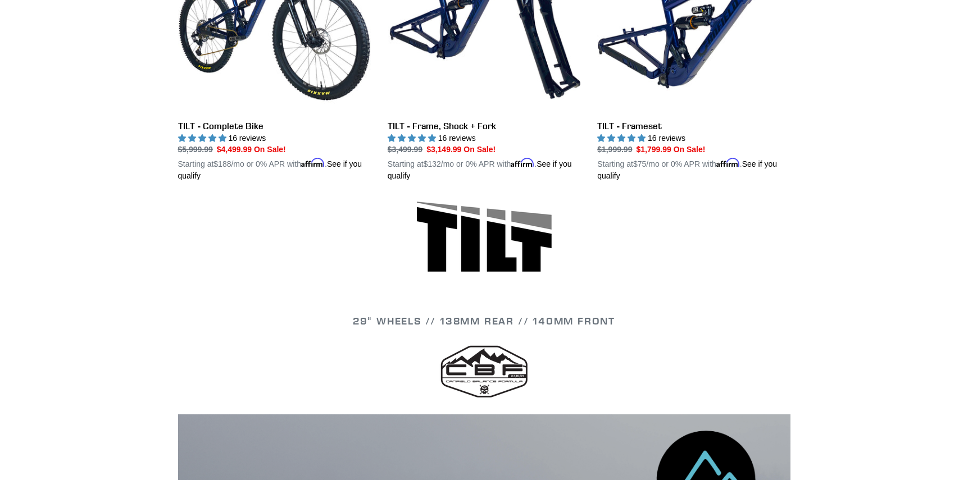
scroll to position [307, 0]
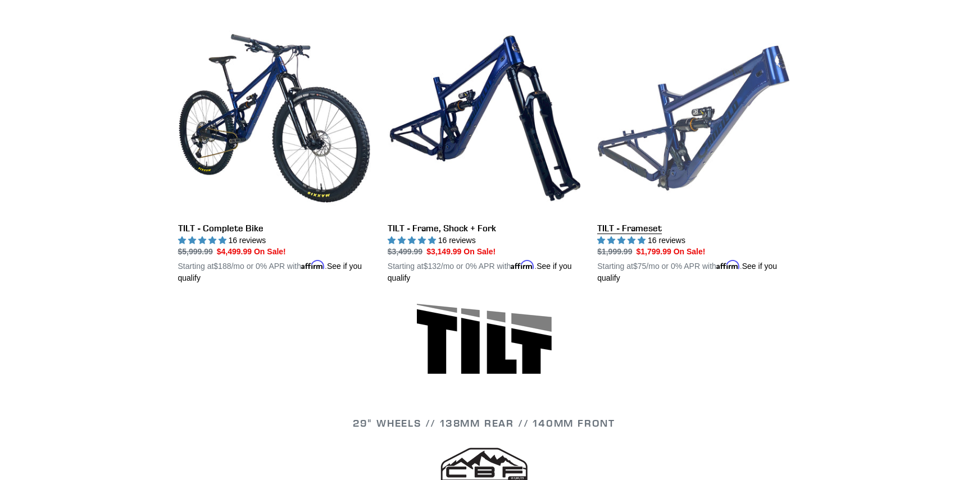
click at [682, 163] on link "TILT - Frameset" at bounding box center [693, 153] width 193 height 263
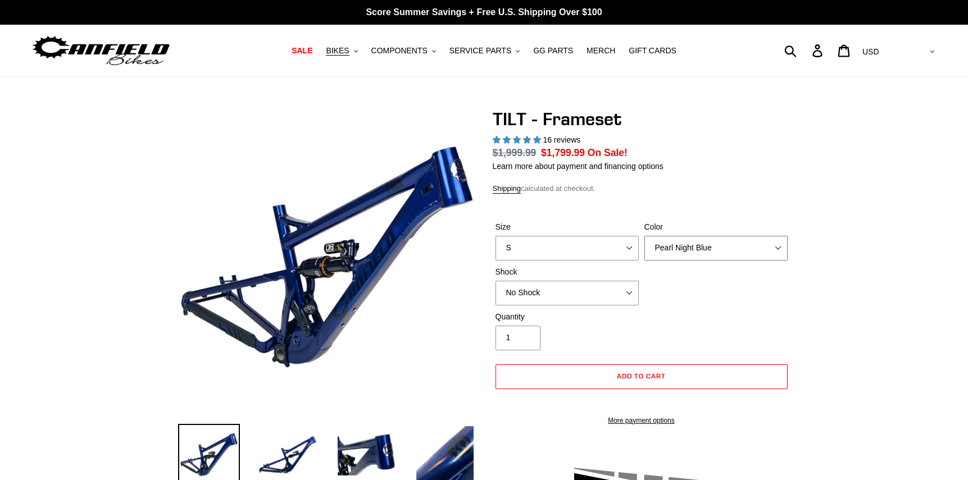
select select "Stealth Silver"
select select "highest-rating"
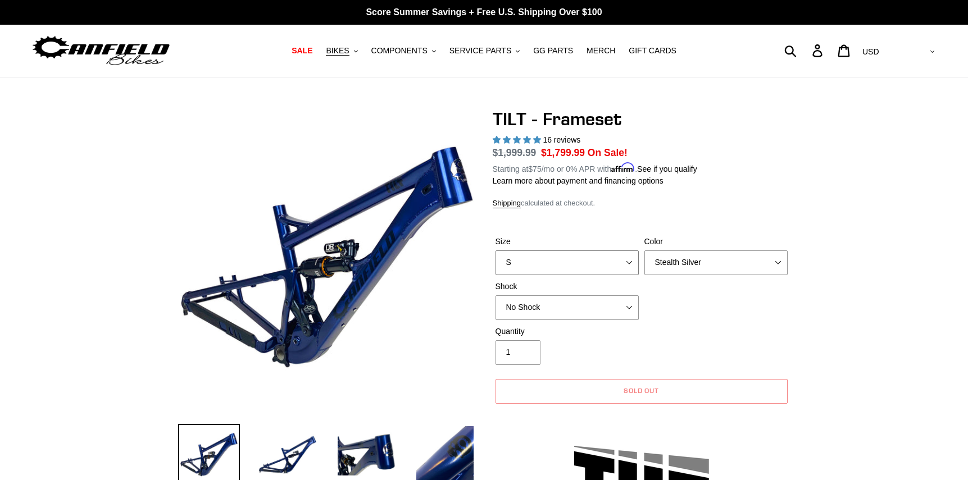
select select "M"
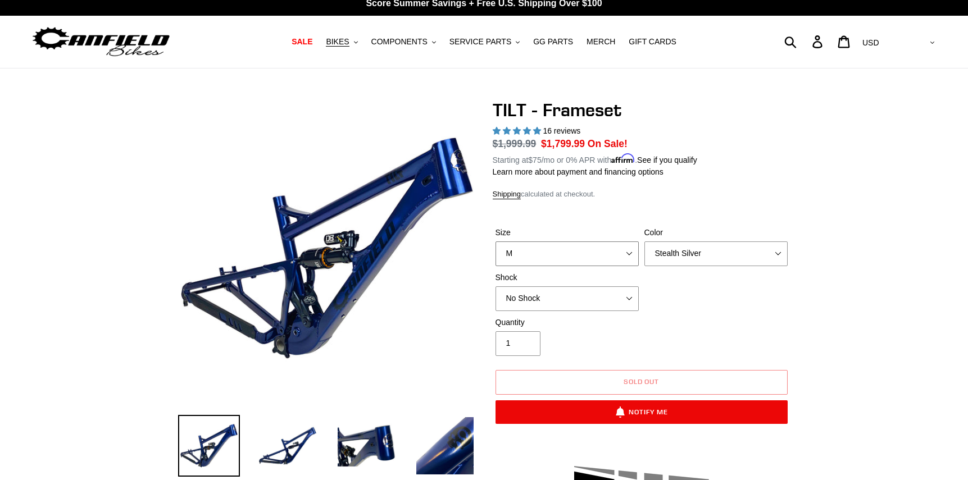
scroll to position [205, 0]
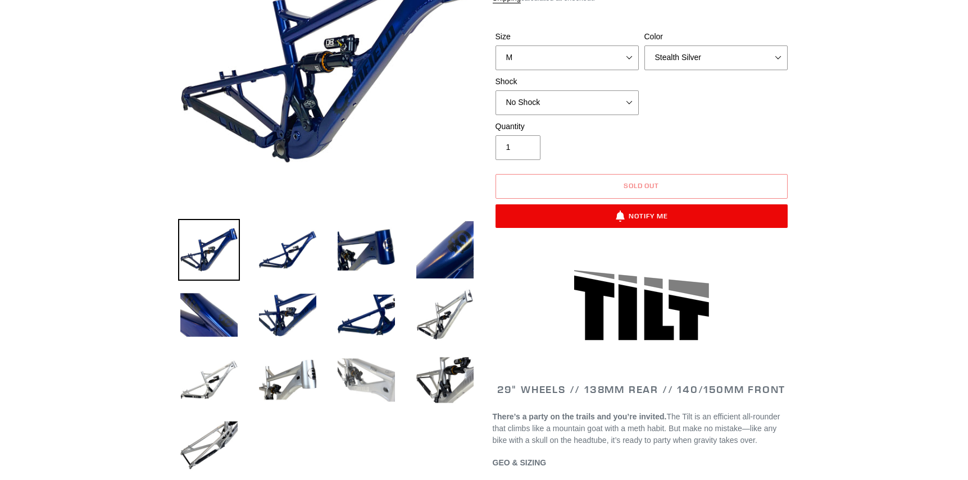
click at [355, 387] on img at bounding box center [366, 380] width 62 height 62
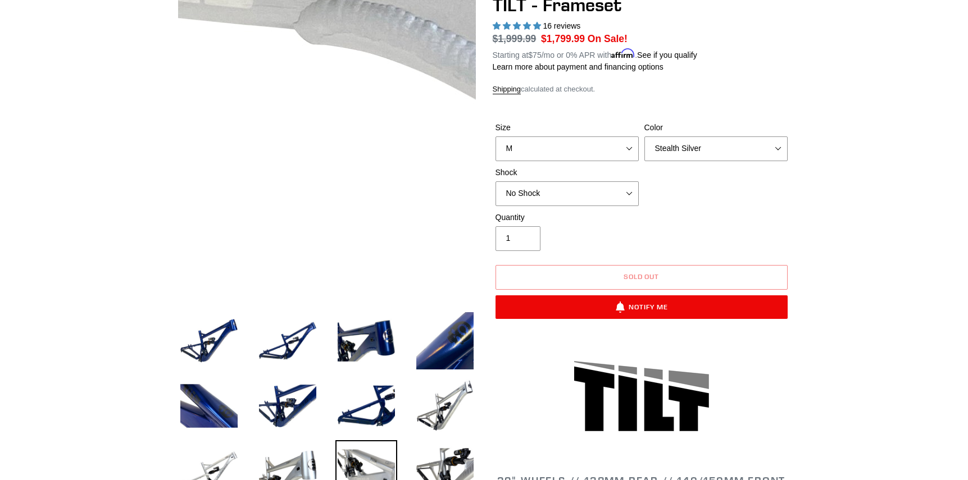
scroll to position [256, 0]
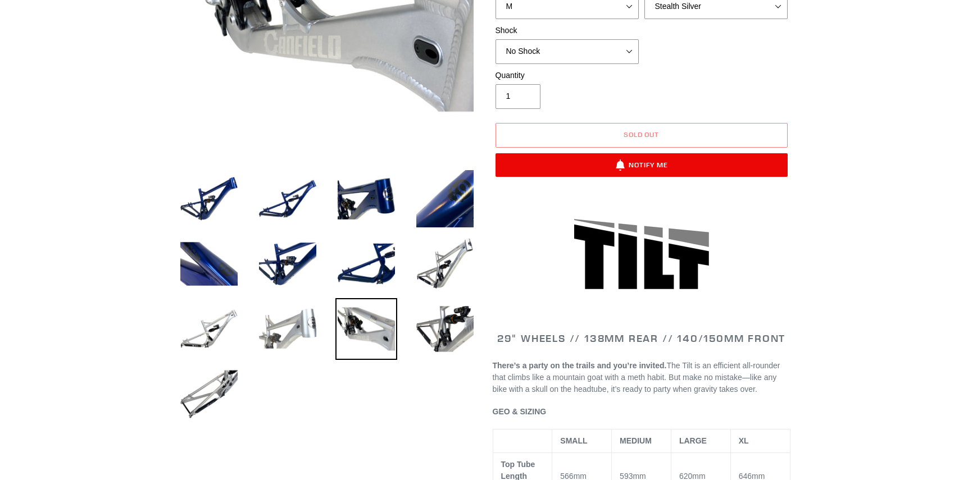
click at [301, 331] on img at bounding box center [288, 329] width 62 height 62
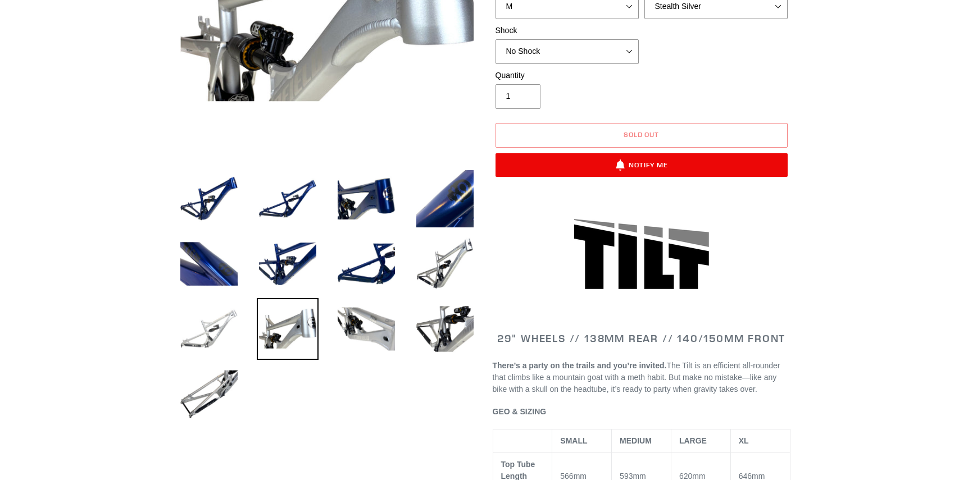
click at [201, 335] on img at bounding box center [209, 329] width 62 height 62
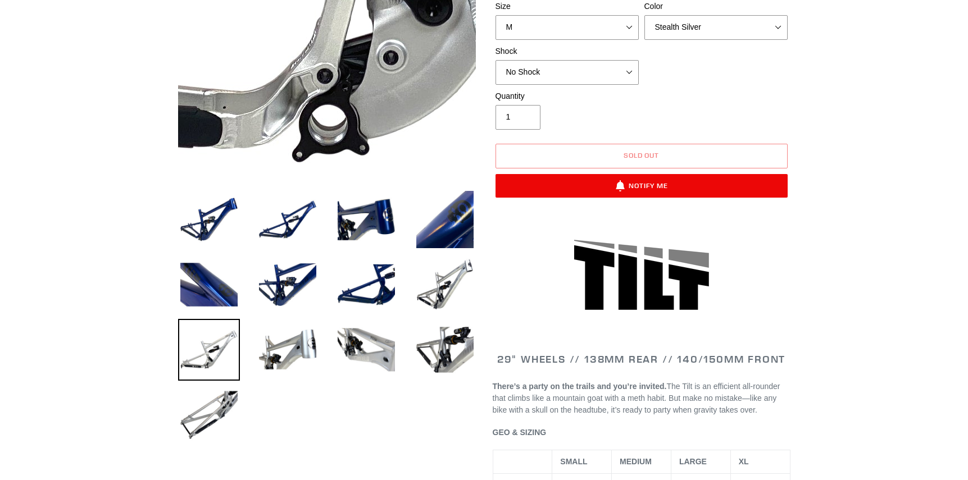
scroll to position [102, 0]
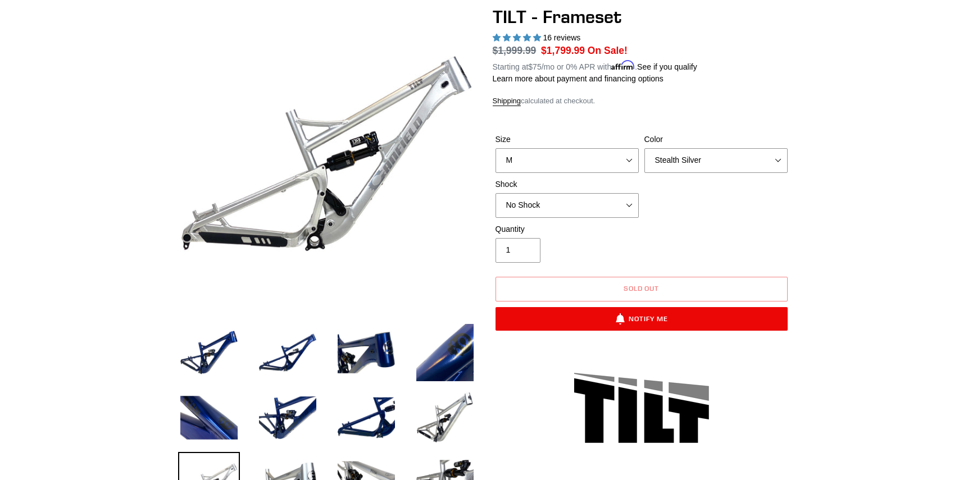
click at [665, 224] on div "Quantity 1" at bounding box center [642, 246] width 298 height 45
select select "No Shock"
select select "M"
select select "EXT Storia Lok V3"
click at [707, 206] on div "Size S M L XL Color Pearl Night Blue Stealth Silver Shock No Shock Cane Creek D…" at bounding box center [642, 179] width 298 height 90
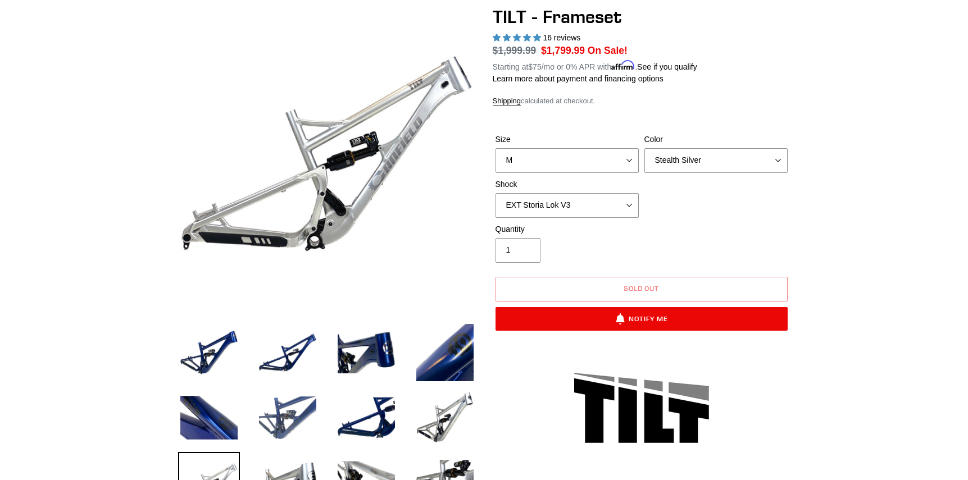
scroll to position [256, 0]
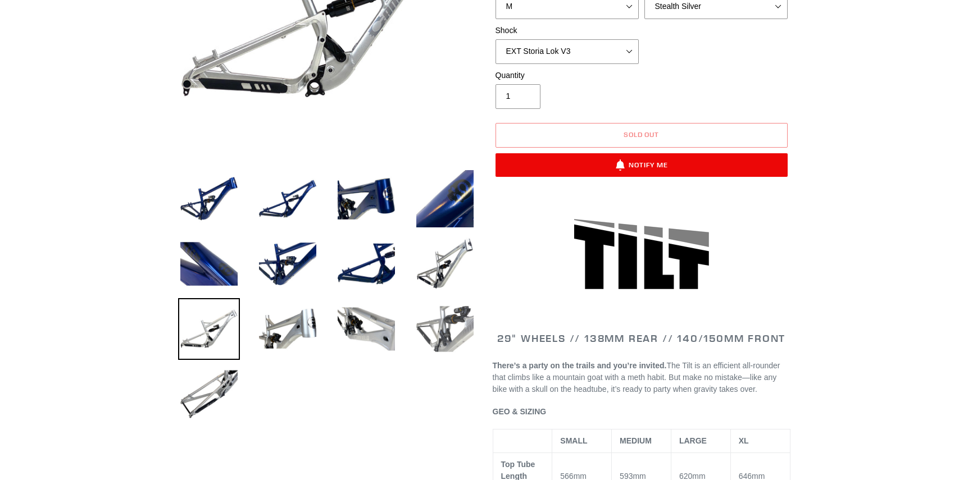
click at [452, 328] on img at bounding box center [445, 329] width 62 height 62
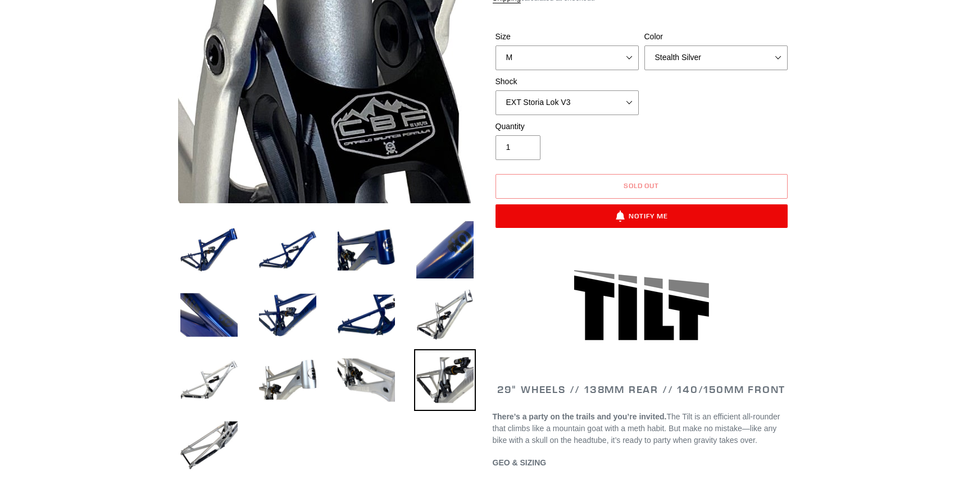
scroll to position [51, 0]
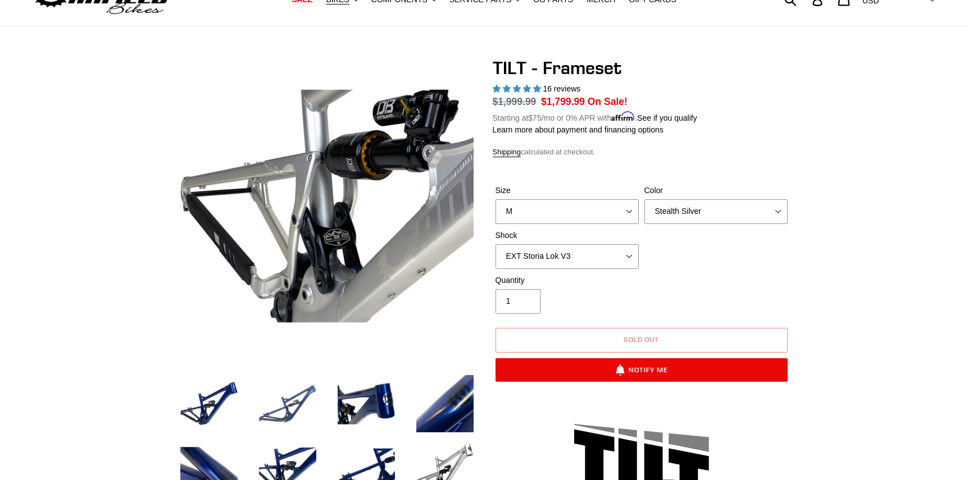
click at [278, 410] on img at bounding box center [288, 404] width 62 height 62
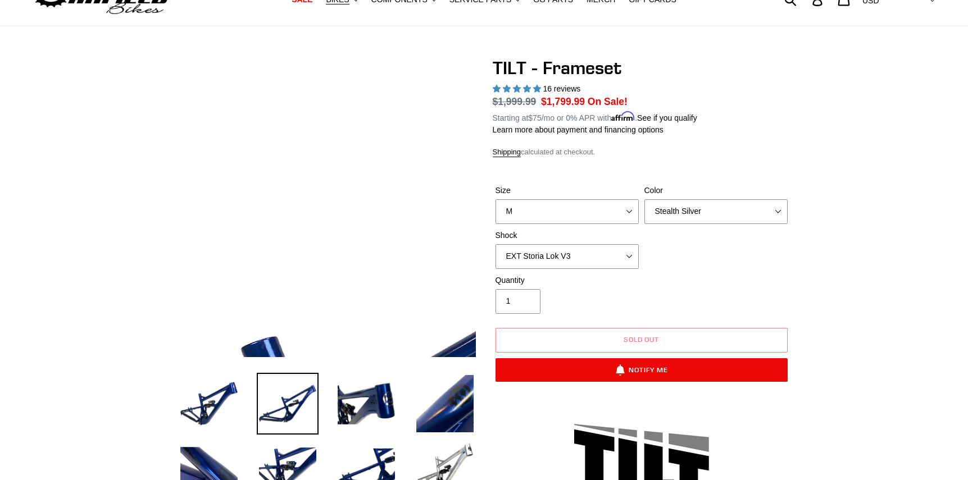
scroll to position [0, 0]
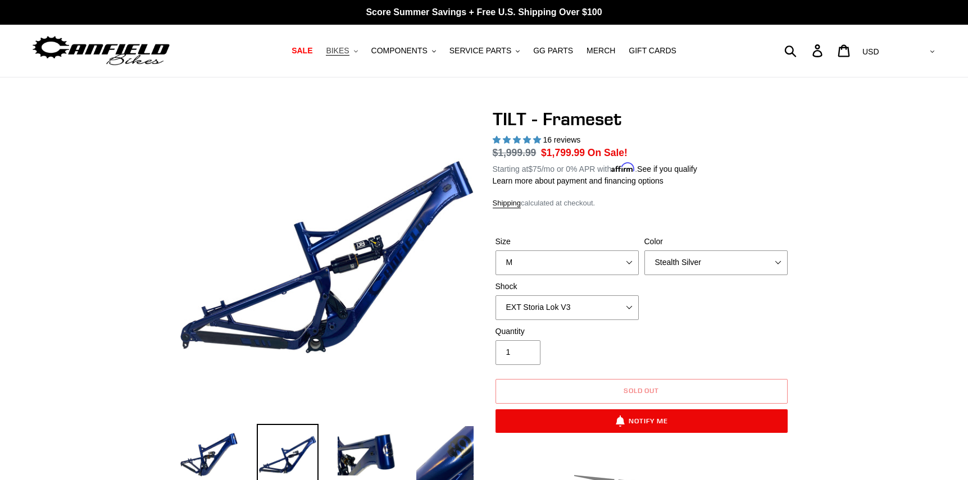
click at [345, 52] on button "BIKES .cls-1{fill:#231f20}" at bounding box center [341, 50] width 43 height 15
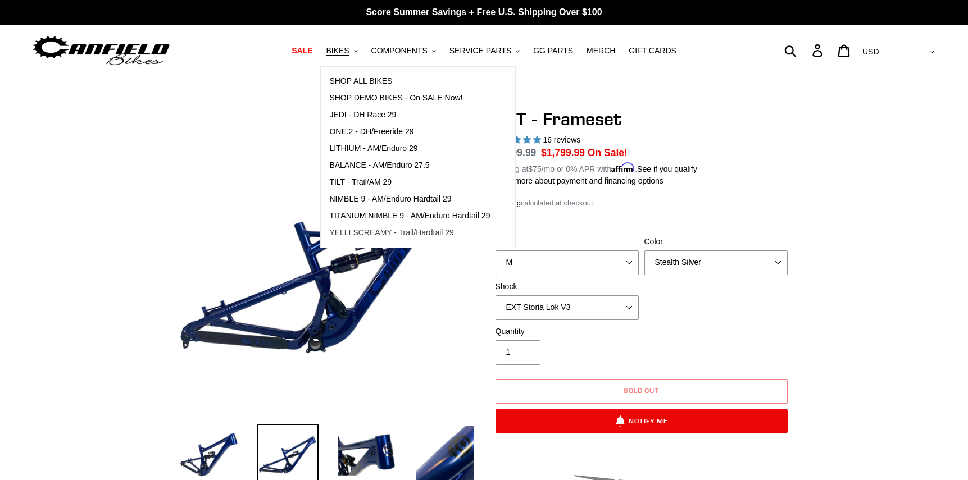
click at [367, 233] on span "YELLI SCREAMY - Trail/Hardtail 29" at bounding box center [391, 233] width 125 height 10
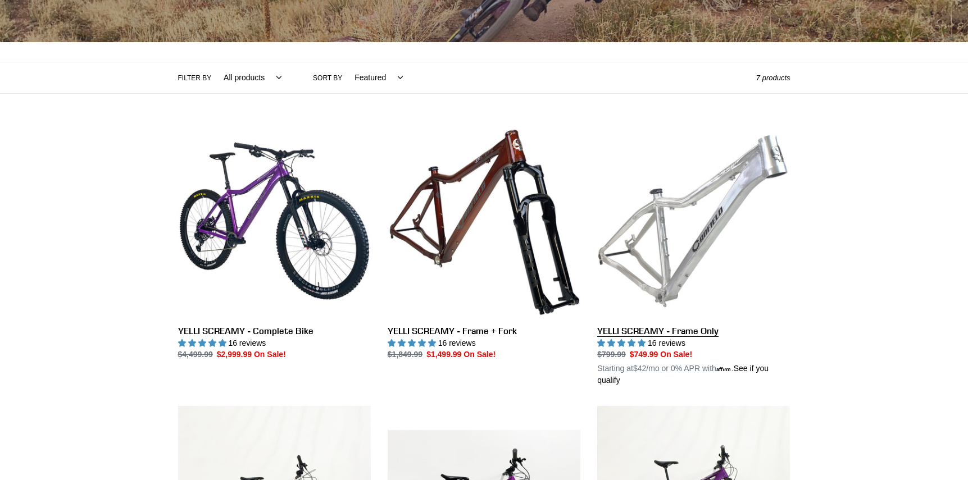
scroll to position [204, 0]
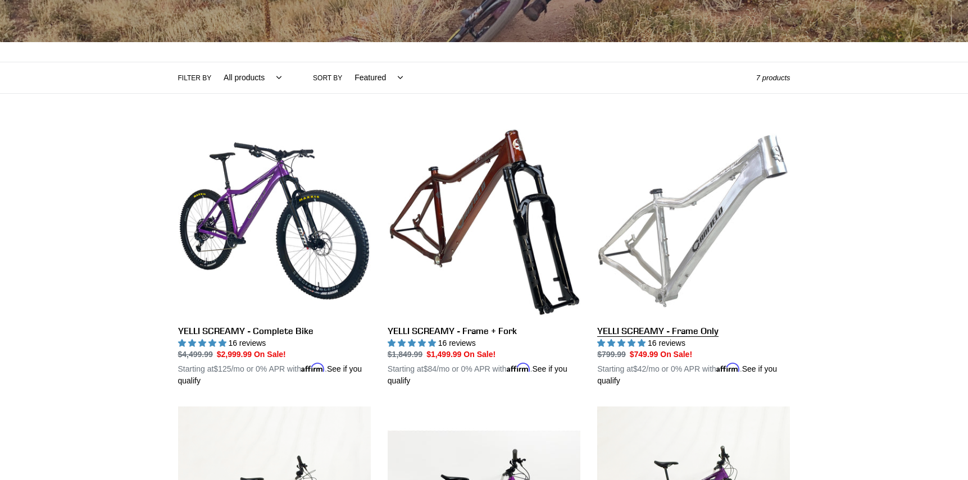
click at [667, 226] on link "YELLI SCREAMY - Frame Only" at bounding box center [693, 256] width 193 height 263
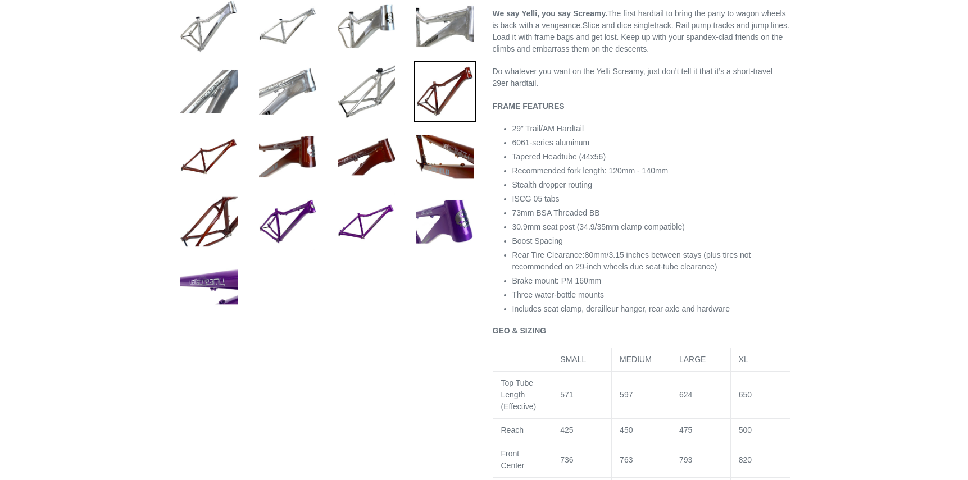
select select "highest-rating"
click at [381, 22] on img at bounding box center [366, 27] width 62 height 62
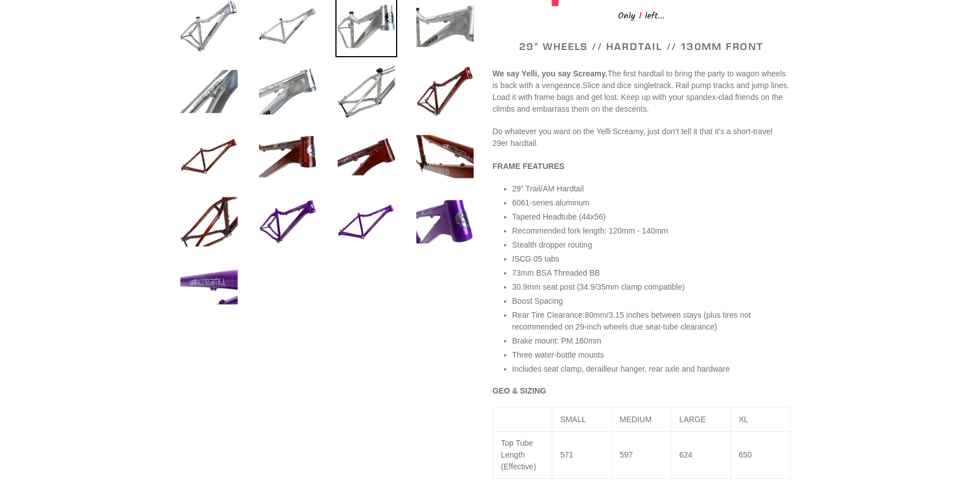
select select "Raw"
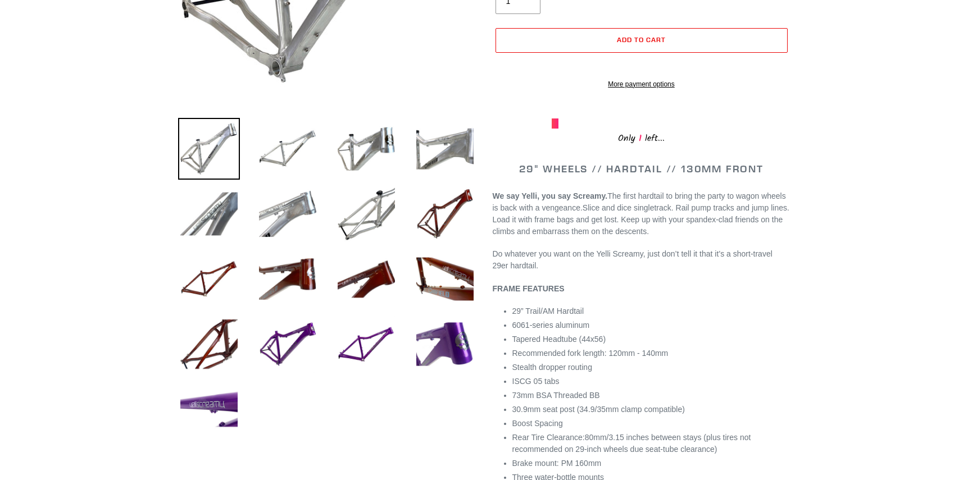
scroll to position [51, 0]
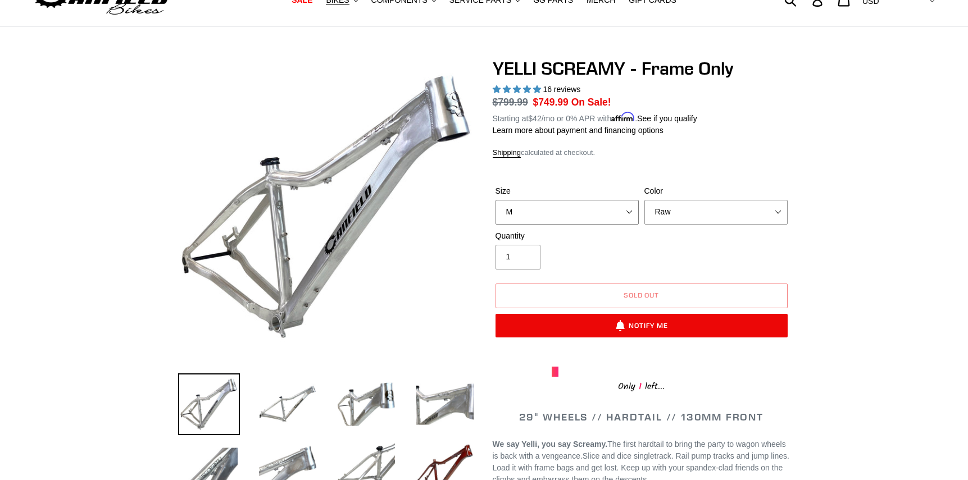
select select "L"
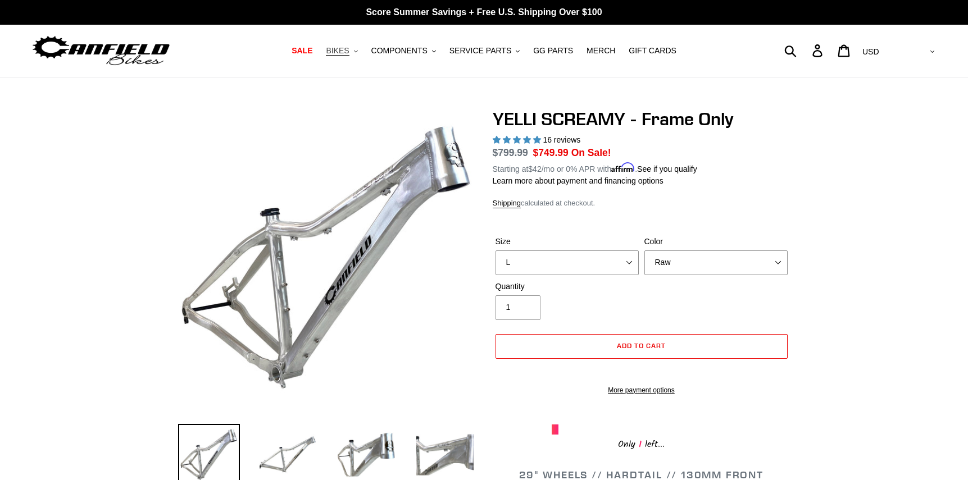
click at [342, 51] on span "BIKES" at bounding box center [337, 51] width 23 height 10
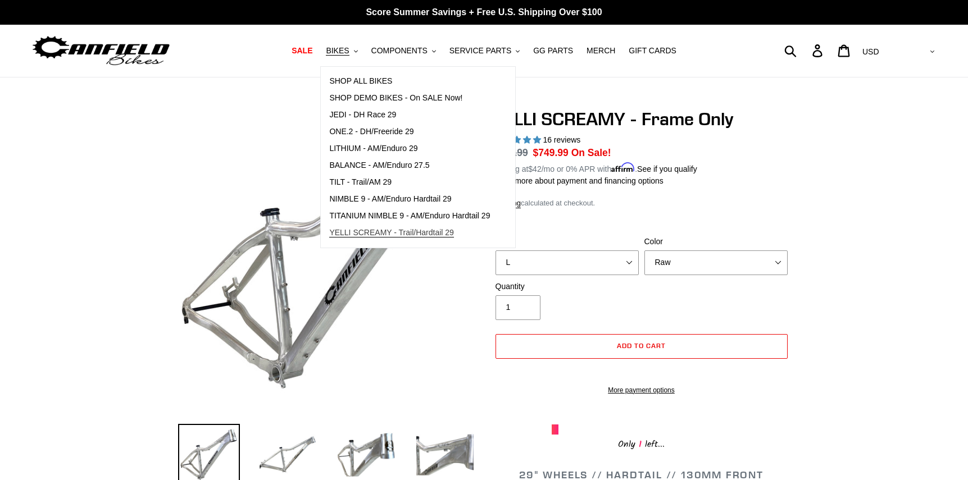
click at [367, 231] on span "YELLI SCREAMY - Trail/Hardtail 29" at bounding box center [391, 233] width 125 height 10
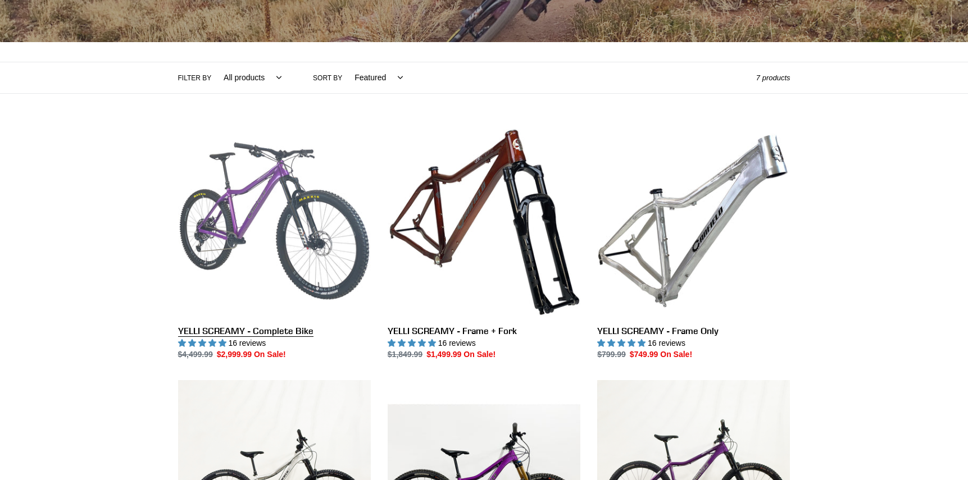
scroll to position [204, 0]
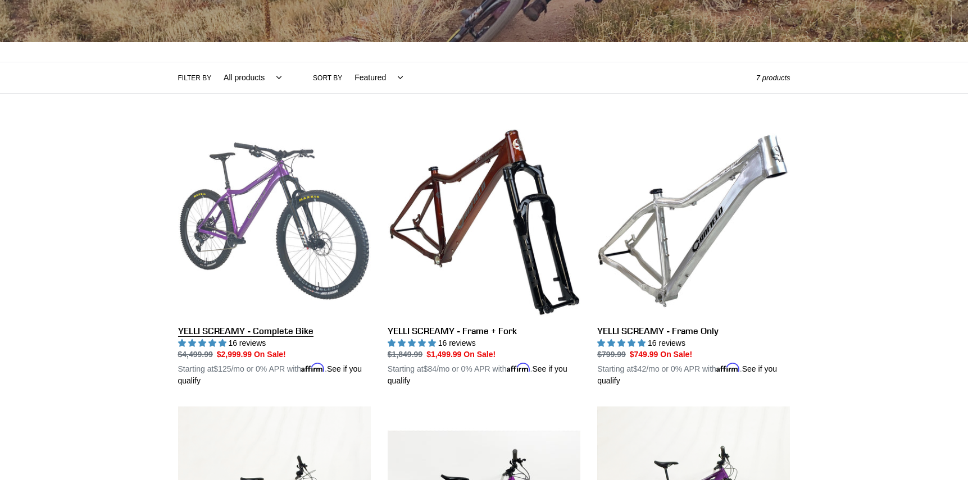
click at [285, 222] on link "YELLI SCREAMY - Complete Bike" at bounding box center [274, 256] width 193 height 263
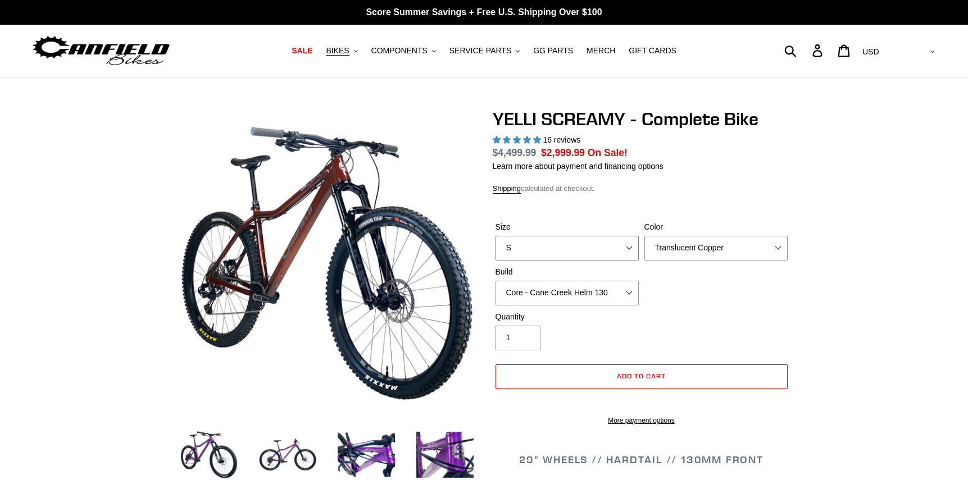
select select "M"
select select "highest-rating"
select select "Raw"
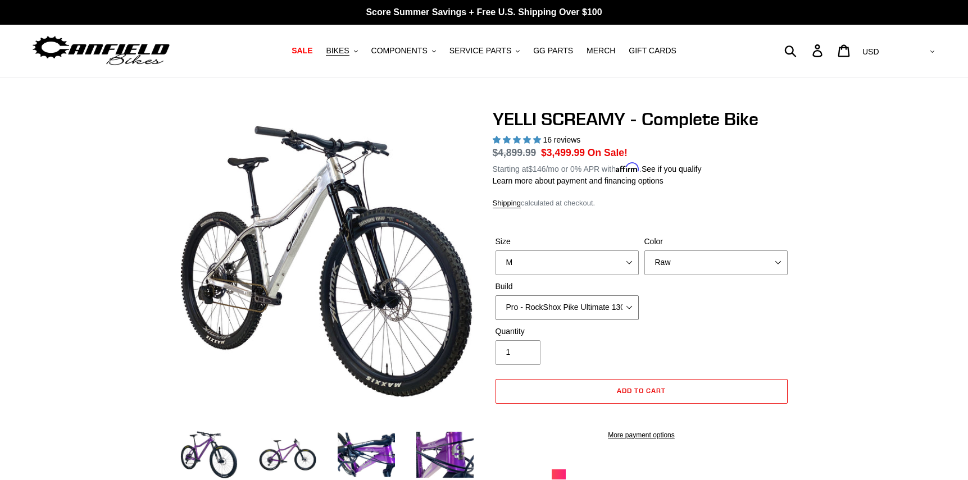
select select "Pro - Fox 34 SL Factory Grip X 130"
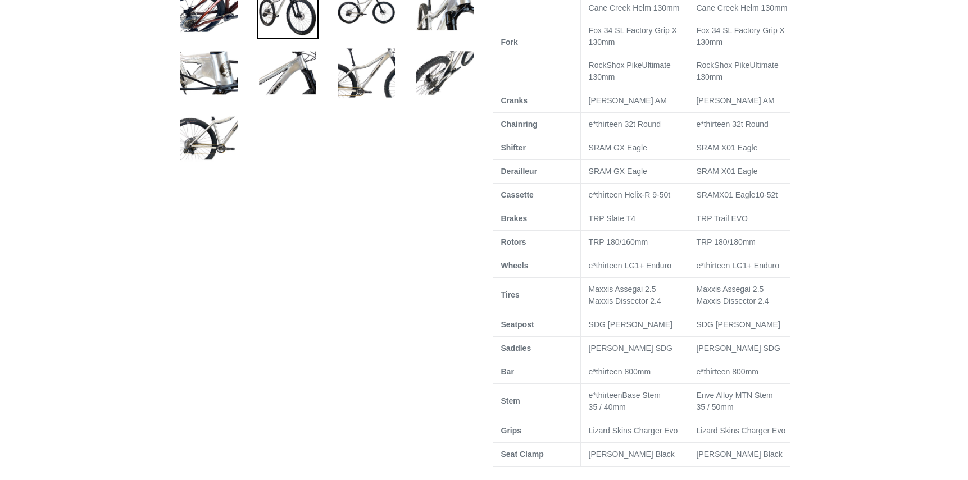
scroll to position [460, 0]
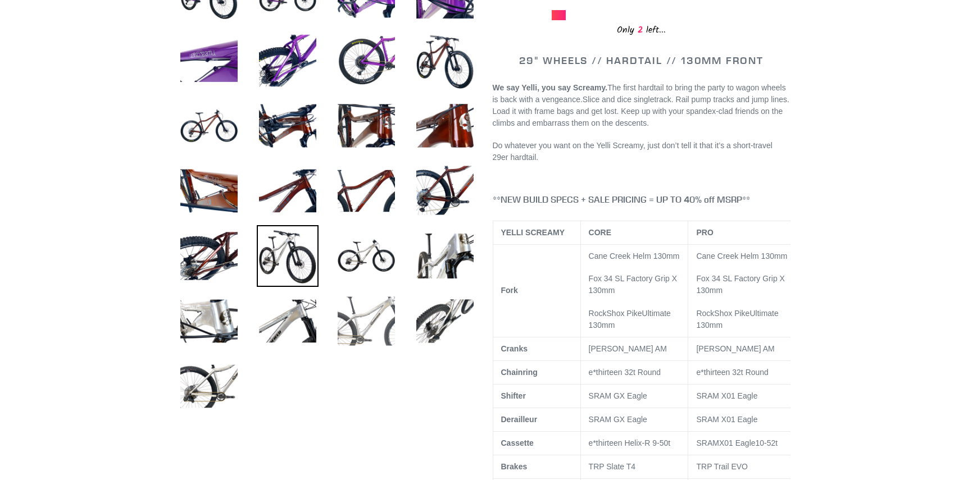
click at [354, 313] on img at bounding box center [366, 321] width 62 height 62
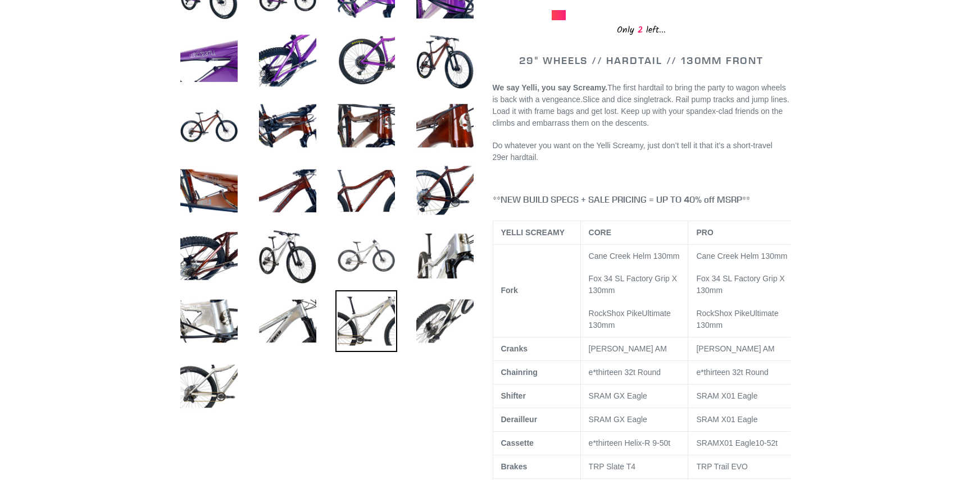
click at [360, 251] on img at bounding box center [366, 256] width 62 height 62
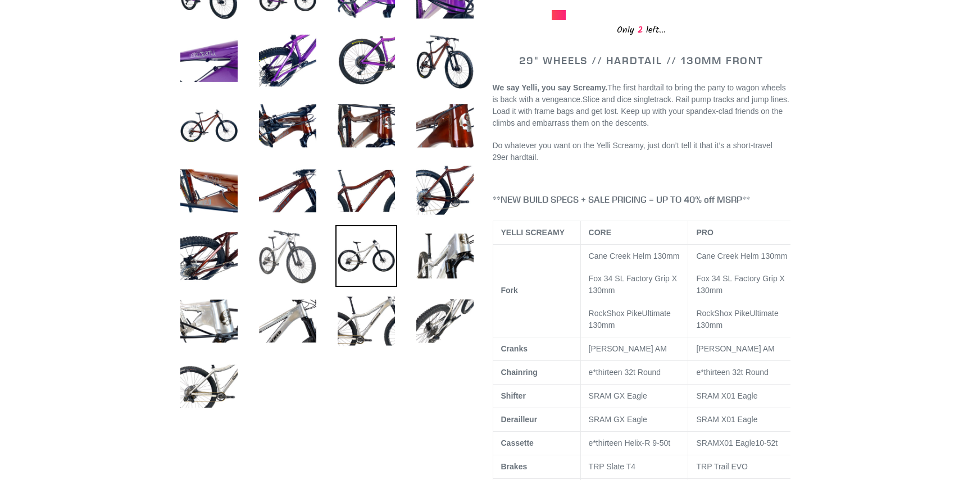
click at [285, 244] on img at bounding box center [288, 256] width 62 height 62
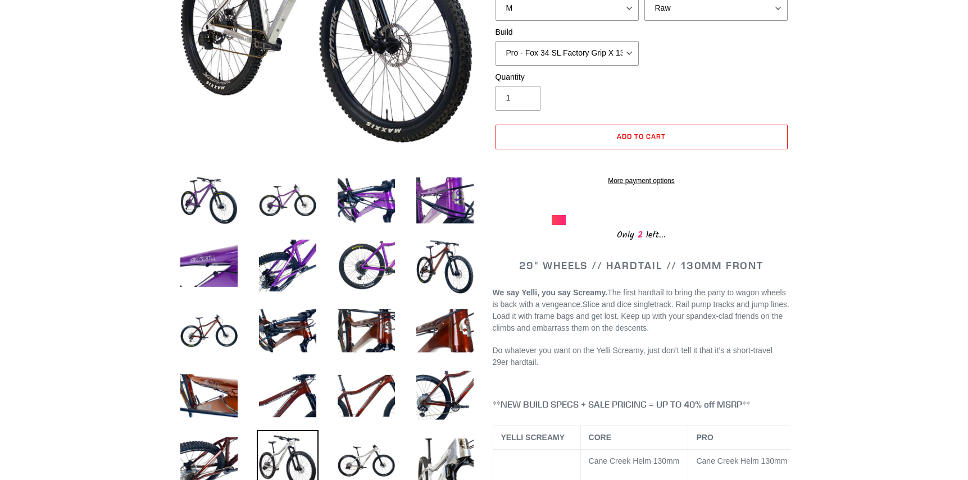
scroll to position [102, 0]
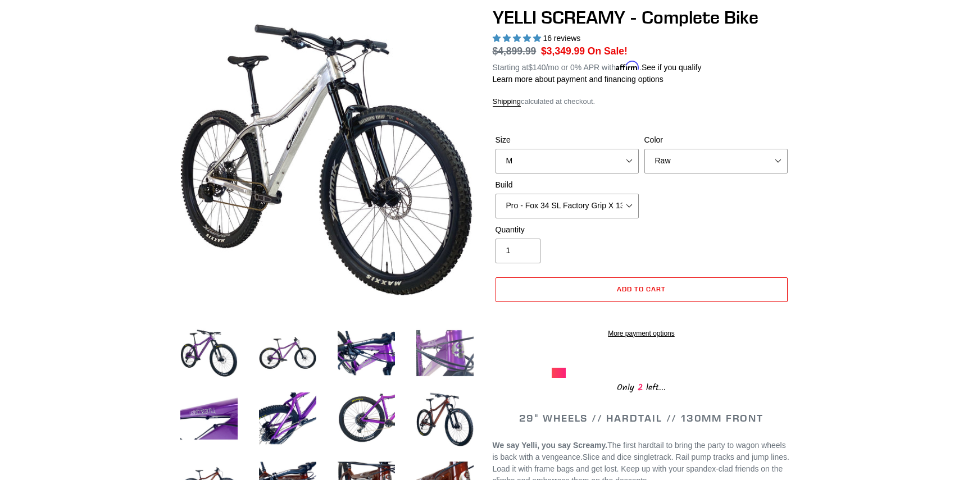
click at [428, 353] on img at bounding box center [445, 353] width 62 height 62
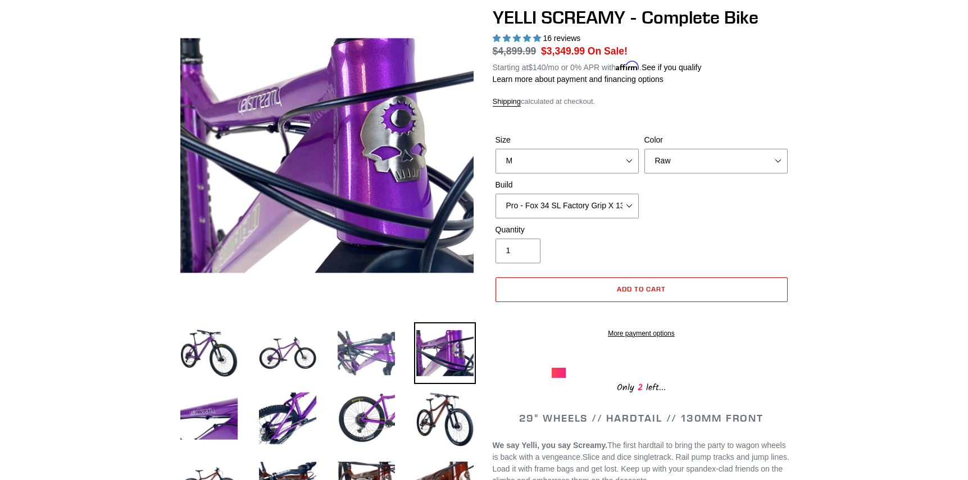
click at [385, 357] on img at bounding box center [366, 353] width 62 height 62
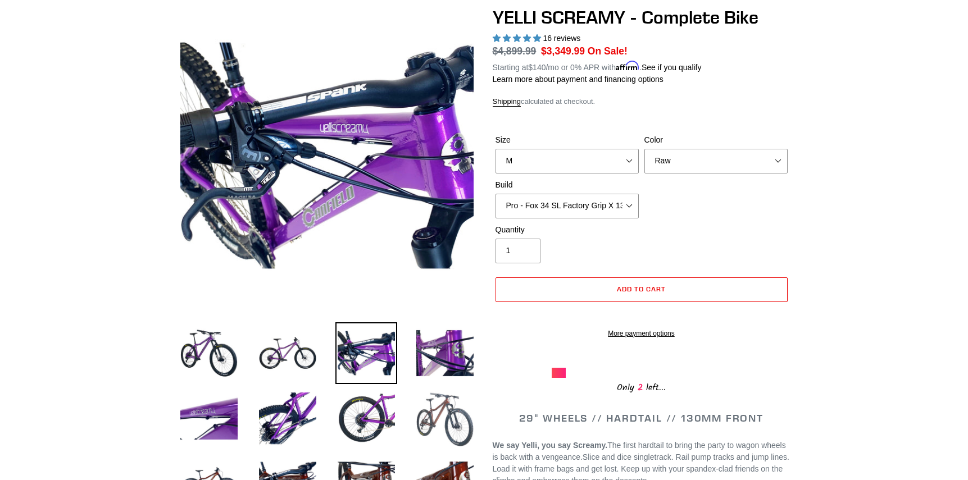
click at [433, 402] on img at bounding box center [445, 419] width 62 height 62
select select "Translucent Copper"
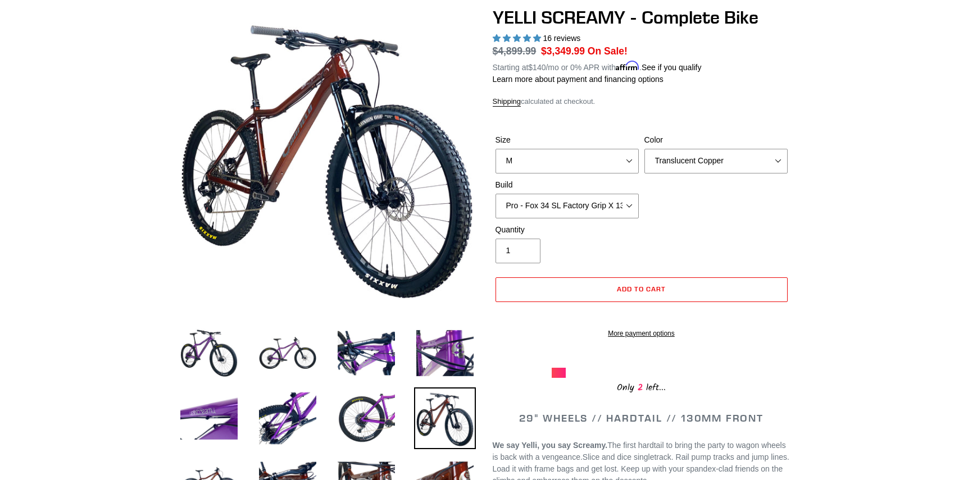
scroll to position [204, 0]
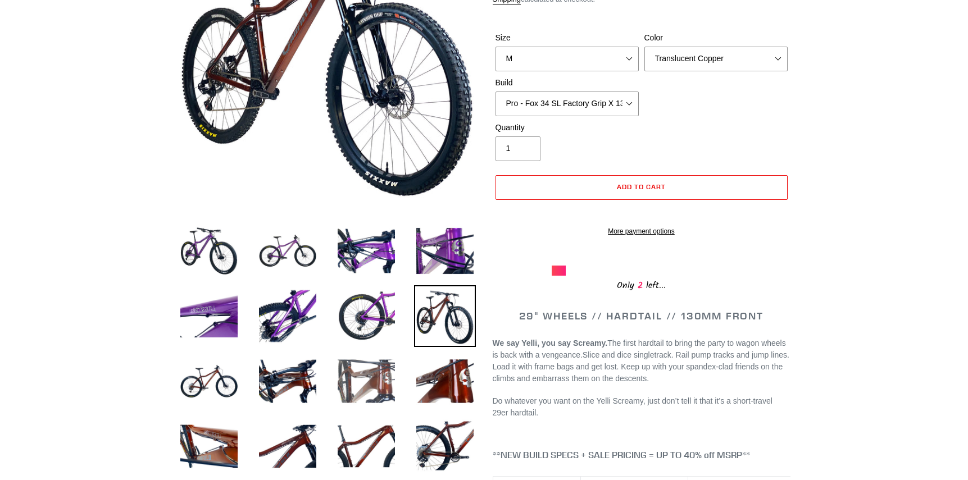
click at [356, 371] on img at bounding box center [366, 382] width 62 height 62
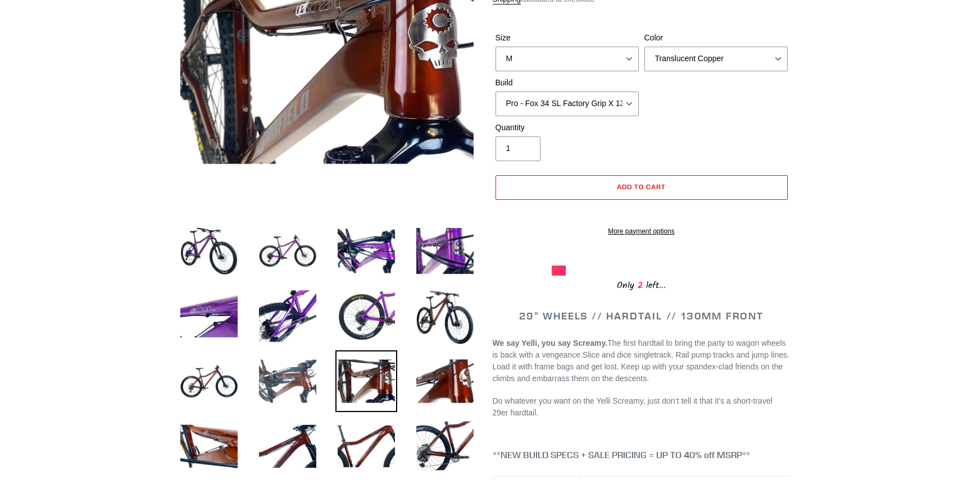
click at [297, 381] on img at bounding box center [288, 382] width 62 height 62
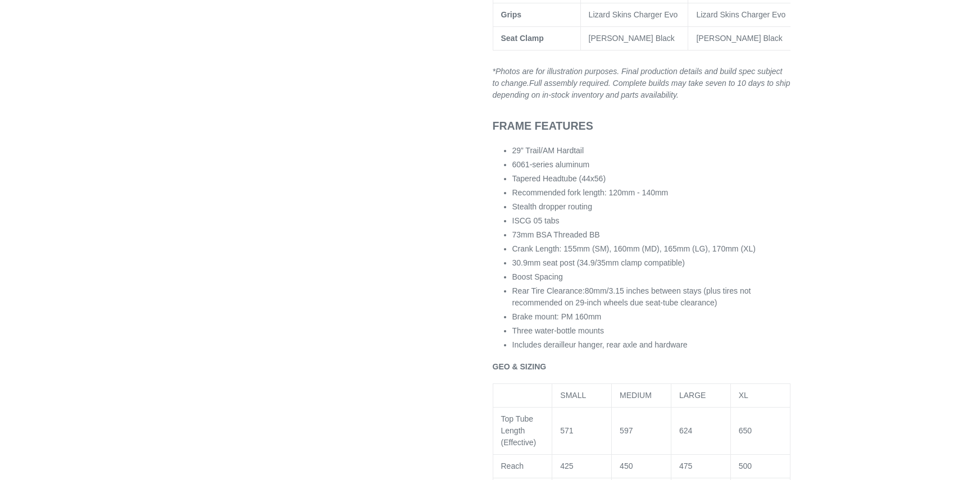
scroll to position [0, 0]
